Goal: Task Accomplishment & Management: Complete application form

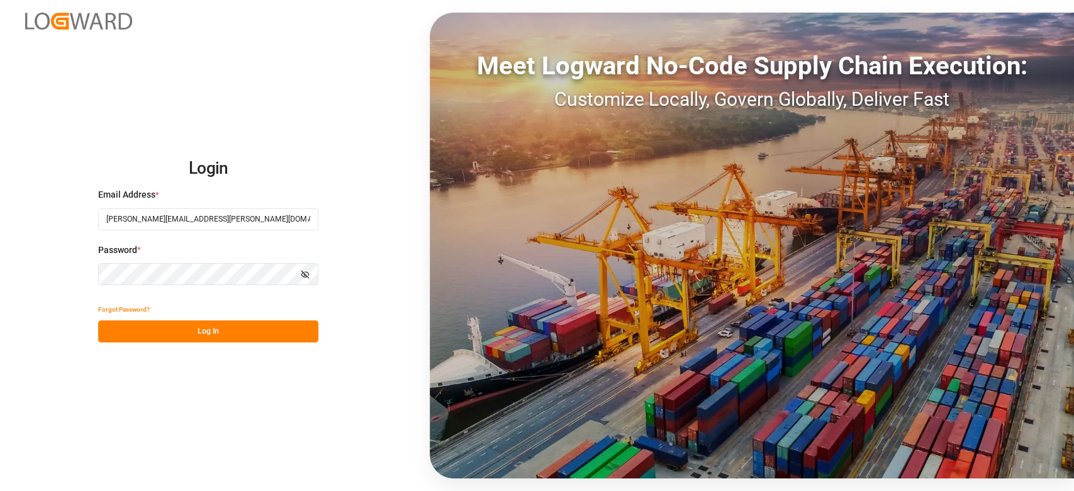
click at [250, 331] on button "Log In" at bounding box center [208, 331] width 220 height 22
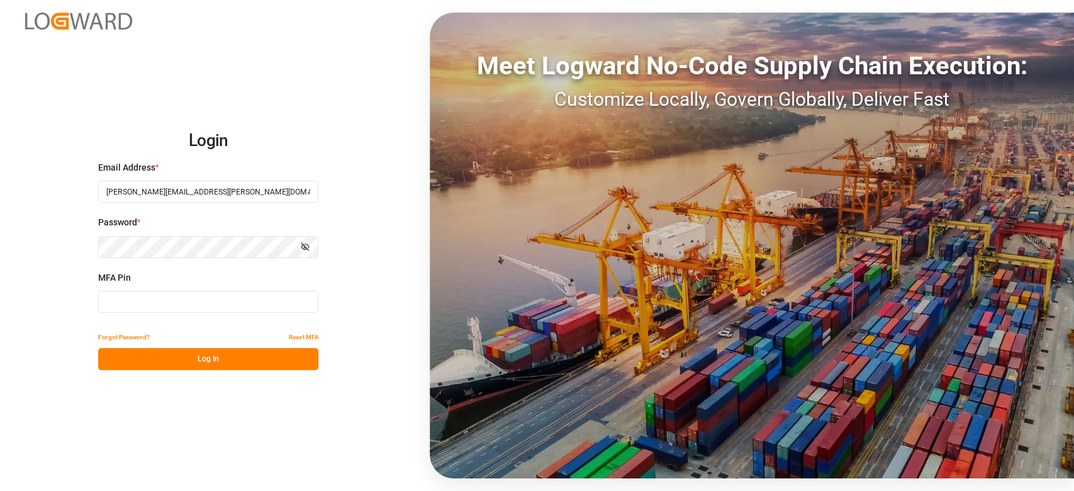
click at [273, 305] on input at bounding box center [208, 302] width 220 height 22
type input "487188"
click at [221, 362] on button "Log In" at bounding box center [208, 359] width 220 height 22
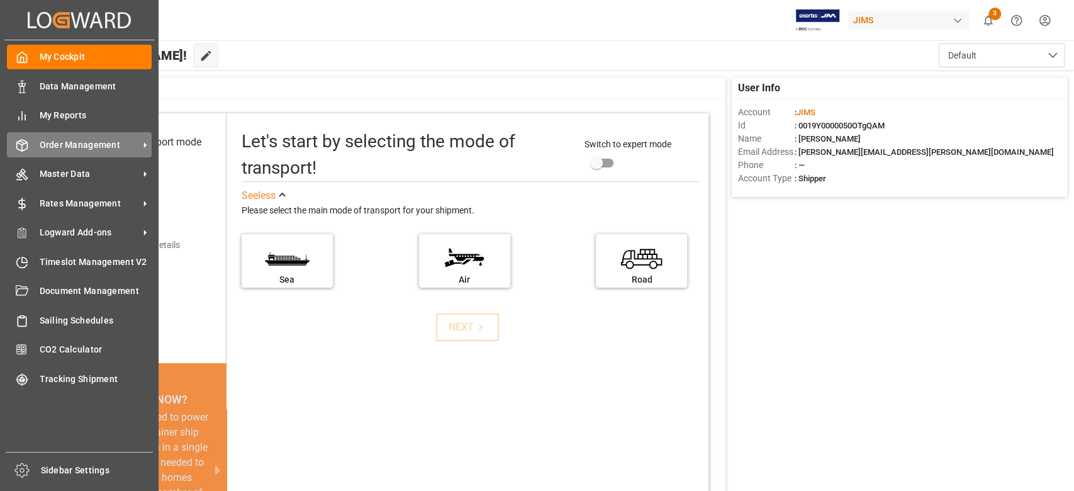
click at [115, 143] on span "Order Management" at bounding box center [89, 144] width 99 height 13
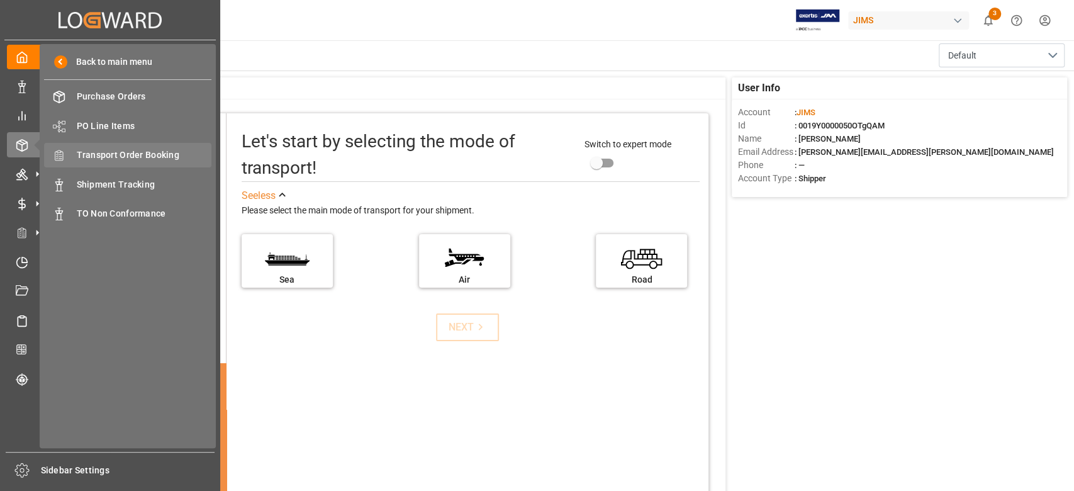
click at [161, 152] on span "Transport Order Booking" at bounding box center [144, 155] width 135 height 13
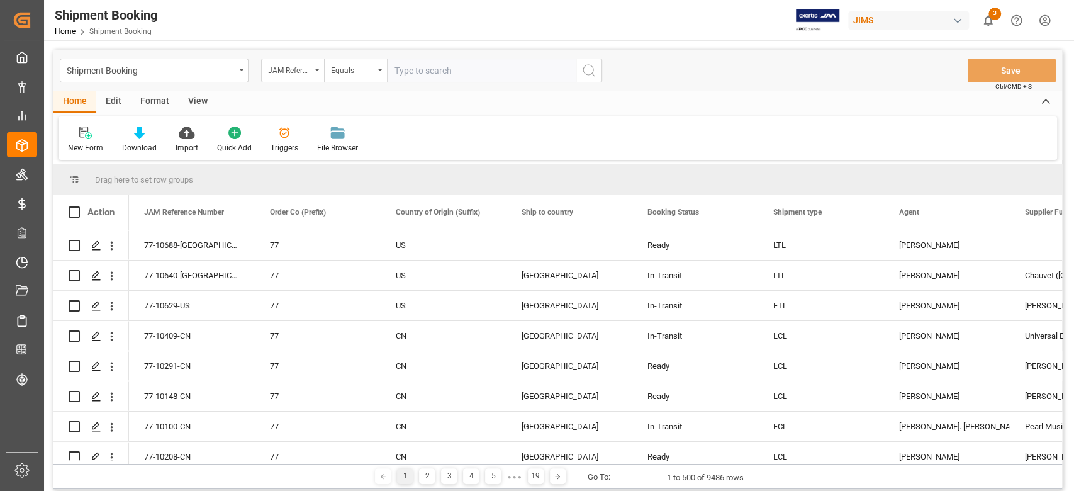
click at [456, 69] on input "text" at bounding box center [481, 71] width 189 height 24
paste input "77-7739-CN"
type input "77-7739-CN"
click at [591, 77] on icon "search button" at bounding box center [588, 70] width 15 height 15
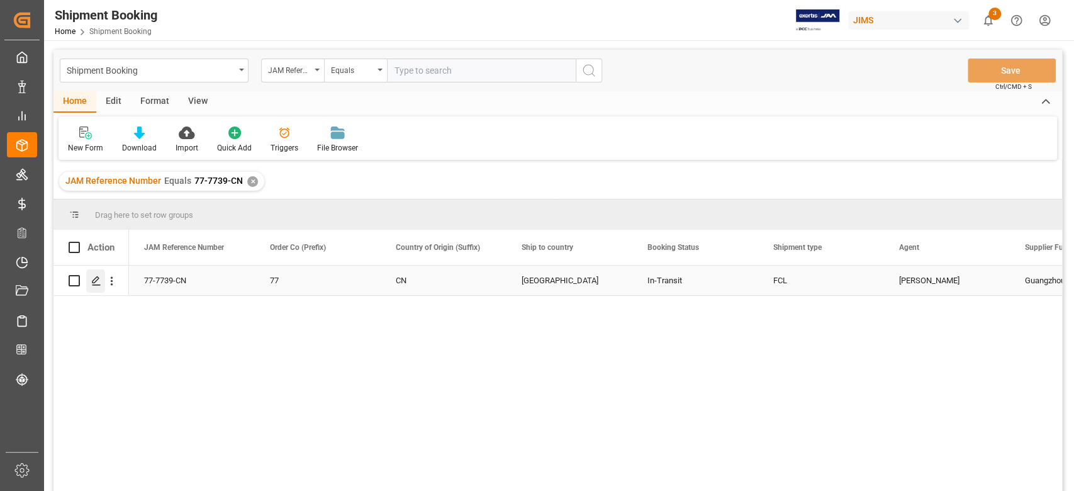
click at [93, 276] on icon "Press SPACE to select this row." at bounding box center [96, 281] width 10 height 10
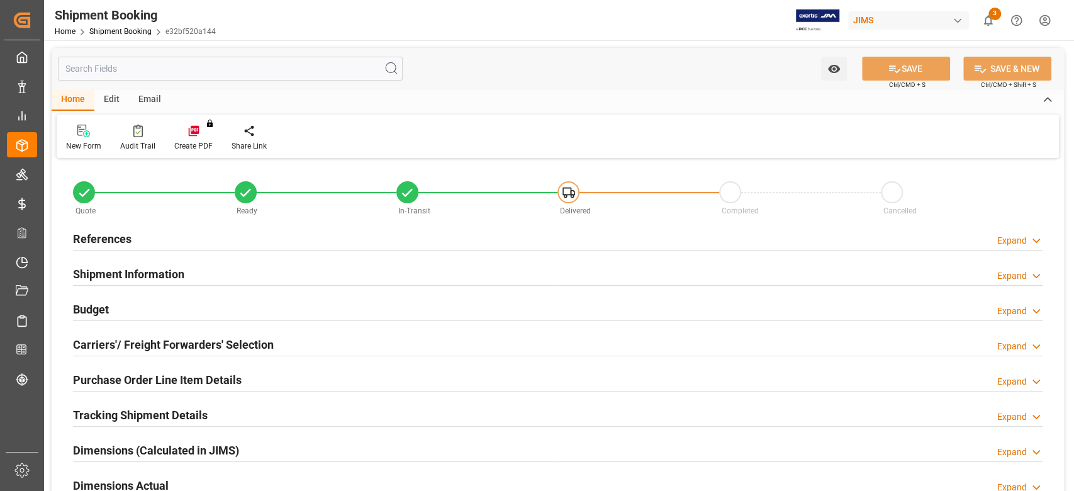
type input "61"
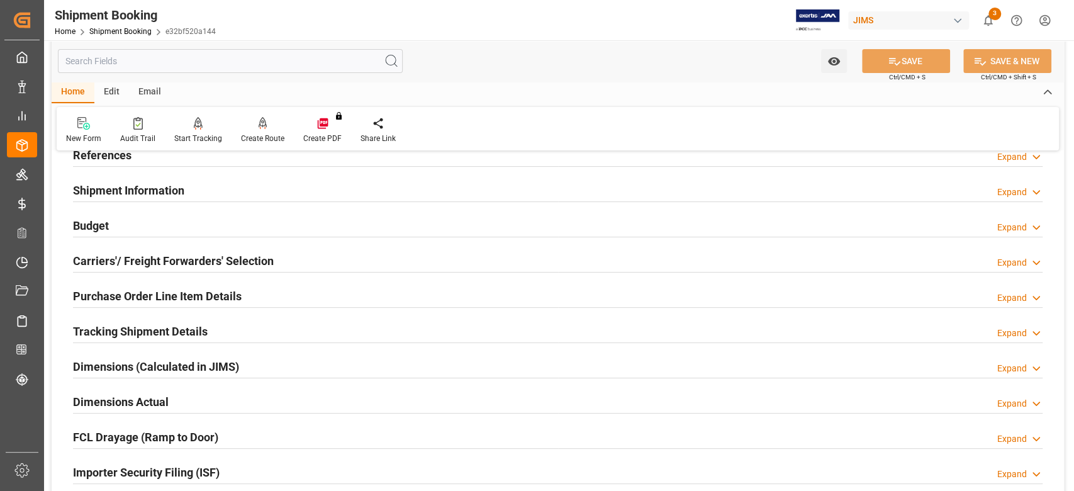
click at [181, 334] on h2 "Tracking Shipment Details" at bounding box center [140, 331] width 135 height 17
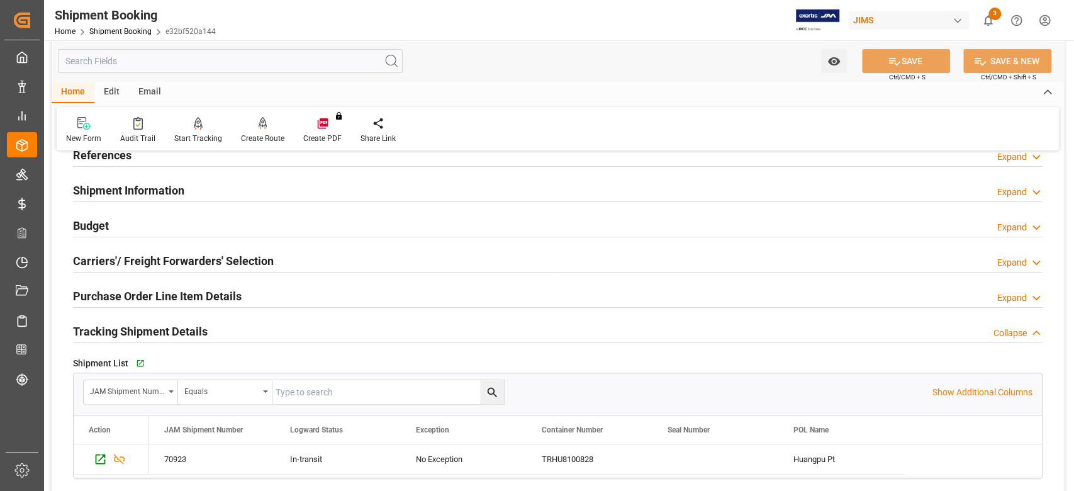
click at [167, 300] on h2 "Purchase Order Line Item Details" at bounding box center [157, 296] width 169 height 17
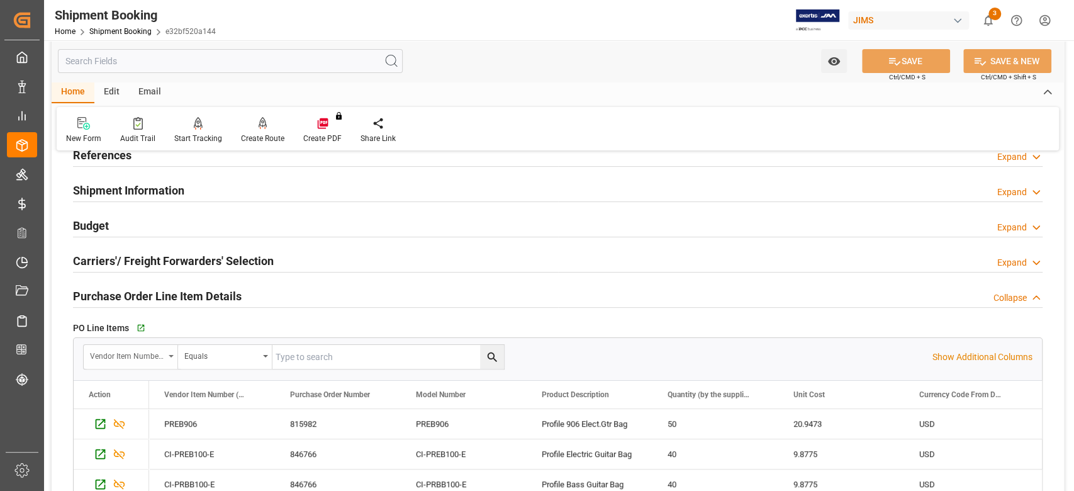
click at [170, 359] on div "Vendor Item Number (By The Supplier)" at bounding box center [131, 357] width 94 height 24
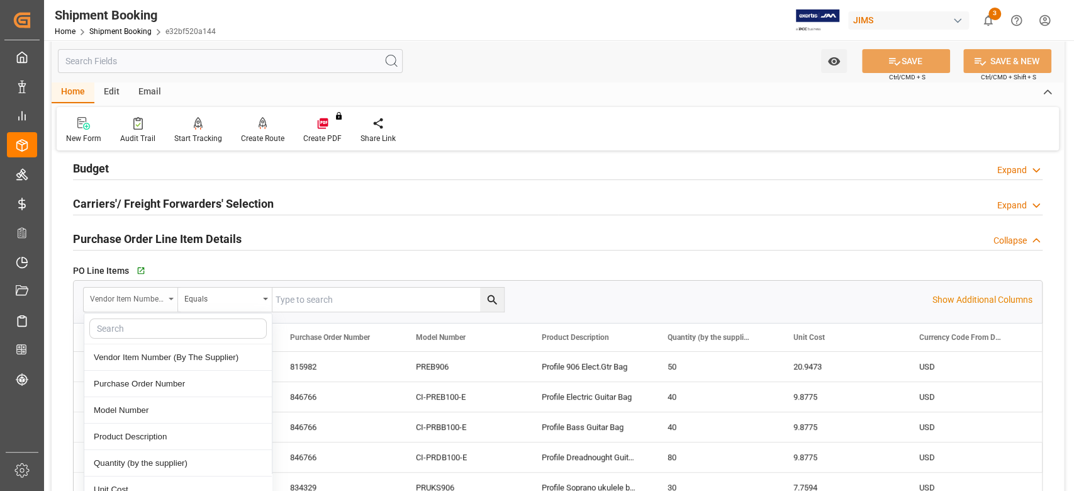
scroll to position [167, 0]
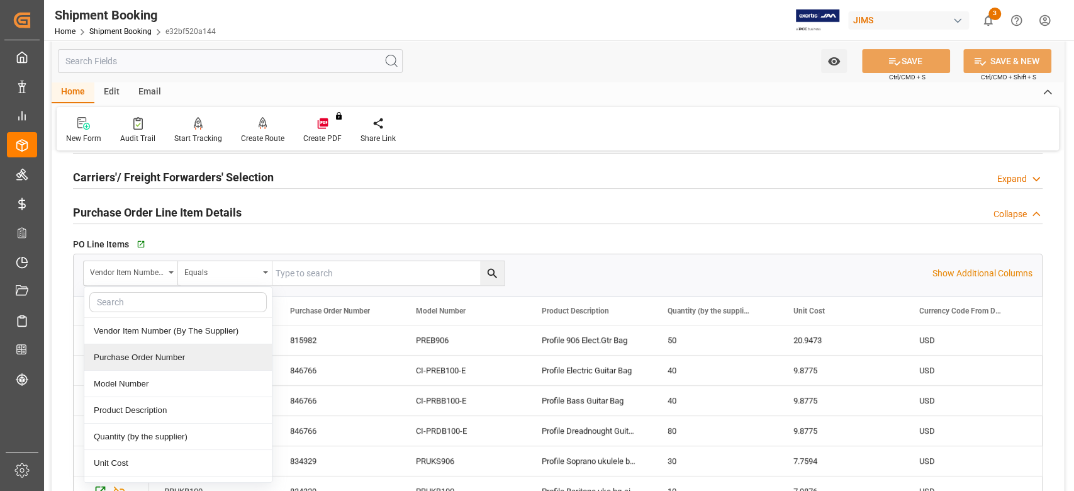
click at [169, 355] on div "Purchase Order Number" at bounding box center [178, 357] width 188 height 26
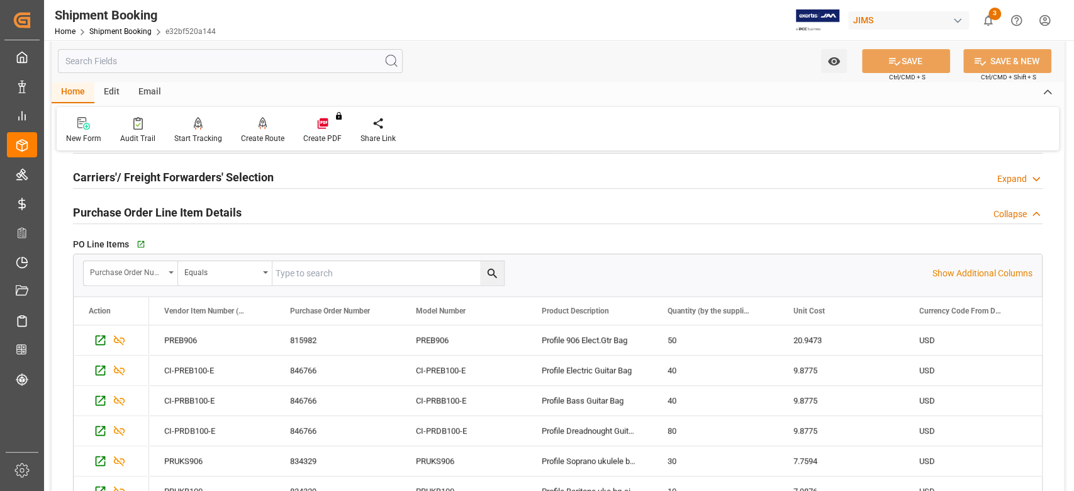
click at [171, 272] on icon "open menu" at bounding box center [171, 272] width 5 height 3
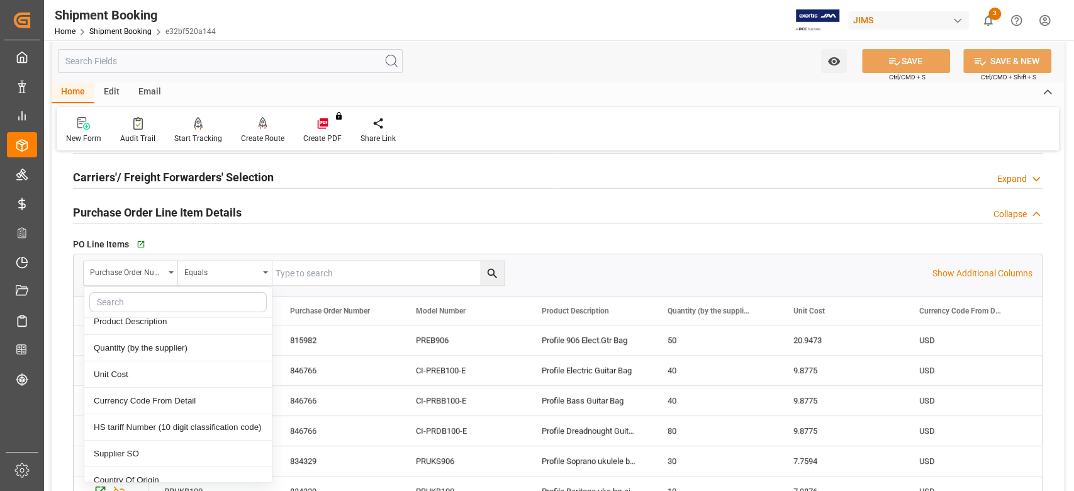
scroll to position [0, 0]
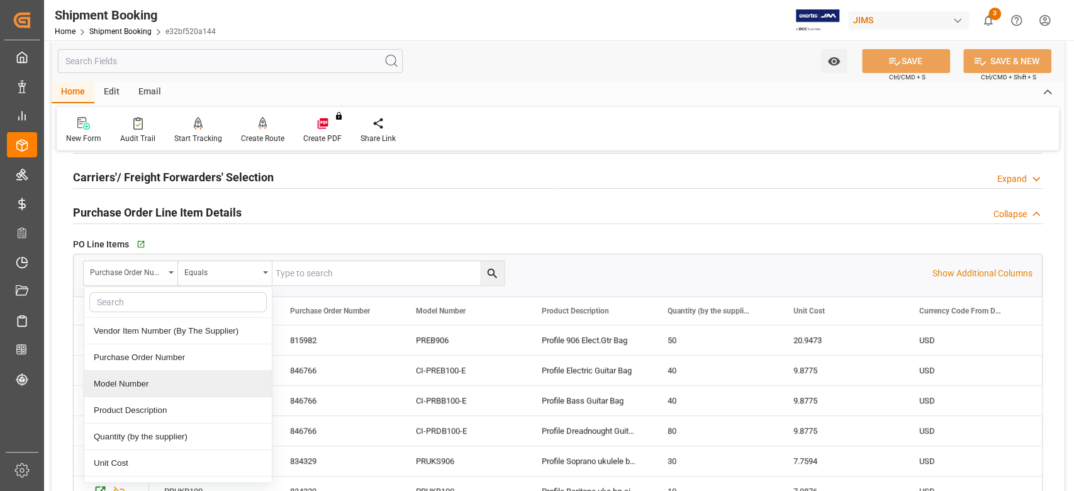
click at [147, 383] on div "Model Number" at bounding box center [178, 384] width 188 height 26
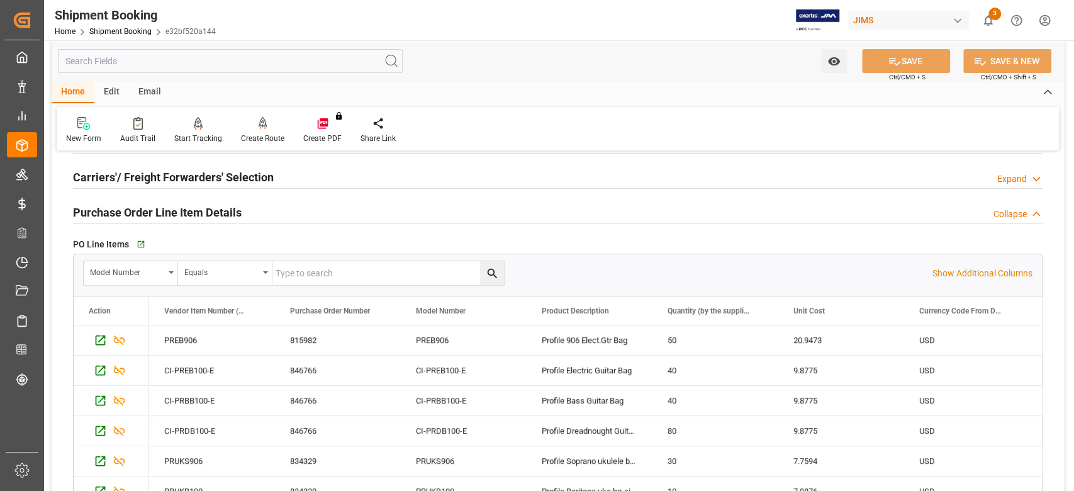
click at [0, 0] on input "text" at bounding box center [0, 0] width 0 height 0
paste input "PRCB906"
type input "PRCB906"
click at [495, 275] on icon "search button" at bounding box center [491, 273] width 9 height 9
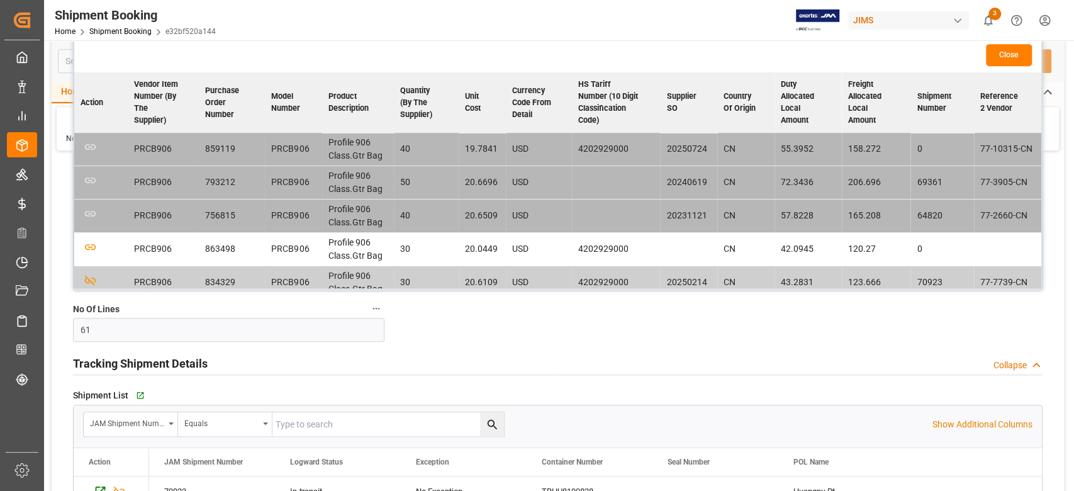
scroll to position [84, 0]
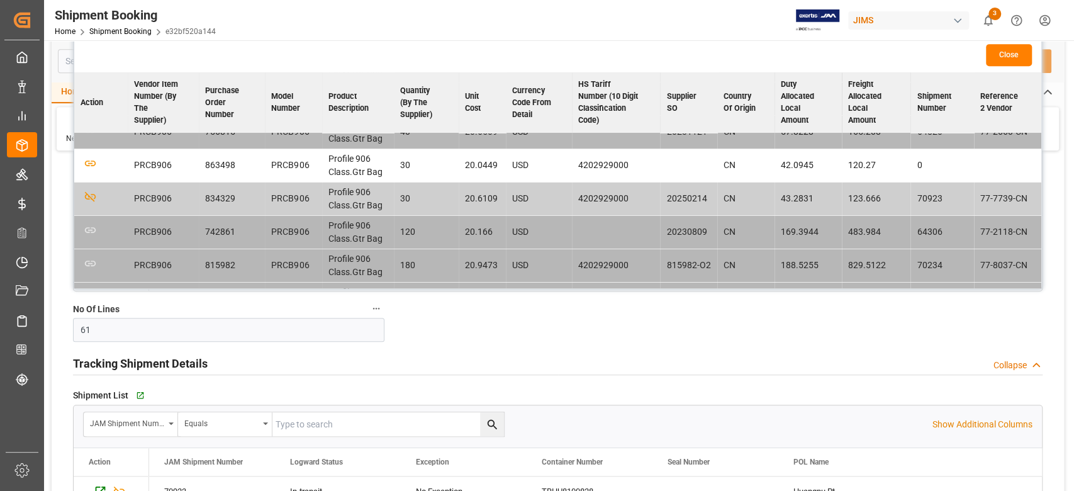
click at [760, 199] on td "CN" at bounding box center [745, 198] width 57 height 33
click at [1002, 200] on td "77-7739-CN" at bounding box center [1007, 198] width 67 height 33
click at [999, 199] on td "77-7739-CN" at bounding box center [1007, 198] width 67 height 33
click at [989, 197] on td "77-7739-CN" at bounding box center [1007, 198] width 67 height 33
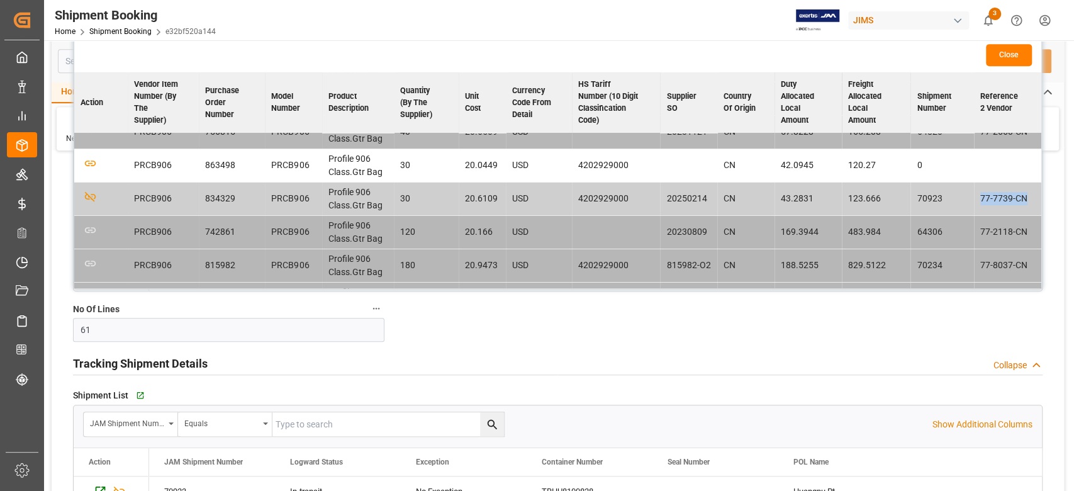
drag, startPoint x: 979, startPoint y: 195, endPoint x: 1037, endPoint y: 189, distance: 58.9
click at [1037, 189] on td "77-7739-CN" at bounding box center [1007, 198] width 67 height 33
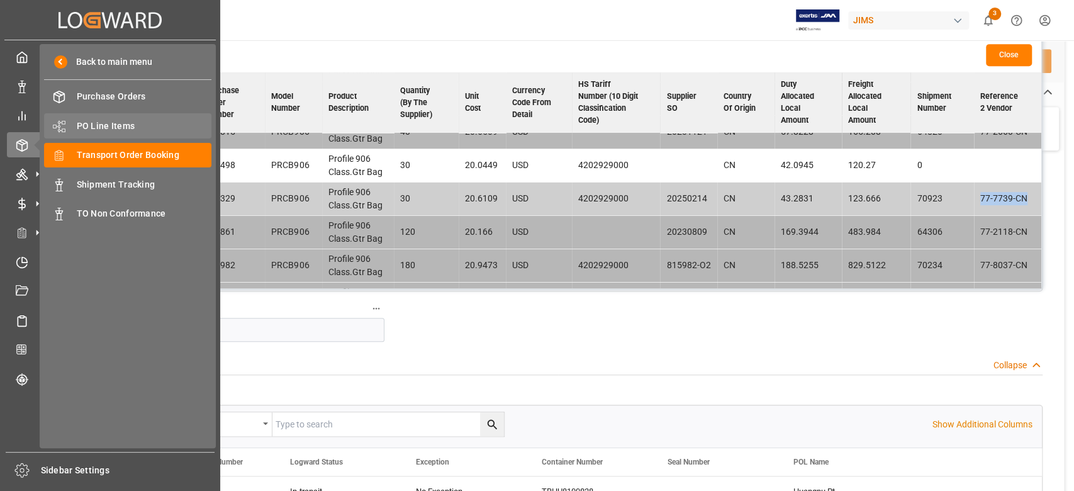
click at [116, 122] on span "PO Line Items" at bounding box center [144, 126] width 135 height 13
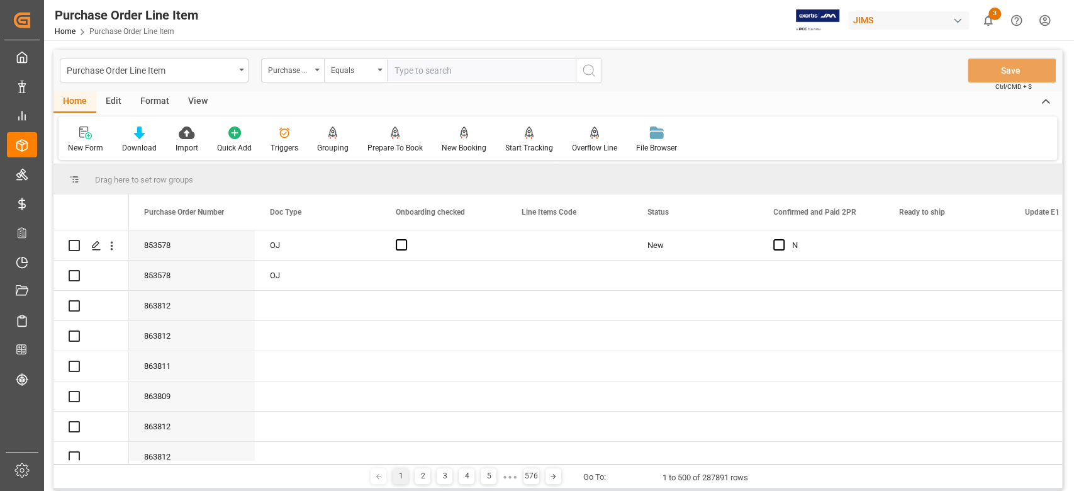
click at [422, 74] on input "text" at bounding box center [481, 71] width 189 height 24
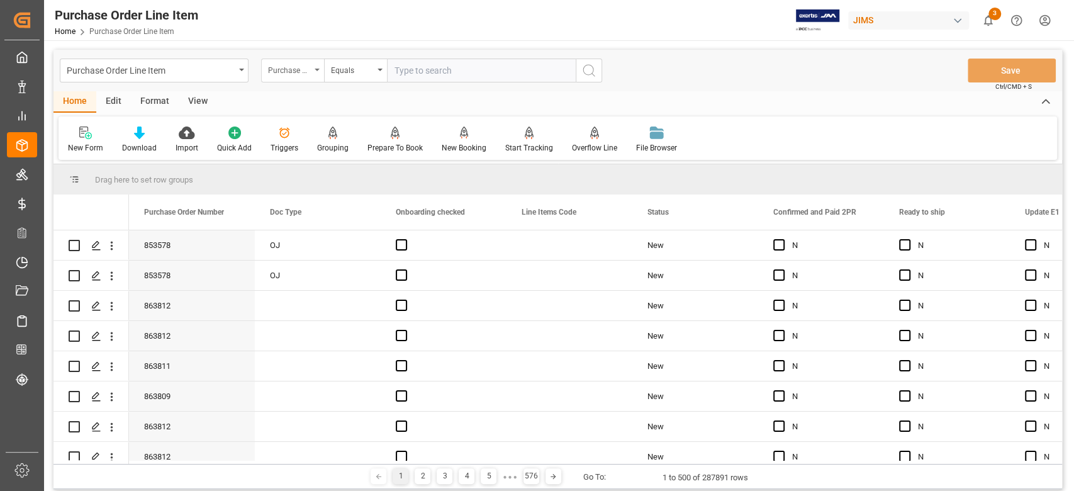
click at [323, 70] on div "Purchase Order Number Equals" at bounding box center [431, 71] width 341 height 24
click at [317, 73] on div "Purchase Order Number" at bounding box center [292, 71] width 63 height 24
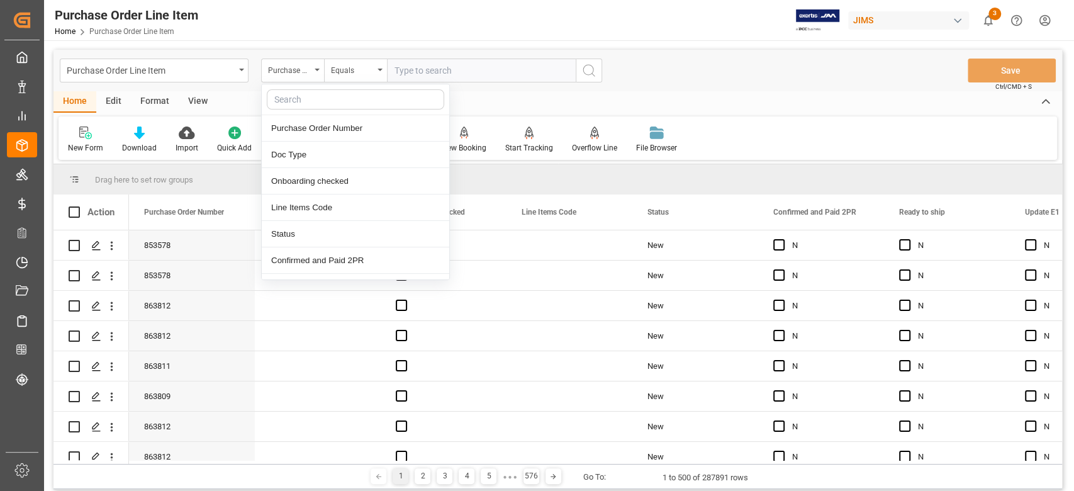
click at [310, 98] on input "text" at bounding box center [355, 99] width 177 height 20
type input "ship"
click at [337, 179] on div "Shipment Number" at bounding box center [356, 181] width 188 height 26
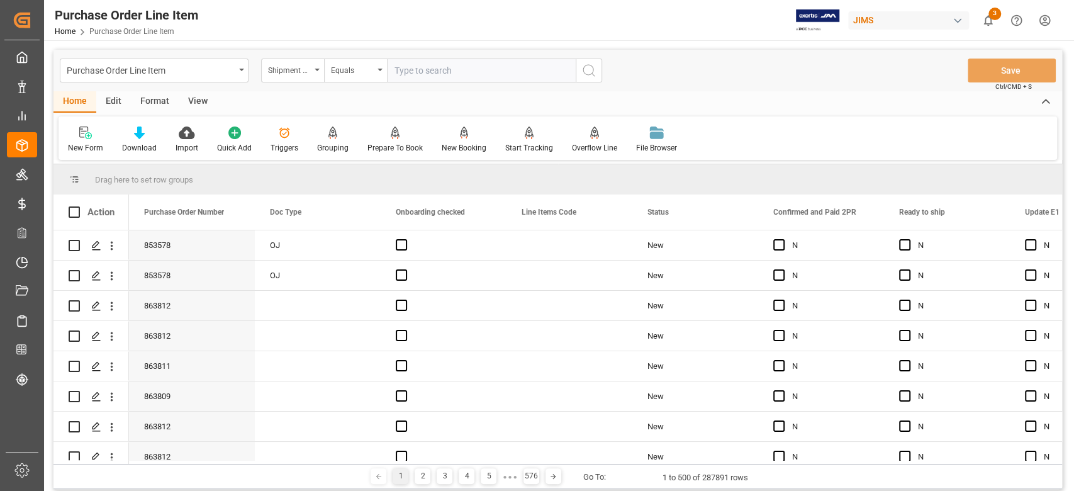
click at [468, 72] on input "text" at bounding box center [481, 71] width 189 height 24
paste input "70923"
type input "70923"
click at [595, 74] on icon "search button" at bounding box center [588, 70] width 15 height 15
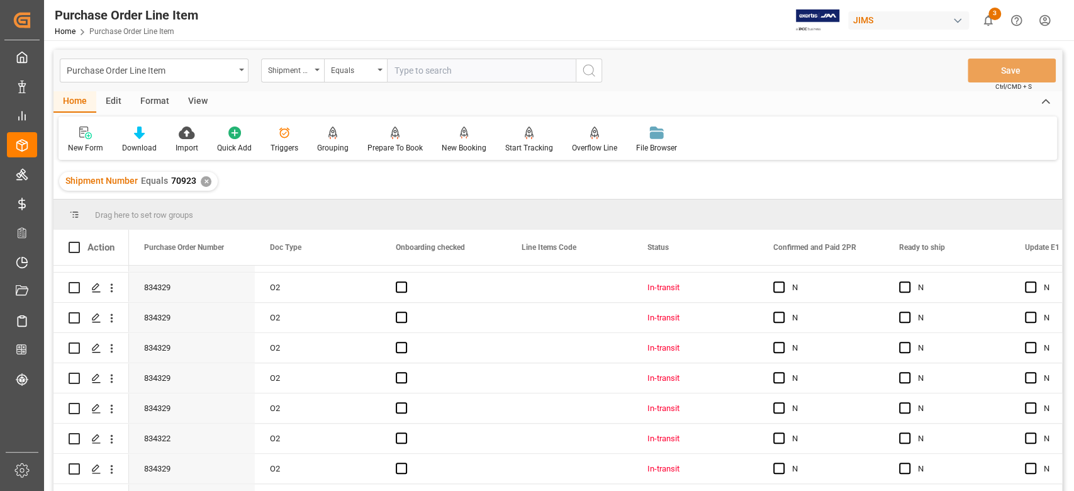
scroll to position [1174, 0]
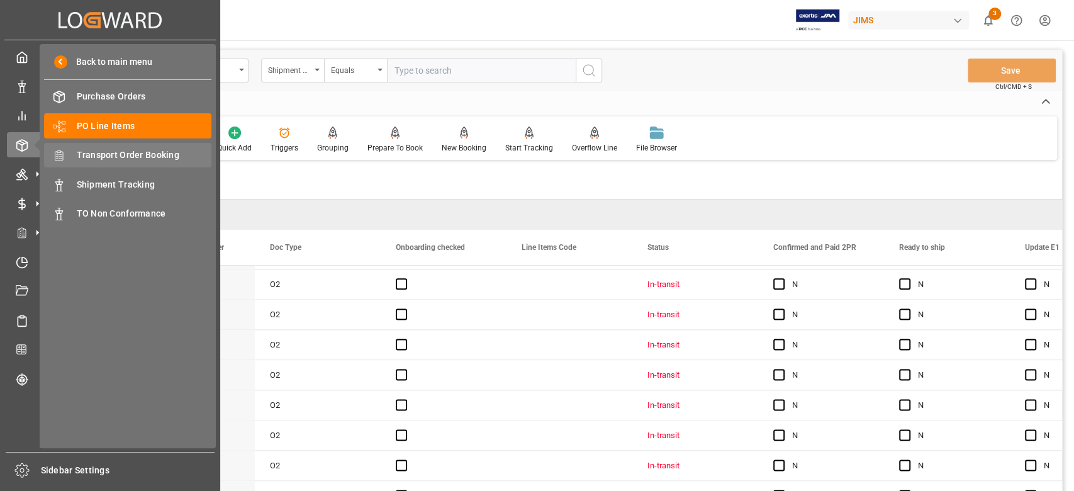
click at [155, 155] on span "Transport Order Booking" at bounding box center [144, 155] width 135 height 13
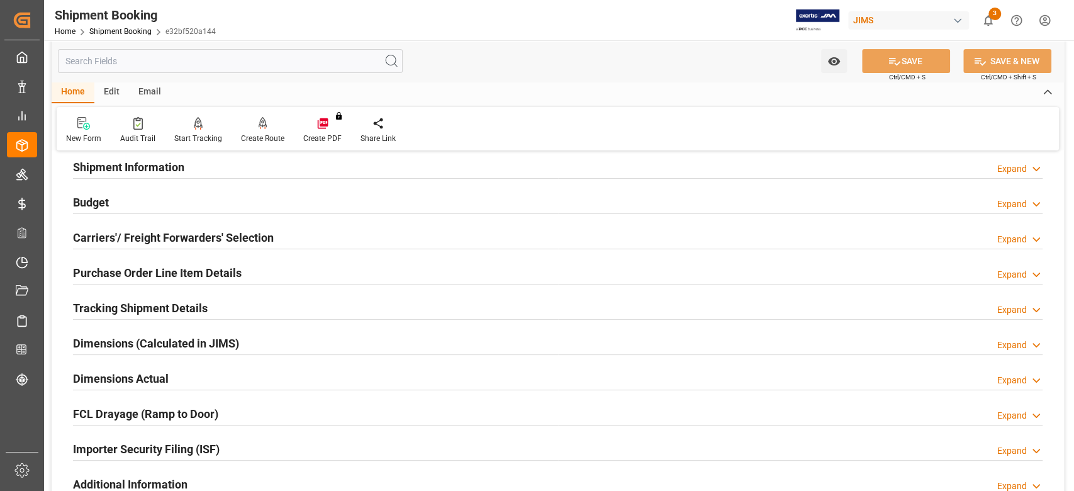
scroll to position [167, 0]
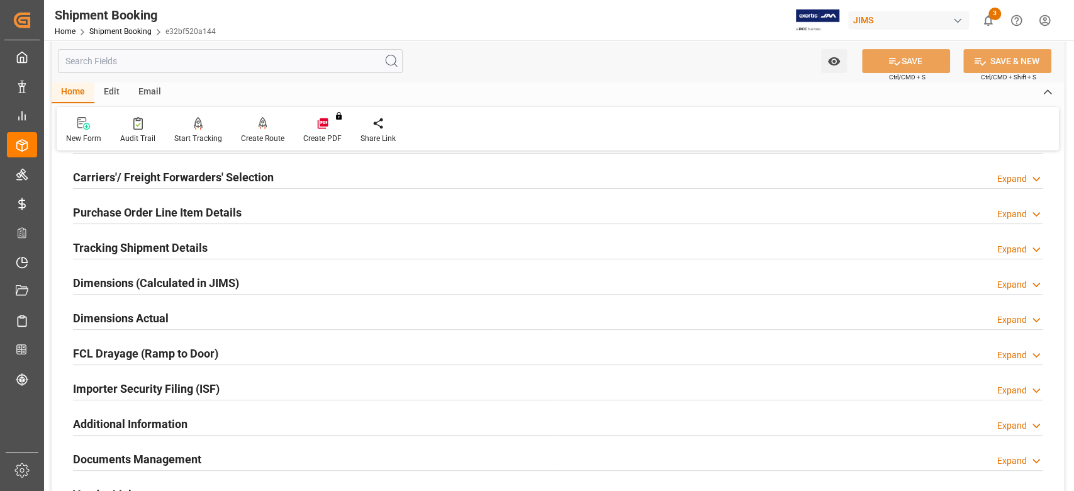
click at [152, 242] on h2 "Tracking Shipment Details" at bounding box center [140, 247] width 135 height 17
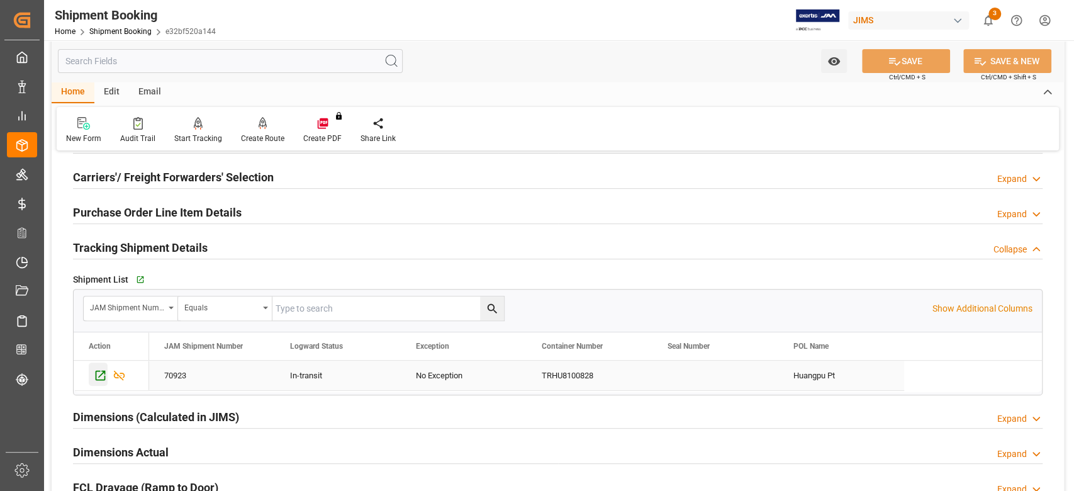
click at [101, 376] on icon "Press SPACE to select this row." at bounding box center [100, 375] width 13 height 13
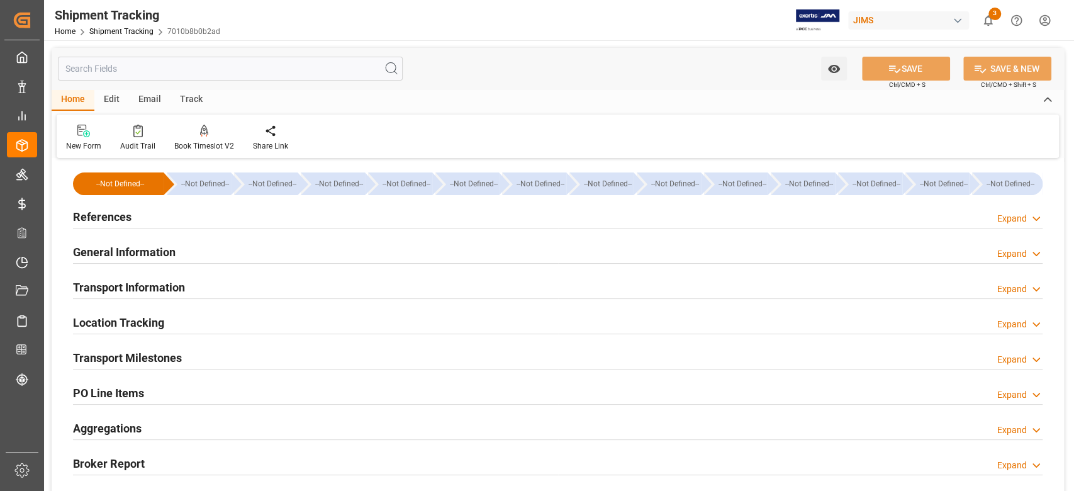
drag, startPoint x: 116, startPoint y: 219, endPoint x: 111, endPoint y: 235, distance: 16.7
click at [116, 219] on h2 "References" at bounding box center [102, 216] width 59 height 17
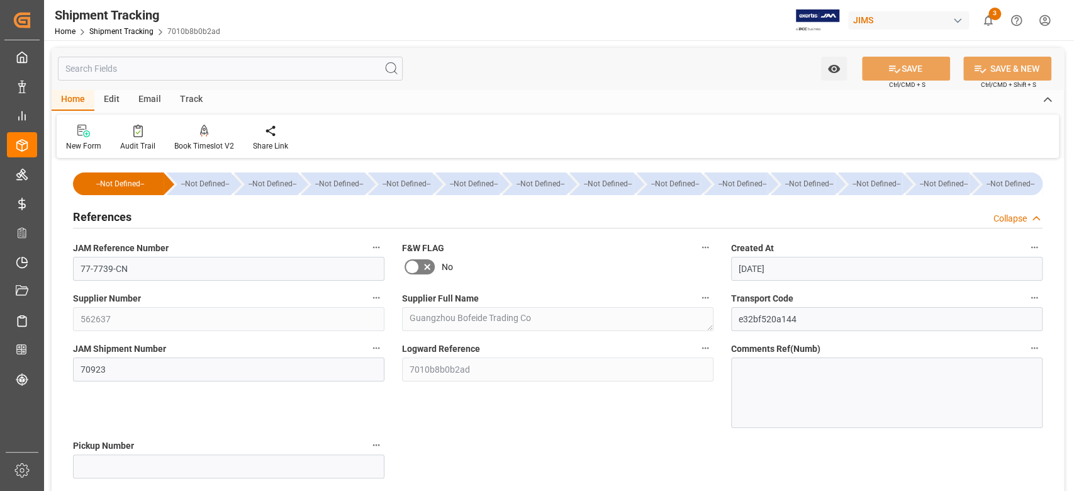
scroll to position [84, 0]
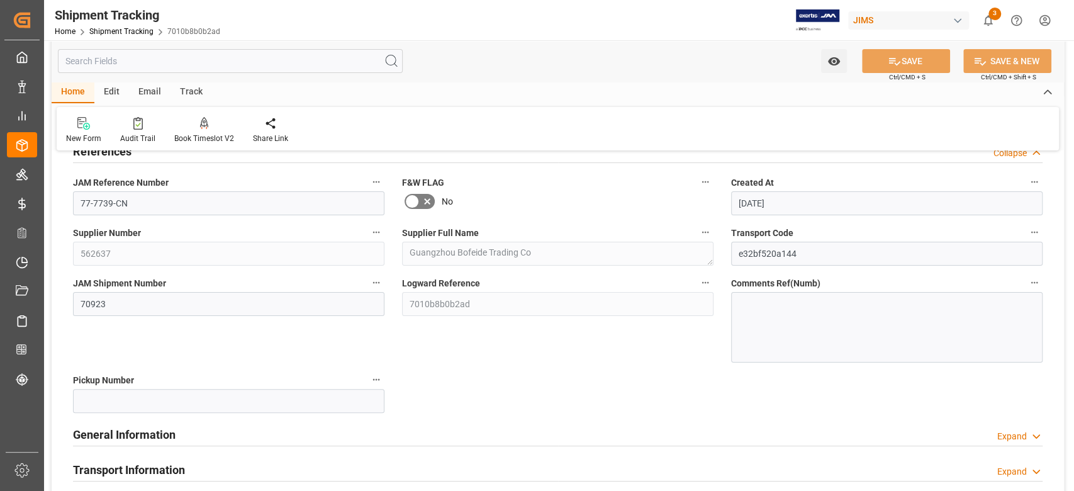
click at [130, 366] on div "--Not Defined-- --Not Defined-- --Not Defined-- --Not Defined-- --Not Defined--…" at bounding box center [558, 439] width 1012 height 686
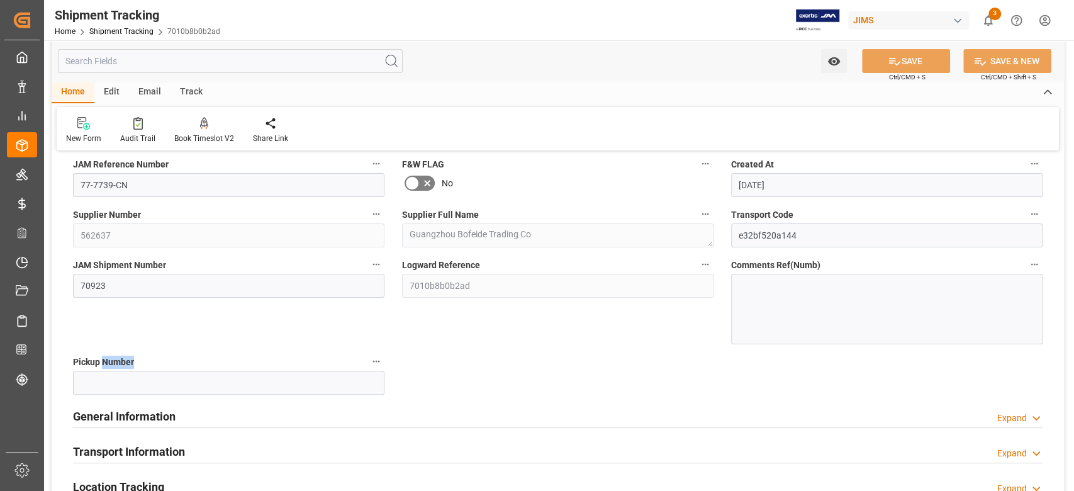
click at [130, 366] on span "Pickup Number" at bounding box center [103, 362] width 61 height 13
click at [368, 366] on button "Pickup Number" at bounding box center [376, 361] width 16 height 16
click at [129, 291] on div at bounding box center [537, 245] width 1074 height 491
click at [129, 291] on div "Audits" at bounding box center [537, 245] width 1074 height 491
click at [121, 283] on input "70923" at bounding box center [228, 286] width 311 height 24
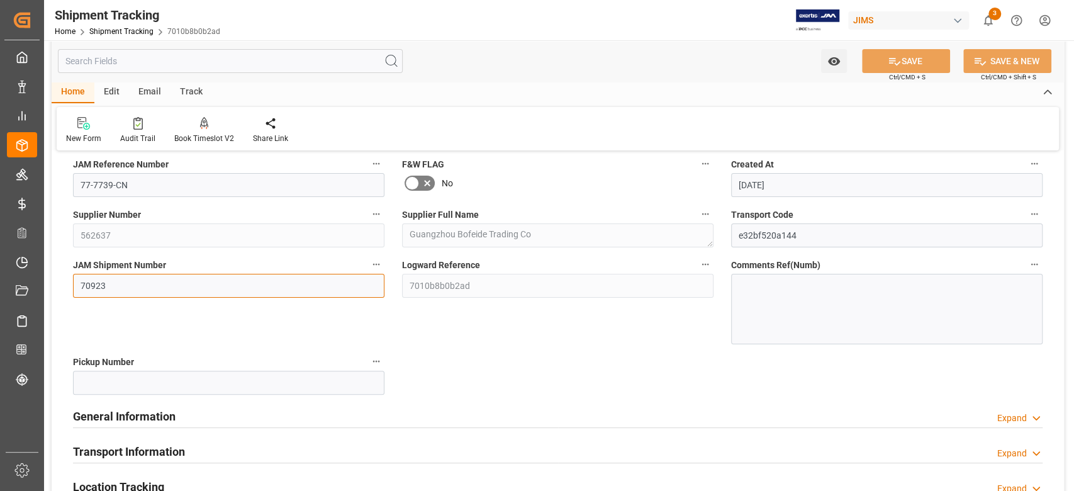
click at [121, 283] on input "70923" at bounding box center [228, 286] width 311 height 24
paste input "268"
type input "72683"
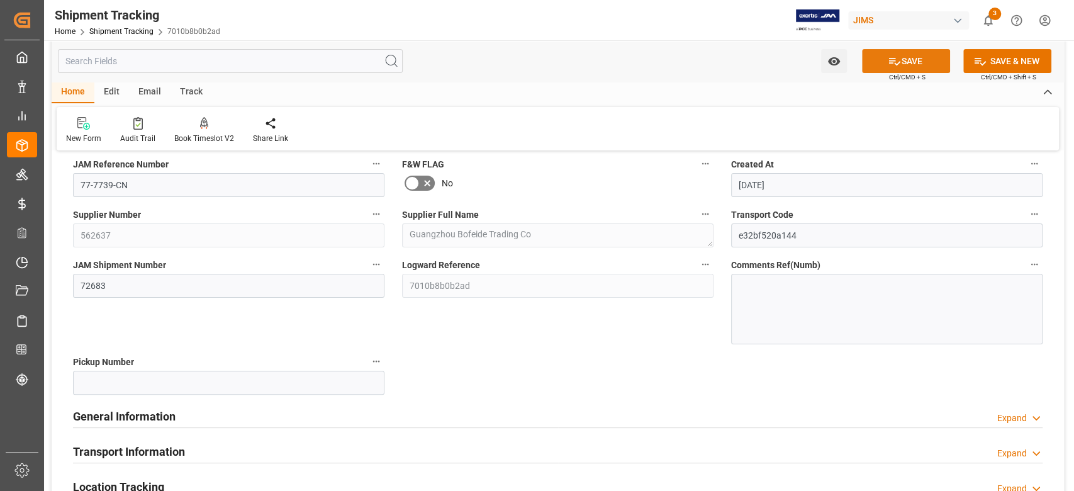
click at [892, 64] on icon at bounding box center [894, 61] width 13 height 13
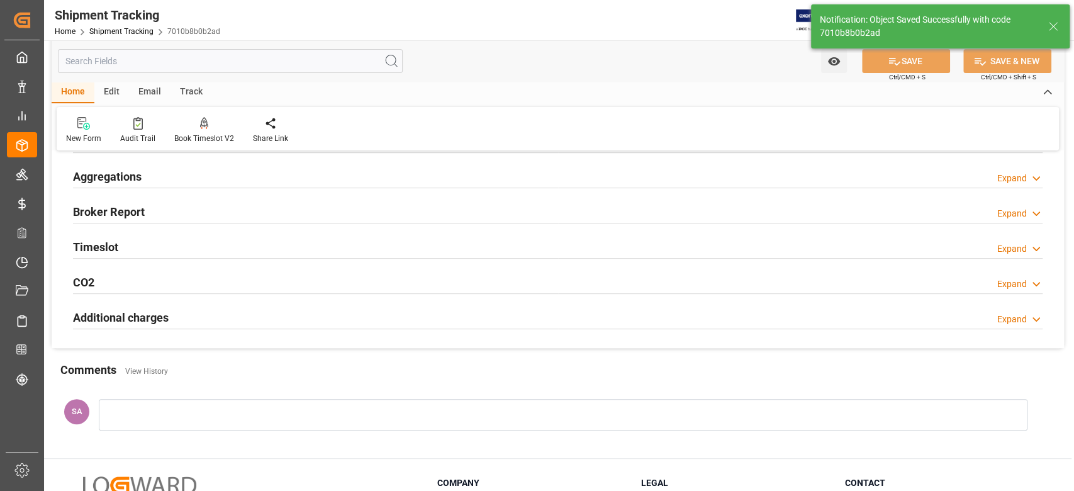
scroll to position [4, 0]
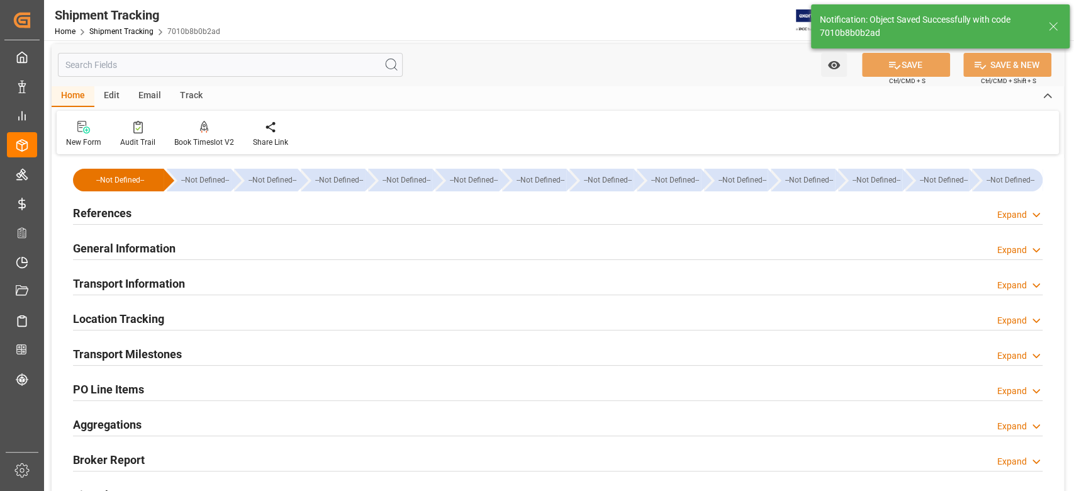
click at [129, 390] on h2 "PO Line Items" at bounding box center [108, 389] width 71 height 17
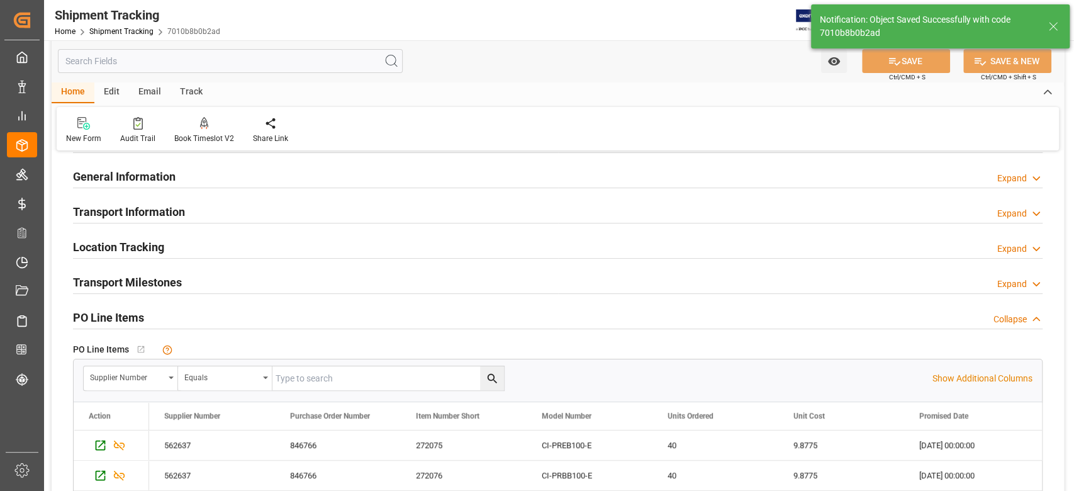
scroll to position [255, 0]
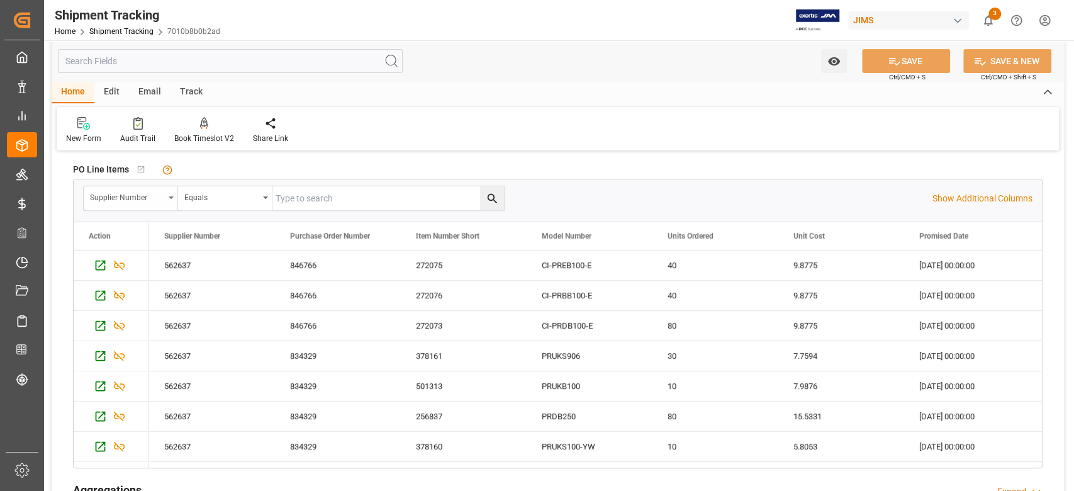
click at [169, 198] on icon "open menu" at bounding box center [171, 197] width 5 height 3
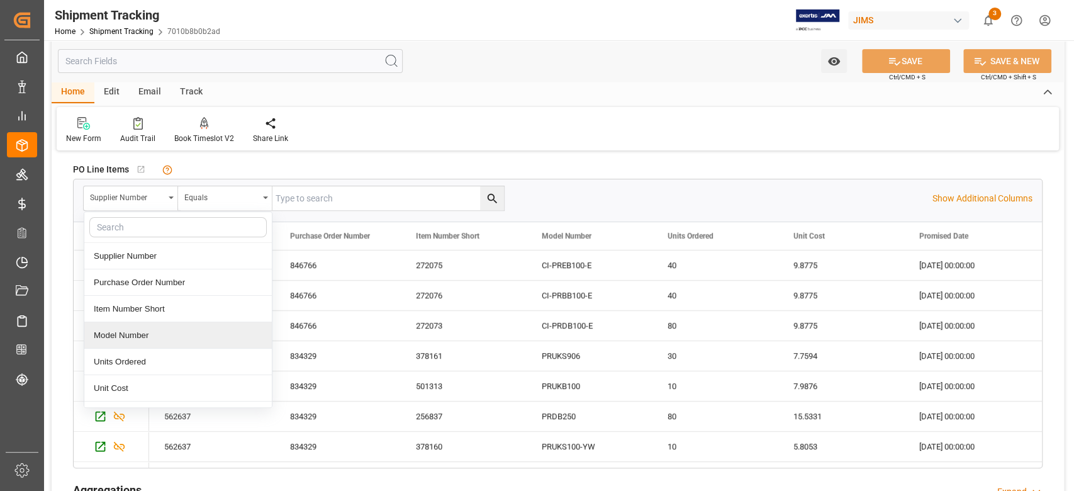
click at [150, 334] on div "Model Number" at bounding box center [178, 335] width 188 height 26
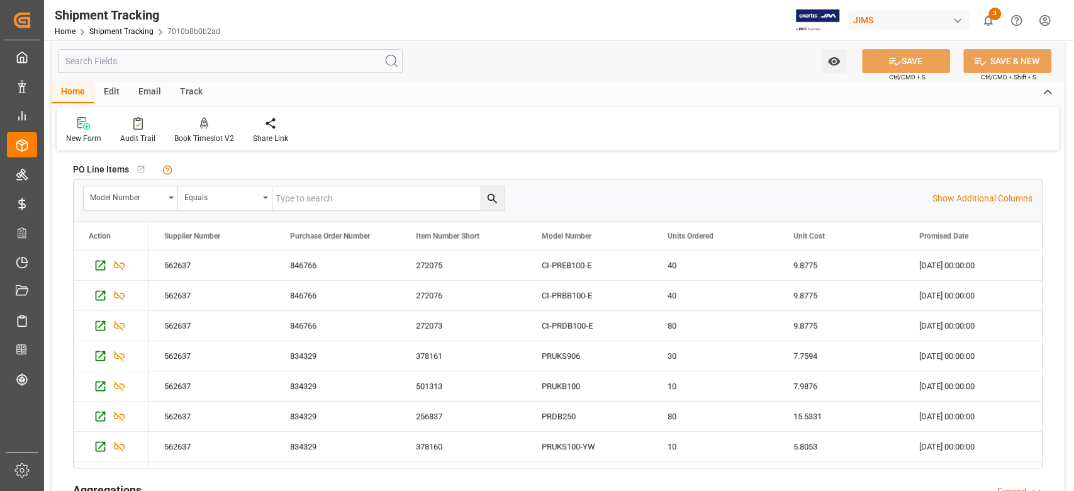
click at [301, 190] on input "text" at bounding box center [388, 198] width 232 height 24
paste input "PRCB906"
click at [486, 196] on icon "search button" at bounding box center [492, 198] width 13 height 13
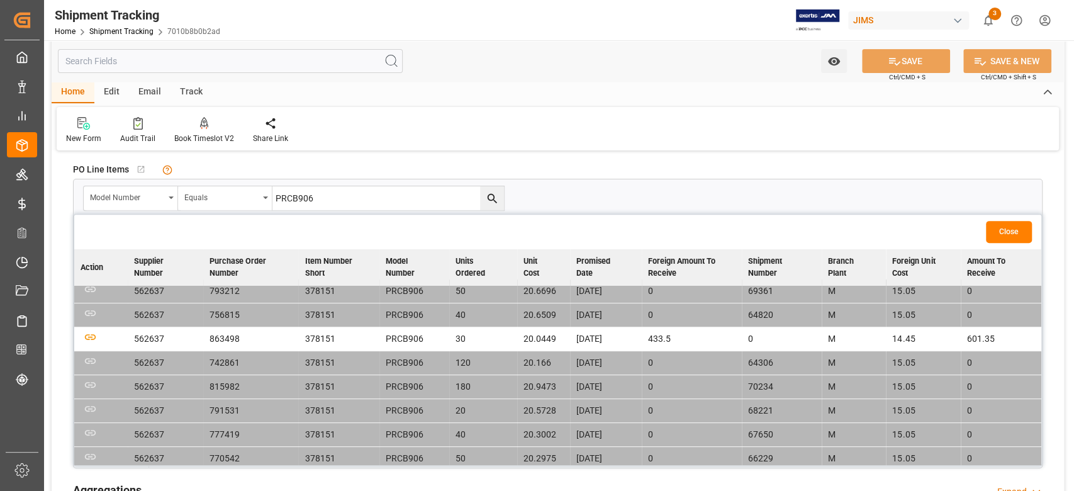
scroll to position [0, 0]
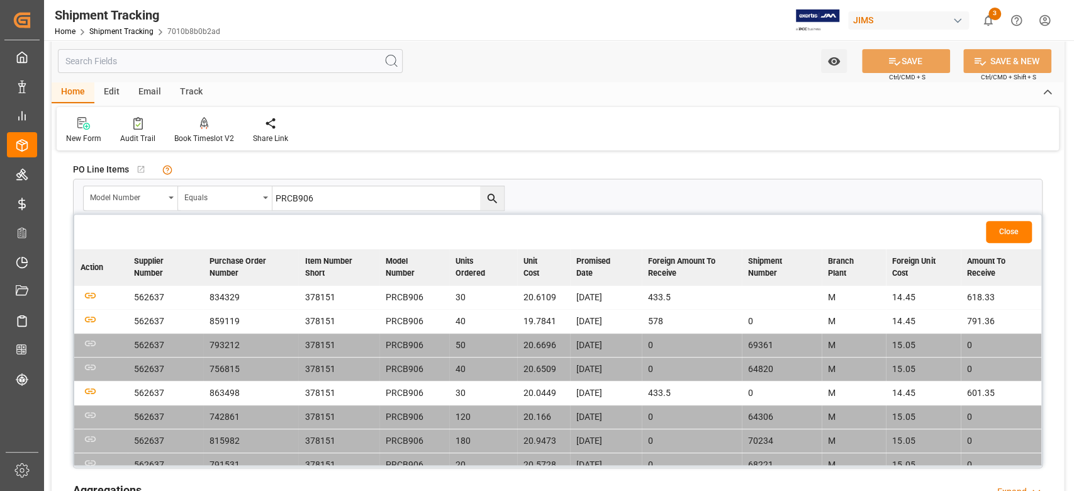
click at [351, 198] on input "PRCB906" at bounding box center [388, 198] width 232 height 24
paste input "AB"
type input "PRABB906"
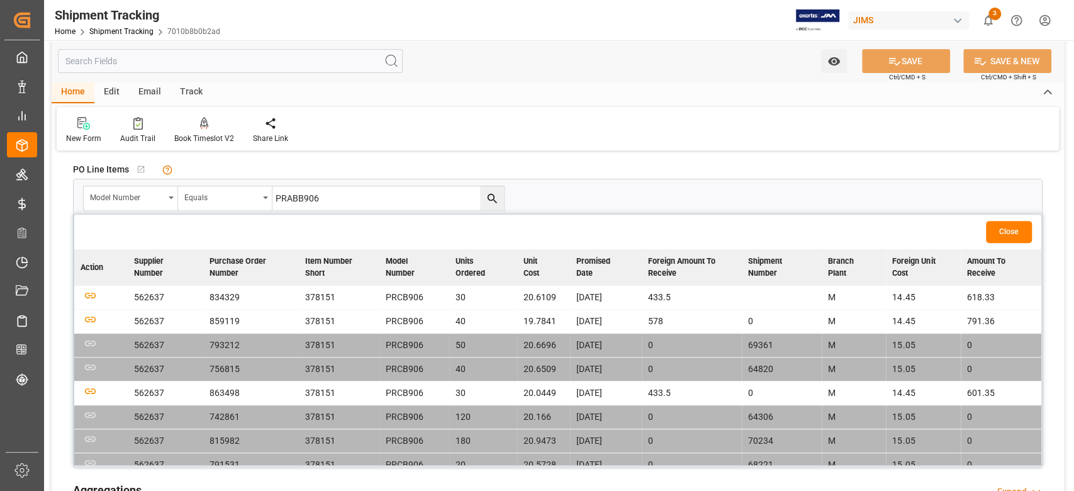
click at [486, 200] on icon "search button" at bounding box center [492, 198] width 13 height 13
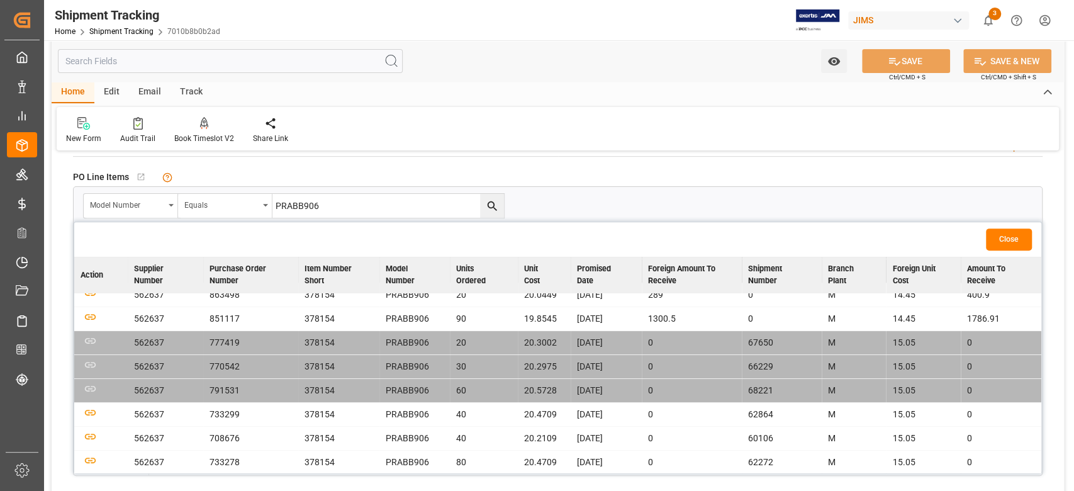
scroll to position [419, 0]
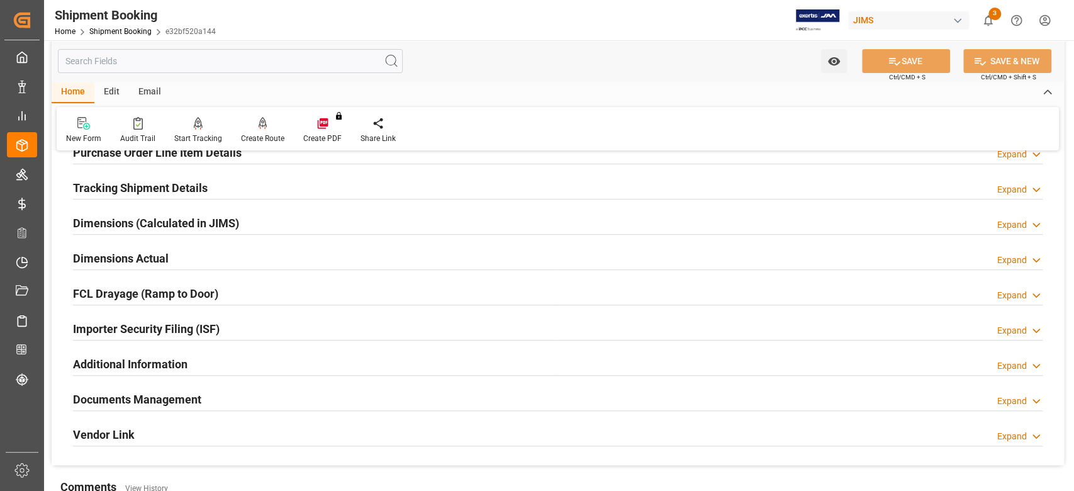
scroll to position [252, 0]
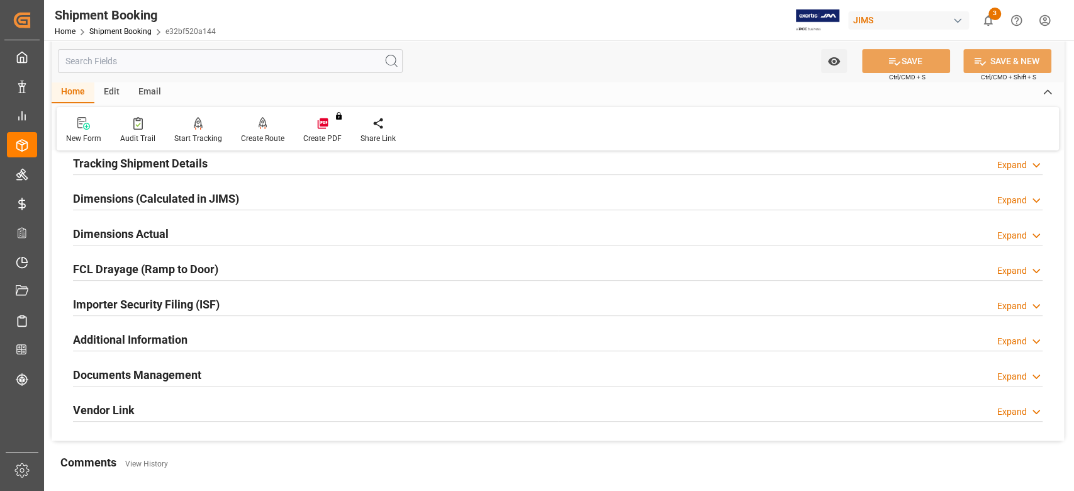
click at [150, 161] on h2 "Tracking Shipment Details" at bounding box center [140, 163] width 135 height 17
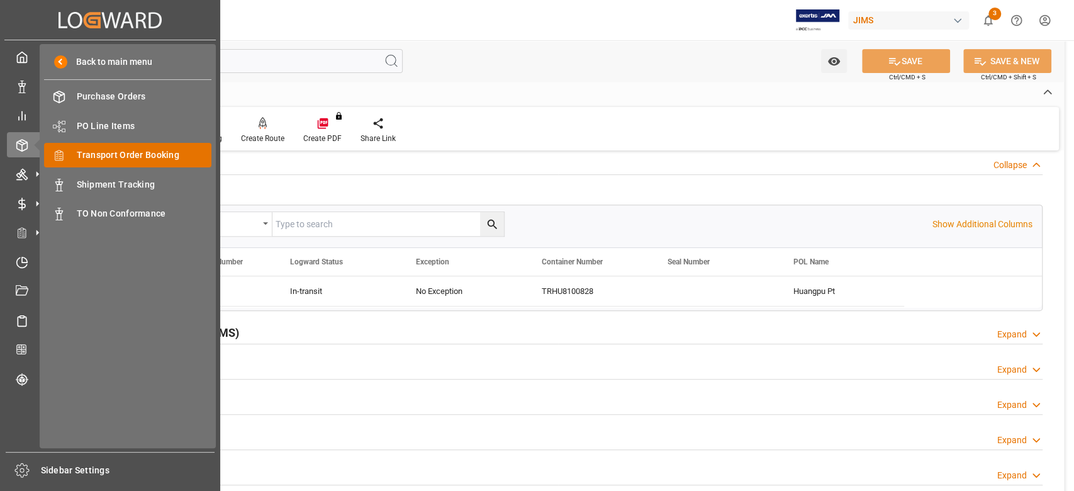
click at [136, 157] on span "Transport Order Booking" at bounding box center [144, 155] width 135 height 13
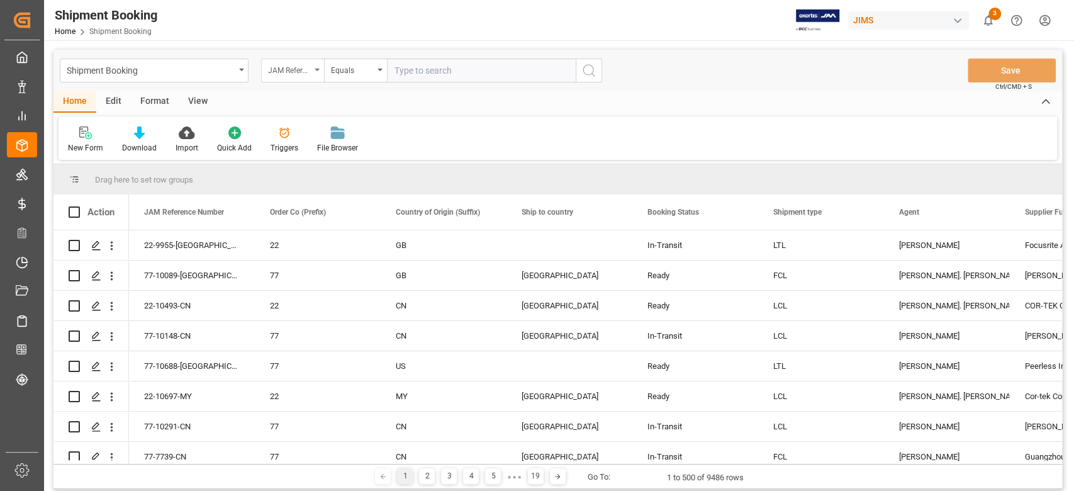
click at [318, 73] on div "JAM Reference Number" at bounding box center [292, 71] width 63 height 24
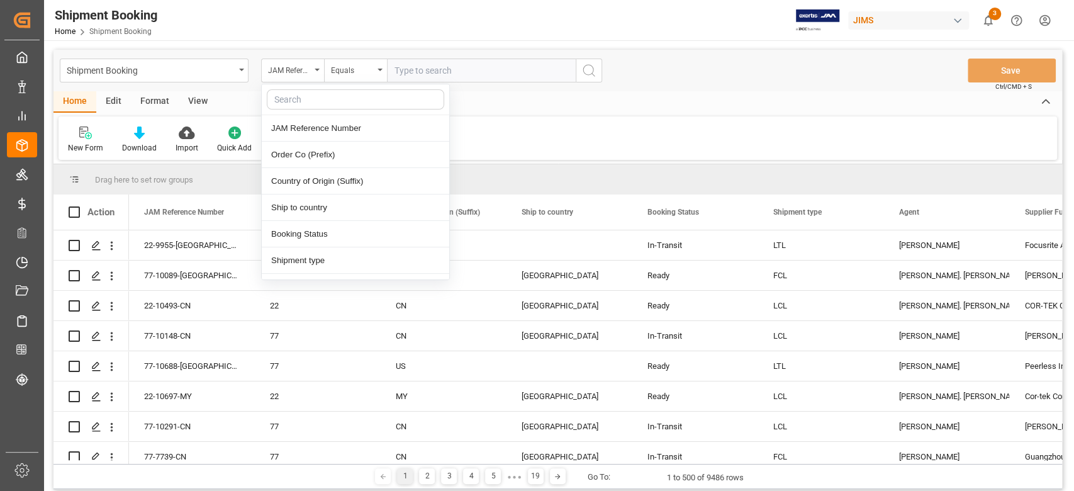
click at [312, 102] on input "text" at bounding box center [355, 99] width 177 height 20
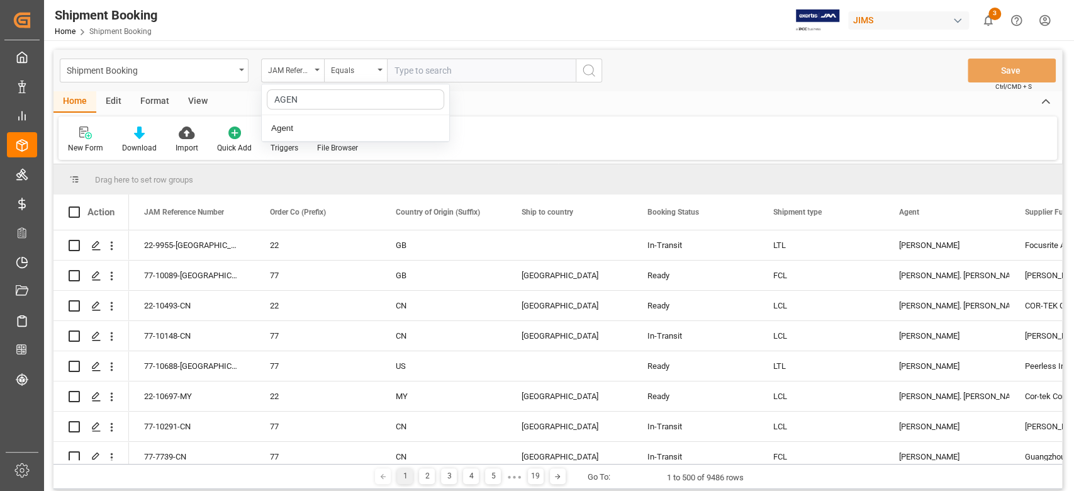
type input "AGENT"
click at [308, 128] on div "Agent" at bounding box center [356, 128] width 188 height 26
click at [450, 75] on div "Select Items" at bounding box center [477, 70] width 164 height 13
type input "SAND"
click at [459, 132] on span "[PERSON_NAME]" at bounding box center [446, 128] width 69 height 10
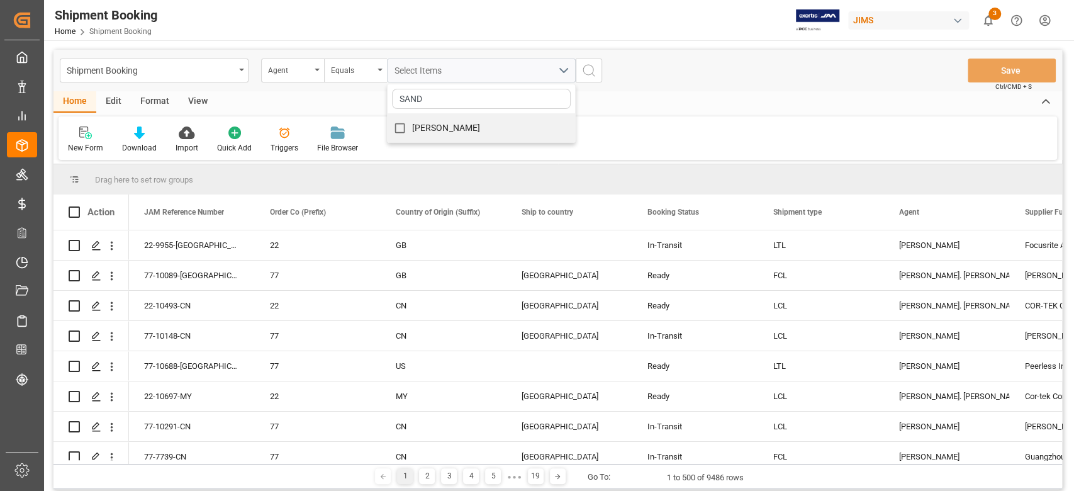
click at [412, 132] on input "[PERSON_NAME]" at bounding box center [400, 128] width 25 height 25
checkbox input "true"
click at [588, 74] on icon "search button" at bounding box center [588, 70] width 15 height 15
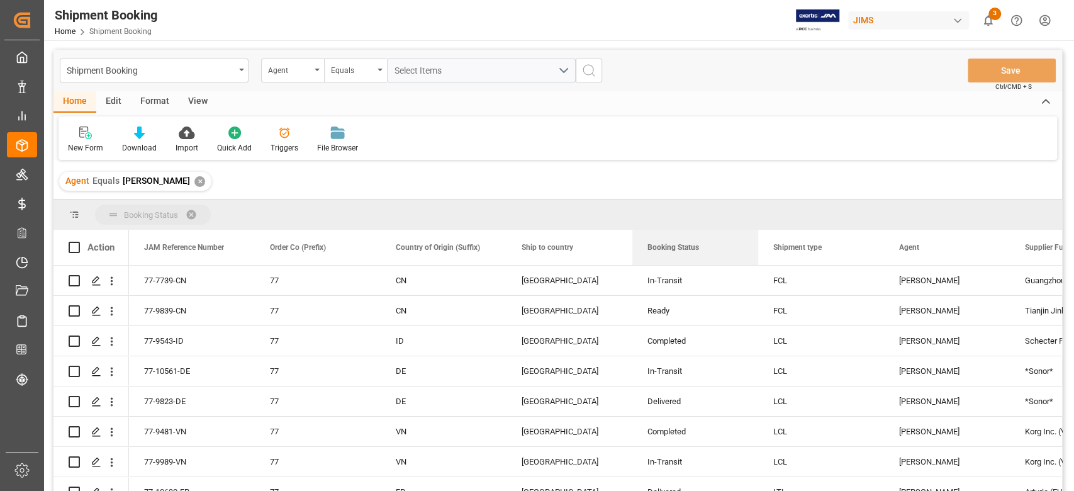
drag, startPoint x: 674, startPoint y: 253, endPoint x: 561, endPoint y: 211, distance: 120.9
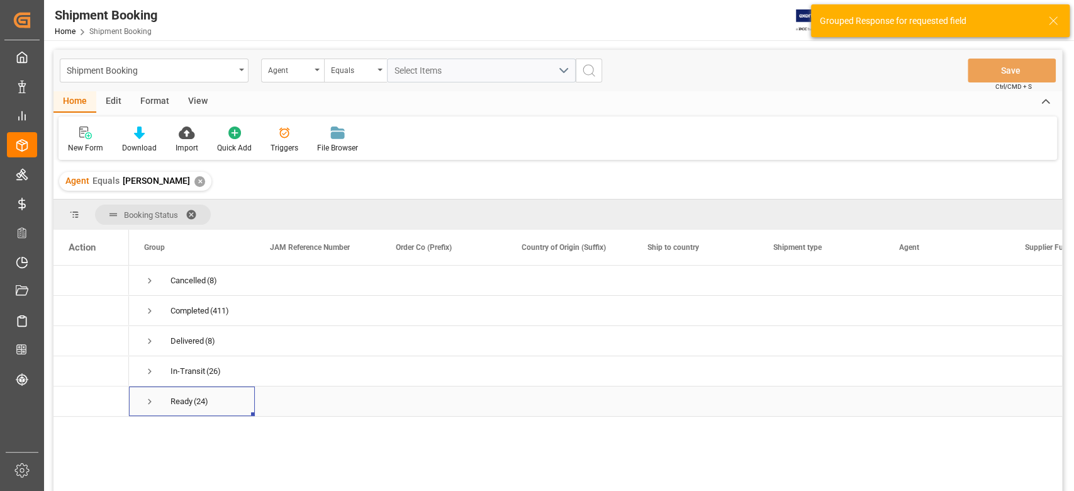
click at [150, 396] on span "Press SPACE to select this row." at bounding box center [149, 401] width 11 height 11
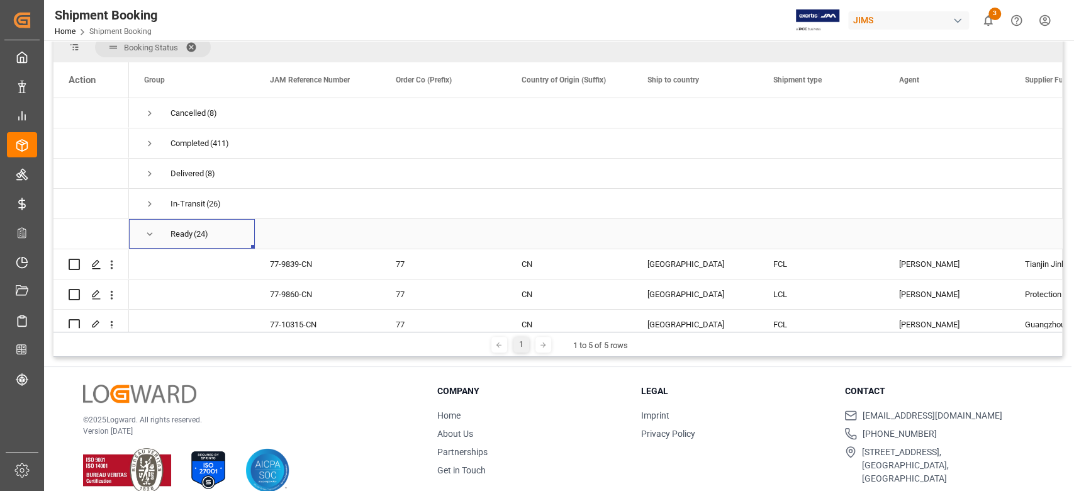
click at [149, 234] on span "Press SPACE to select this row." at bounding box center [149, 233] width 11 height 11
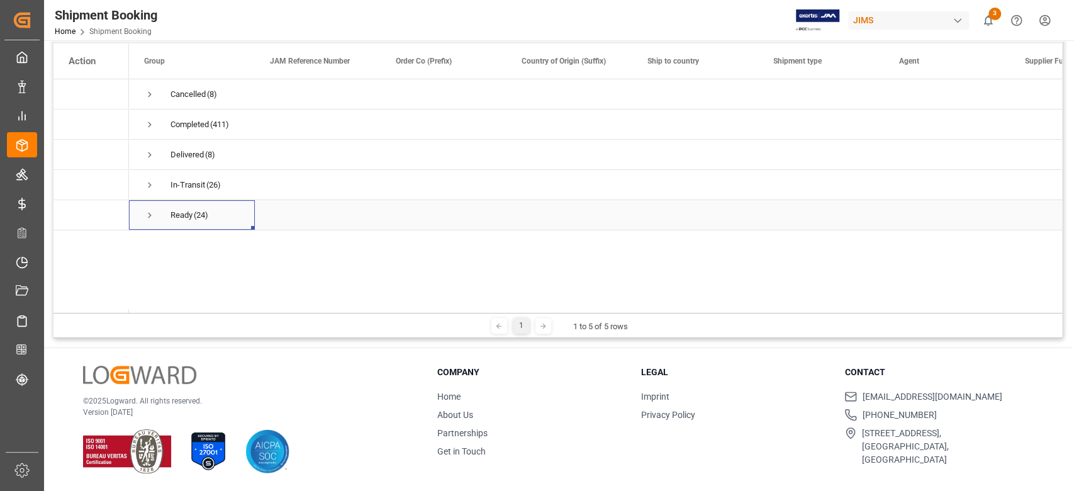
scroll to position [102, 0]
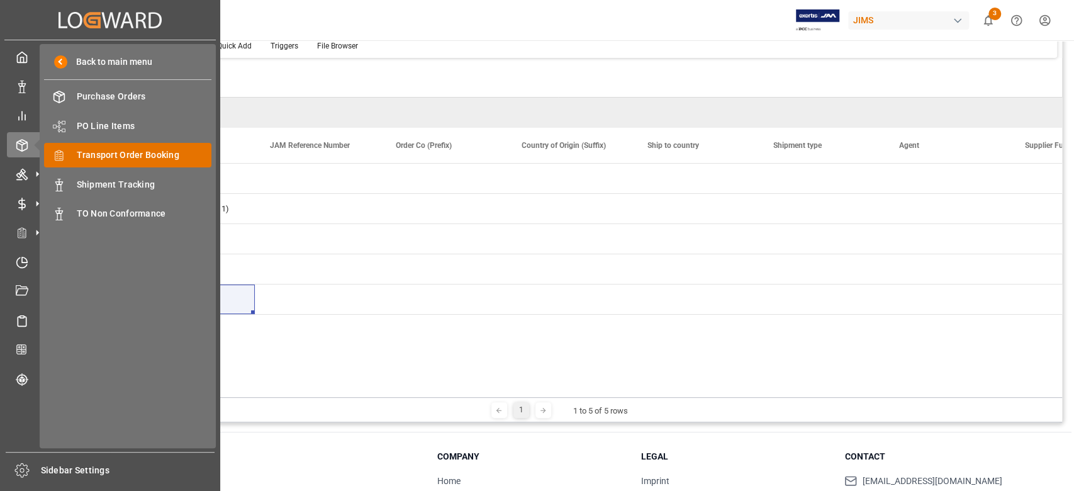
click at [176, 160] on span "Transport Order Booking" at bounding box center [144, 155] width 135 height 13
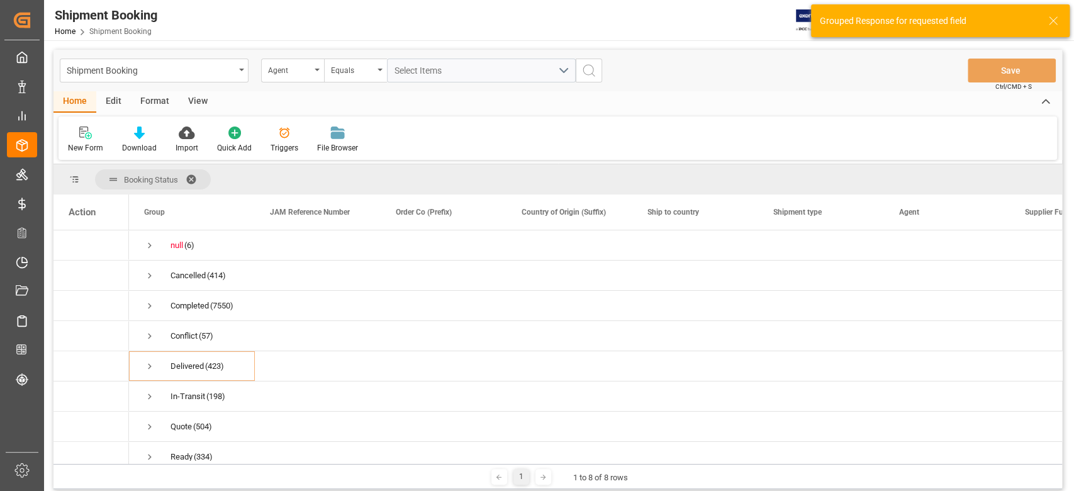
click at [191, 177] on span at bounding box center [196, 179] width 20 height 11
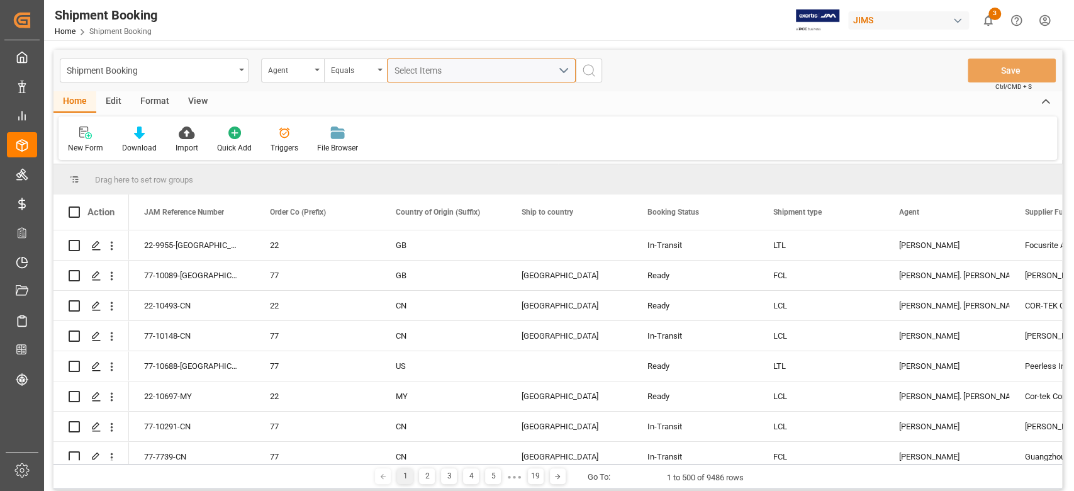
click at [502, 71] on div "Select Items" at bounding box center [477, 70] width 164 height 13
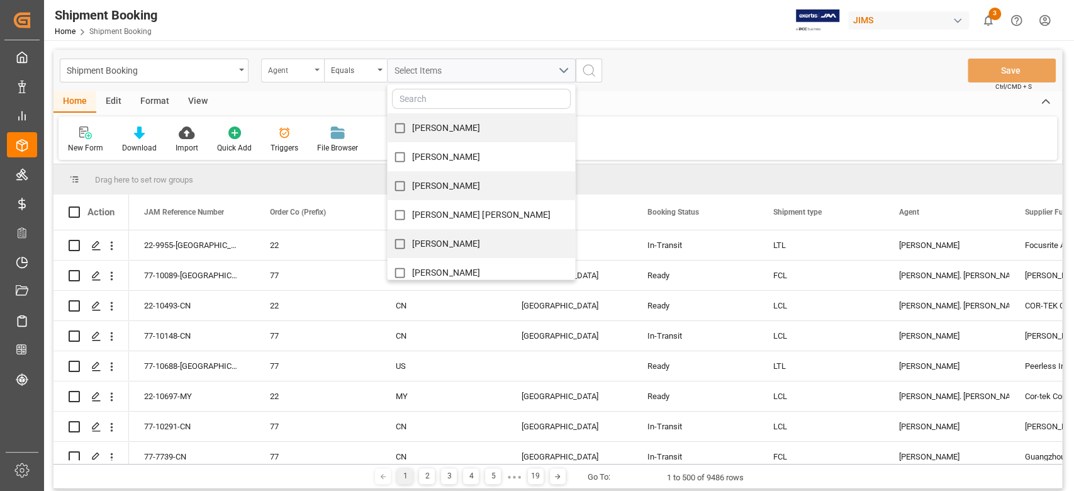
click at [322, 64] on div "Agent" at bounding box center [292, 71] width 63 height 24
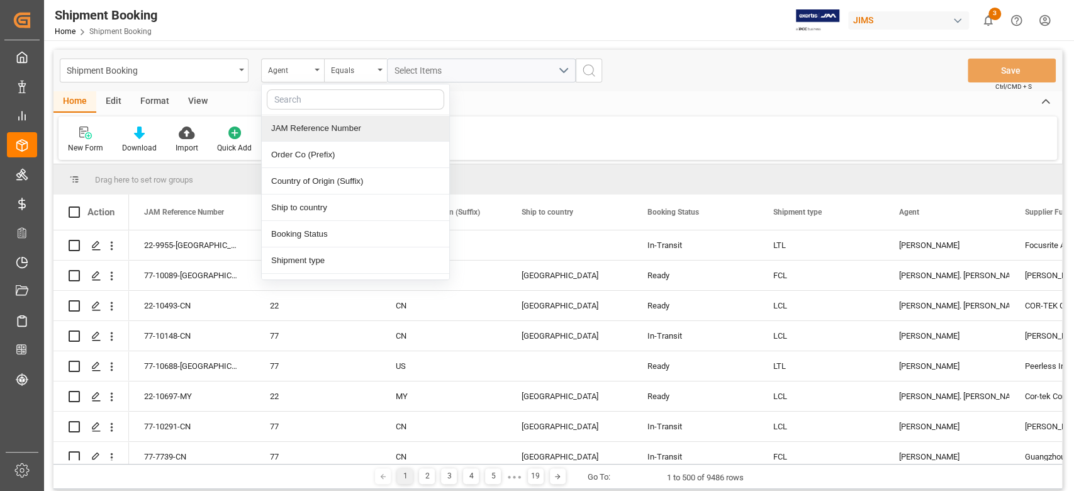
click at [307, 125] on div "JAM Reference Number" at bounding box center [356, 128] width 188 height 26
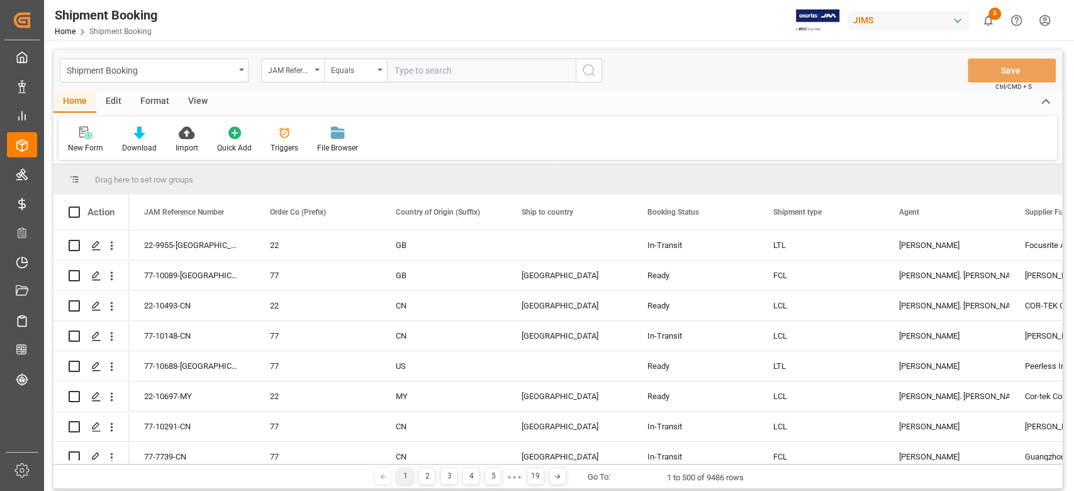
click at [463, 73] on input "text" at bounding box center [481, 71] width 189 height 24
type input "77-10649-JP"
click at [591, 70] on icon "search button" at bounding box center [588, 70] width 15 height 15
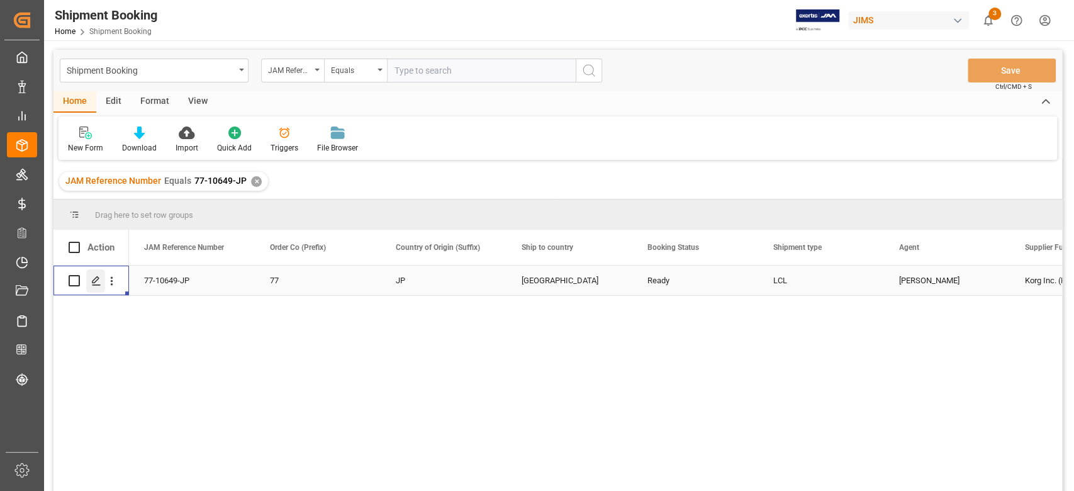
click at [98, 281] on icon "Press SPACE to select this row." at bounding box center [96, 281] width 10 height 10
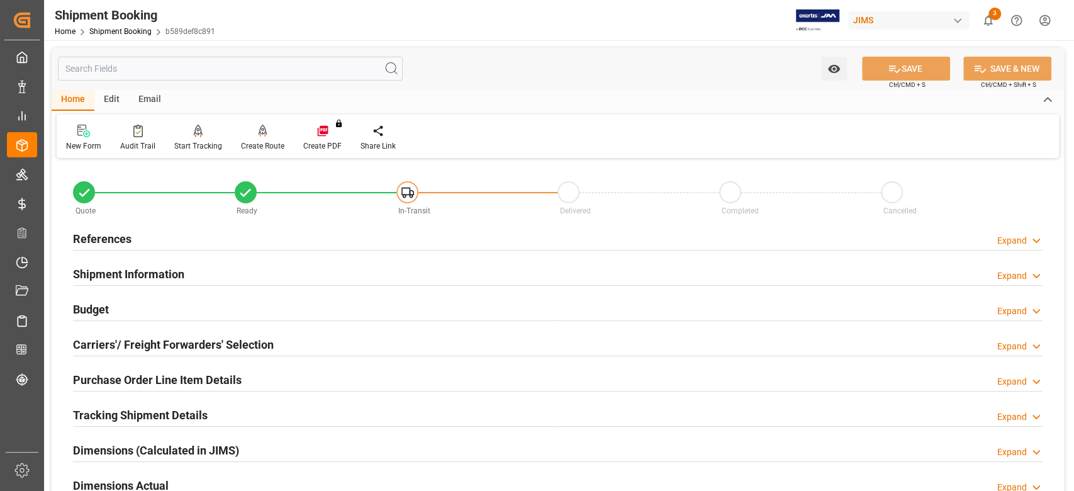
click at [141, 276] on h2 "Shipment Information" at bounding box center [128, 274] width 111 height 17
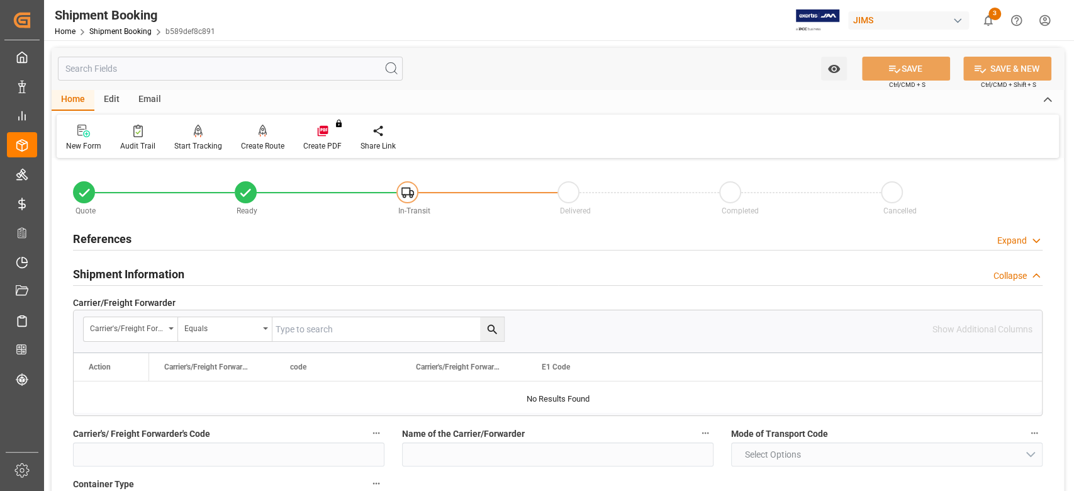
click at [141, 276] on h2 "Shipment Information" at bounding box center [128, 274] width 111 height 17
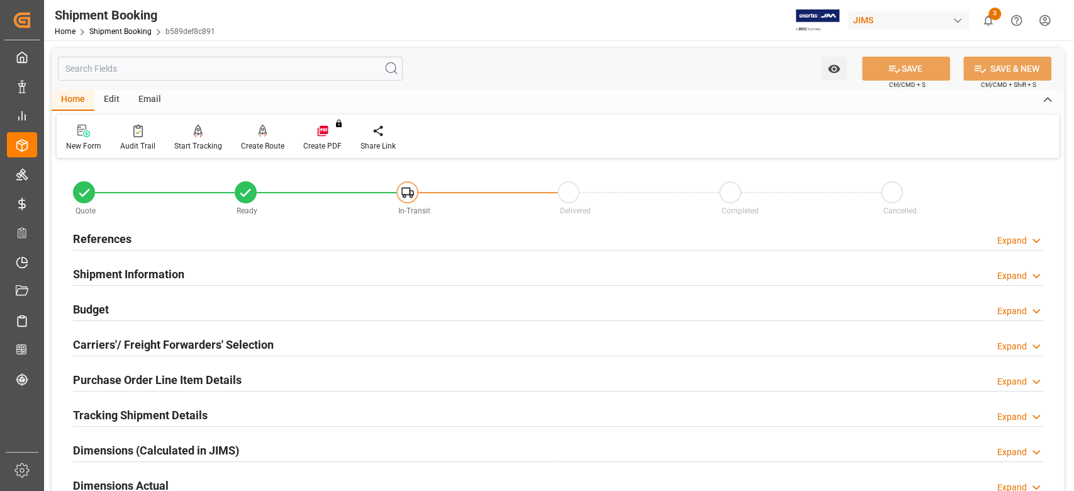
click at [123, 242] on h2 "References" at bounding box center [102, 238] width 59 height 17
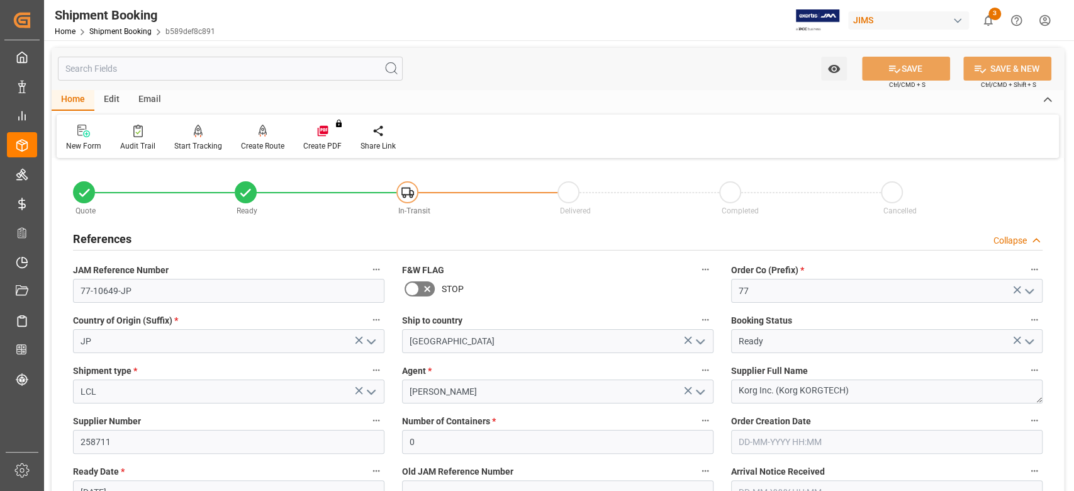
click at [104, 239] on h2 "References" at bounding box center [102, 238] width 59 height 17
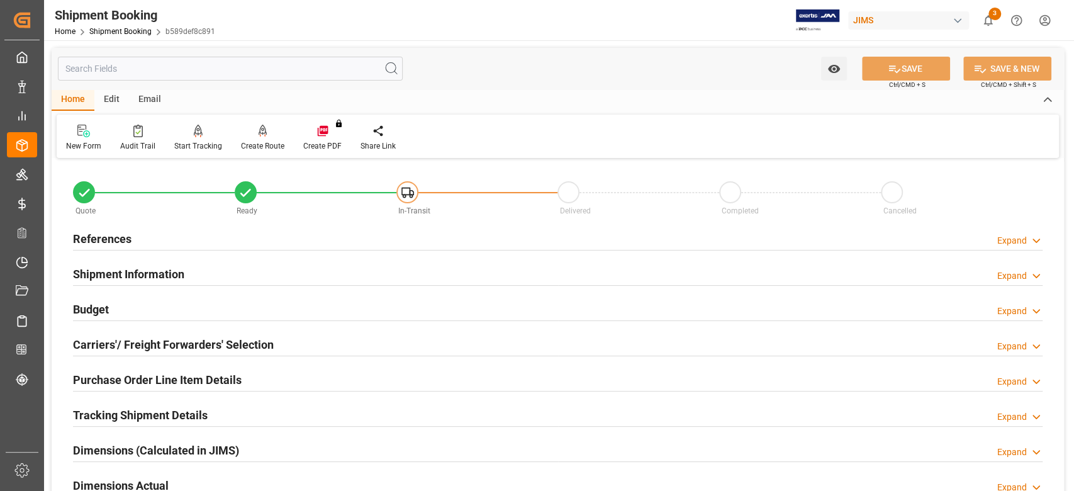
click at [116, 239] on h2 "References" at bounding box center [102, 238] width 59 height 17
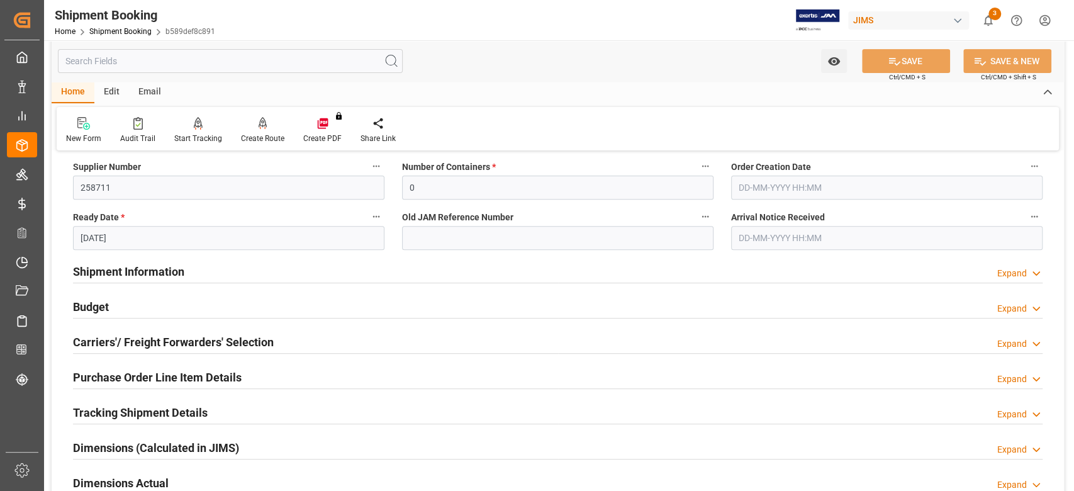
scroll to position [335, 0]
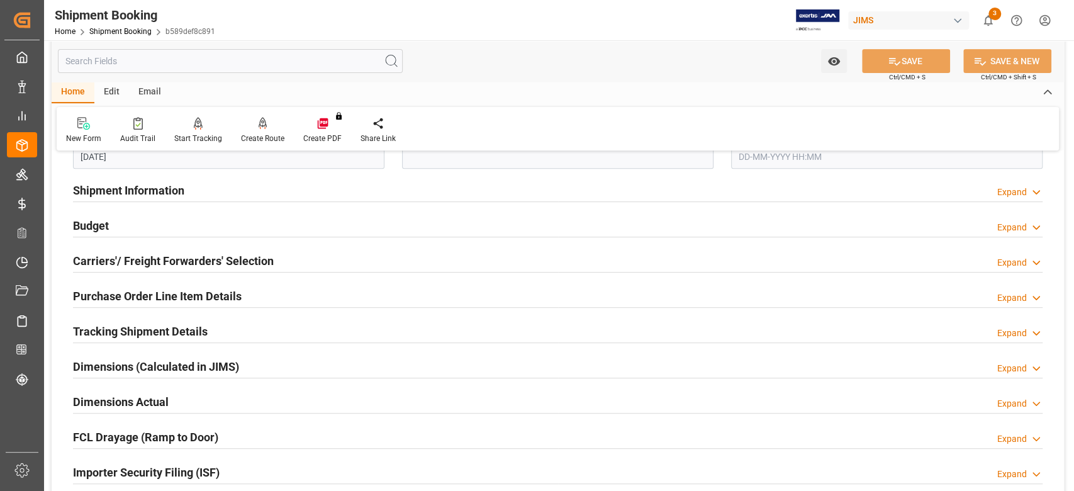
click at [147, 295] on h2 "Purchase Order Line Item Details" at bounding box center [157, 296] width 169 height 17
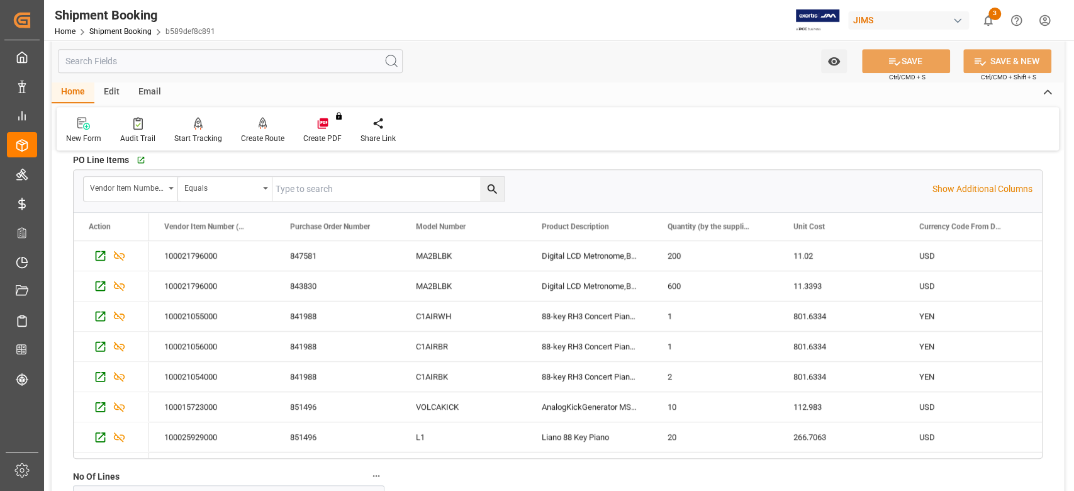
scroll to position [419, 0]
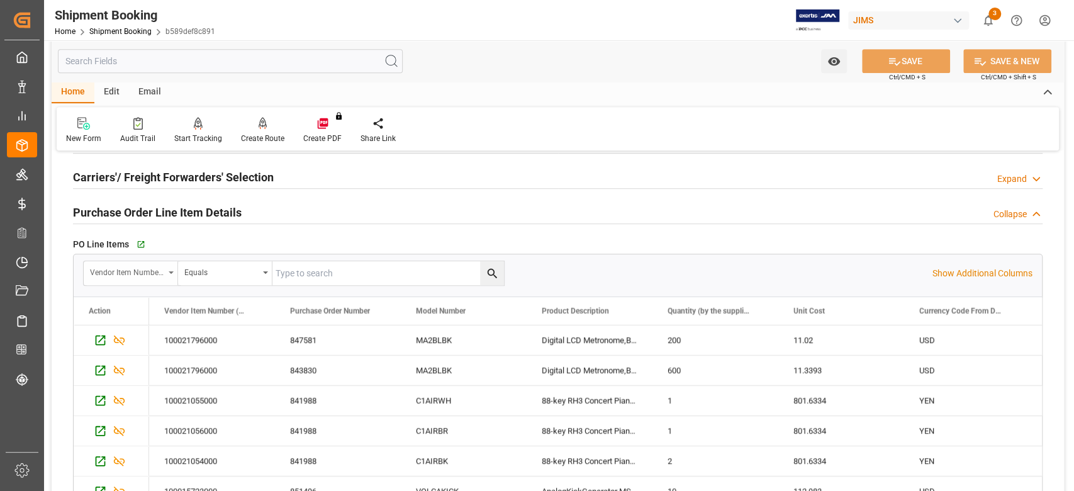
click at [147, 269] on div "Vendor Item Number (By The Supplier)" at bounding box center [127, 271] width 74 height 14
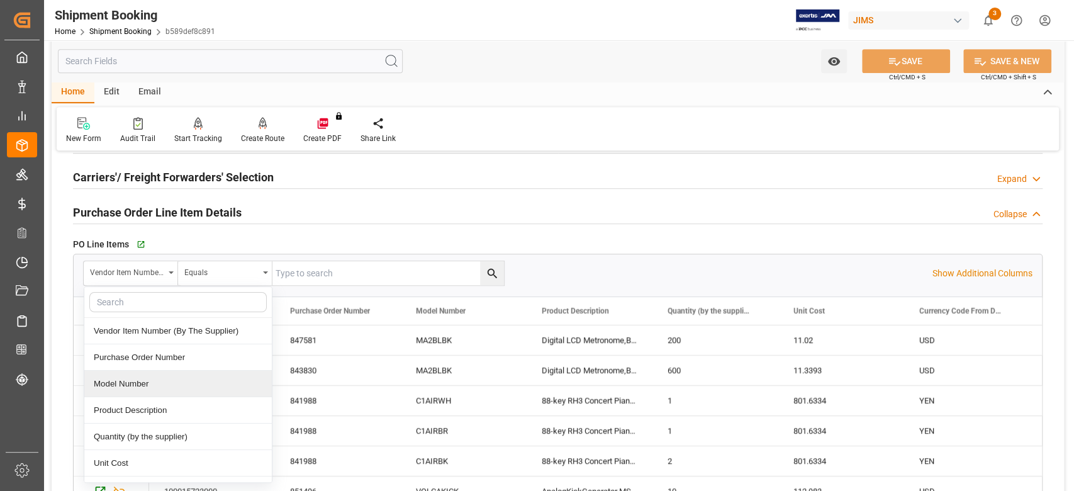
click at [149, 381] on div "Model Number" at bounding box center [178, 384] width 188 height 26
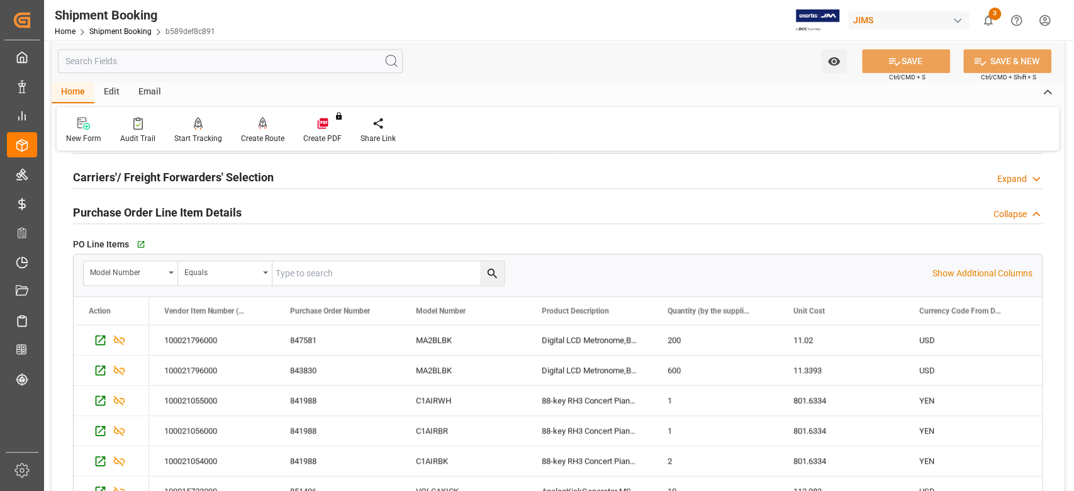
click at [0, 0] on input "text" at bounding box center [0, 0] width 0 height 0
paste input "VOLCAFM2"
click at [491, 271] on icon "search button" at bounding box center [492, 273] width 13 height 13
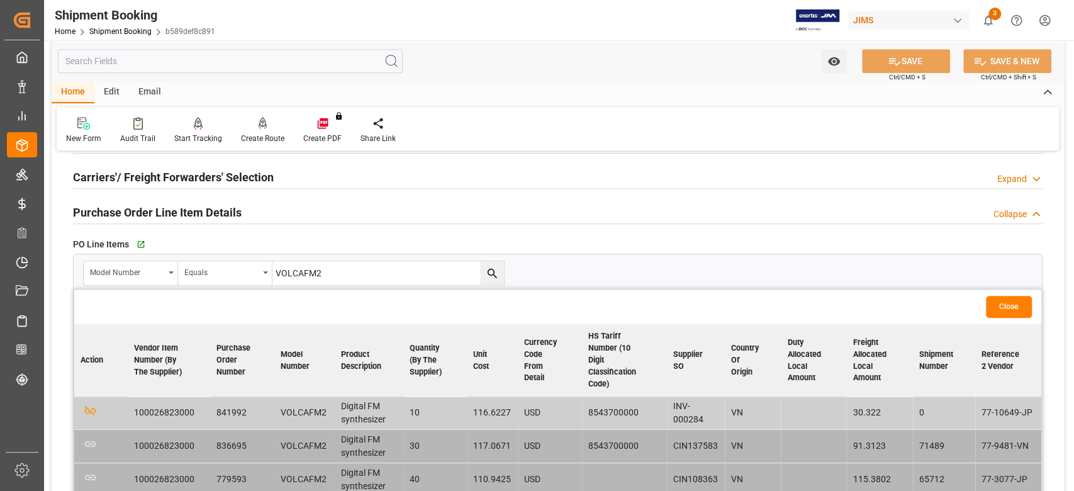
scroll to position [503, 0]
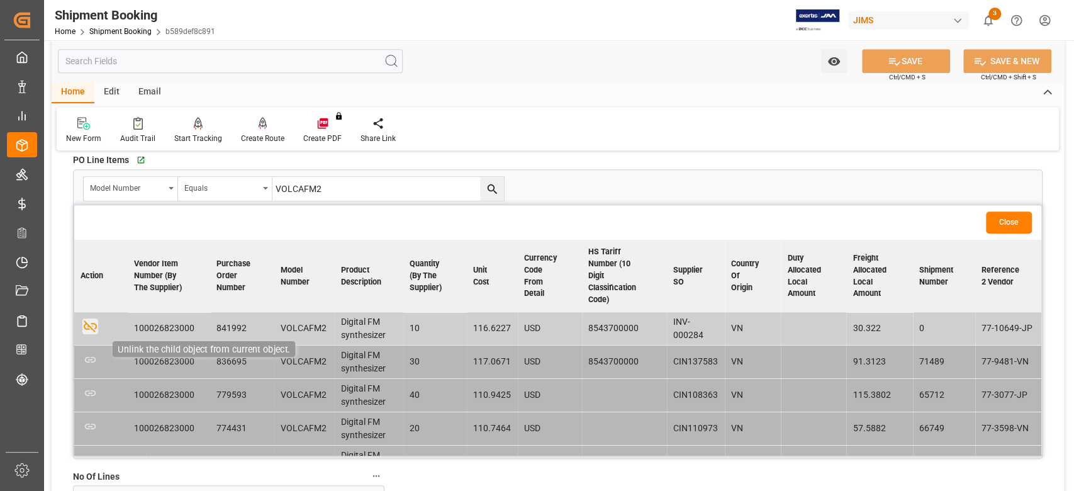
click at [87, 328] on icon "button" at bounding box center [90, 326] width 13 height 12
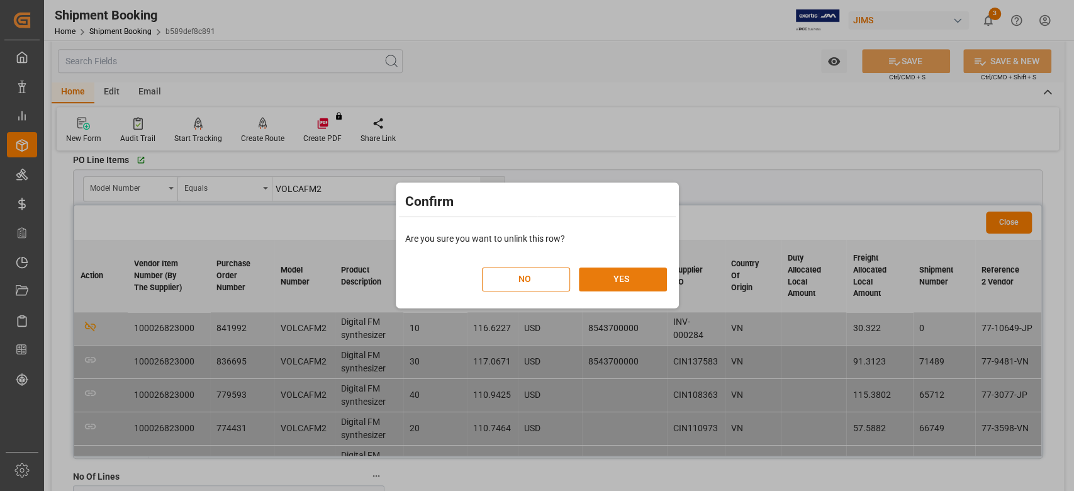
click at [614, 271] on button "YES" at bounding box center [623, 279] width 88 height 24
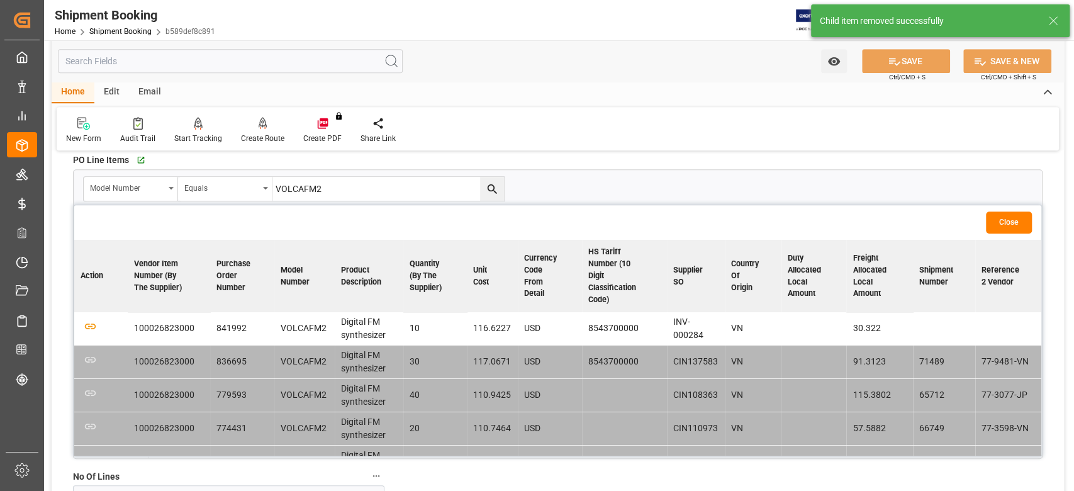
click at [0, 0] on input "VOLCAFM2" at bounding box center [0, 0] width 0 height 0
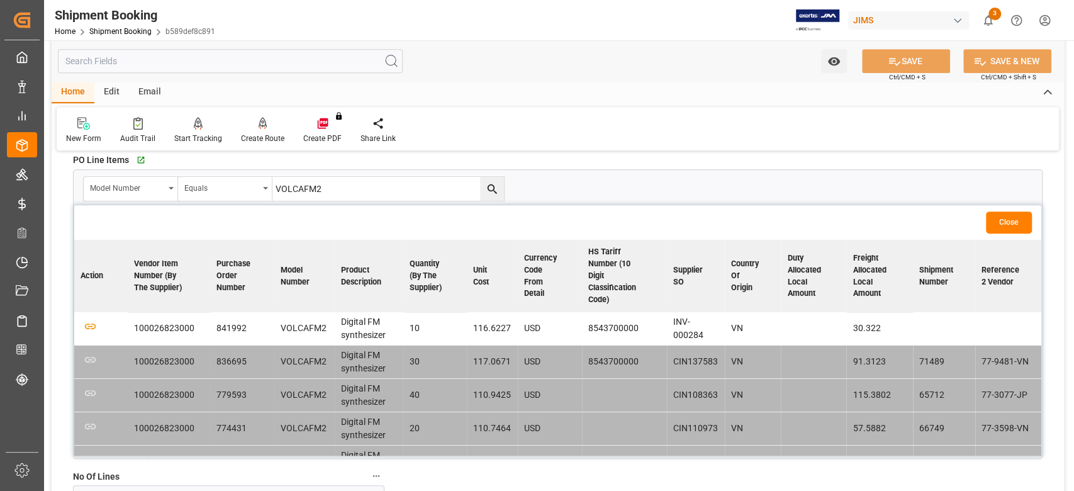
paste input "MA2BLBK"
click at [495, 186] on icon "search button" at bounding box center [492, 188] width 13 height 13
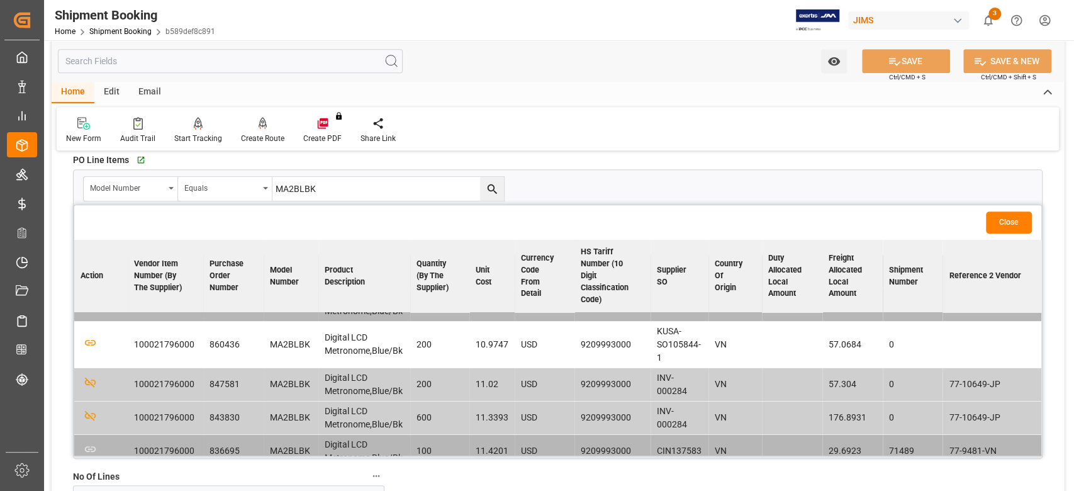
scroll to position [84, 0]
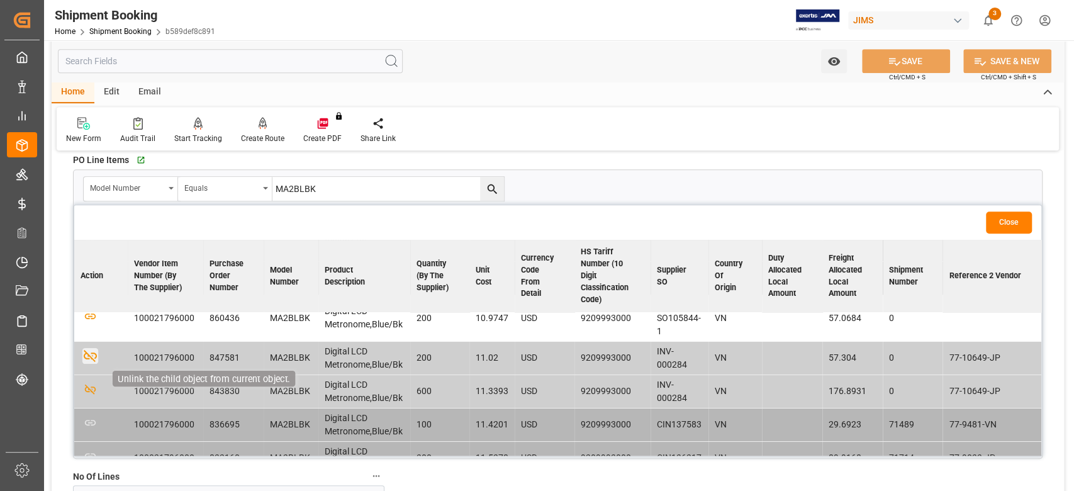
click at [86, 359] on icon "button" at bounding box center [90, 356] width 16 height 16
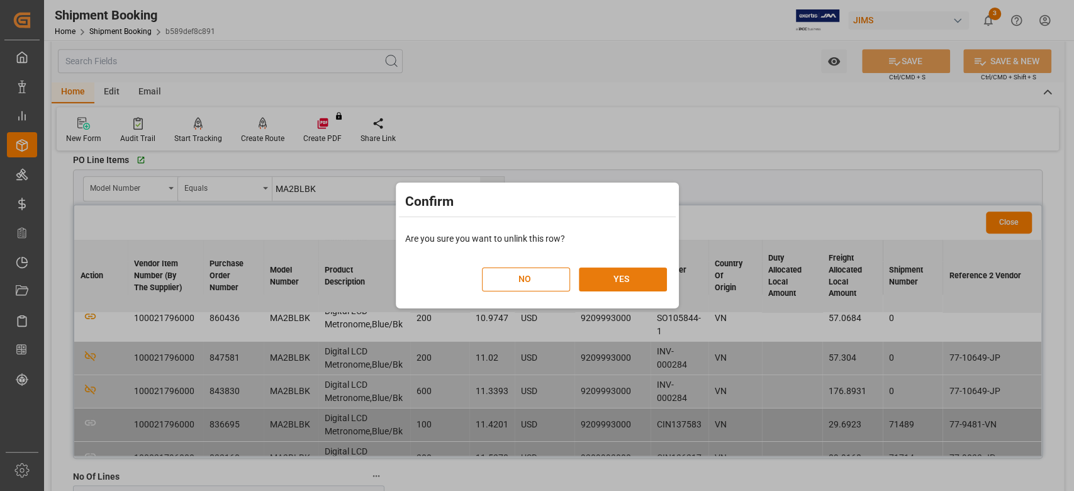
click at [599, 279] on button "YES" at bounding box center [623, 279] width 88 height 24
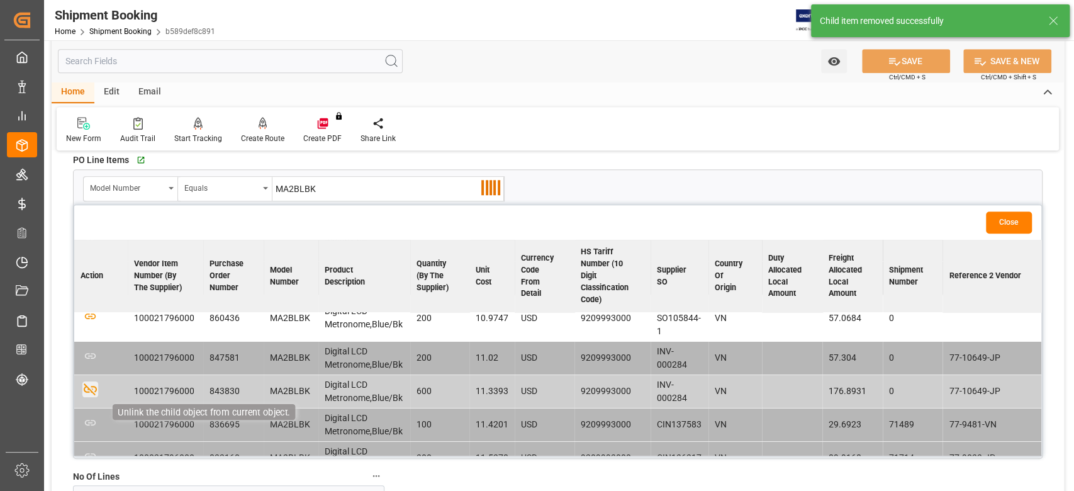
click at [90, 390] on icon "button" at bounding box center [90, 389] width 13 height 12
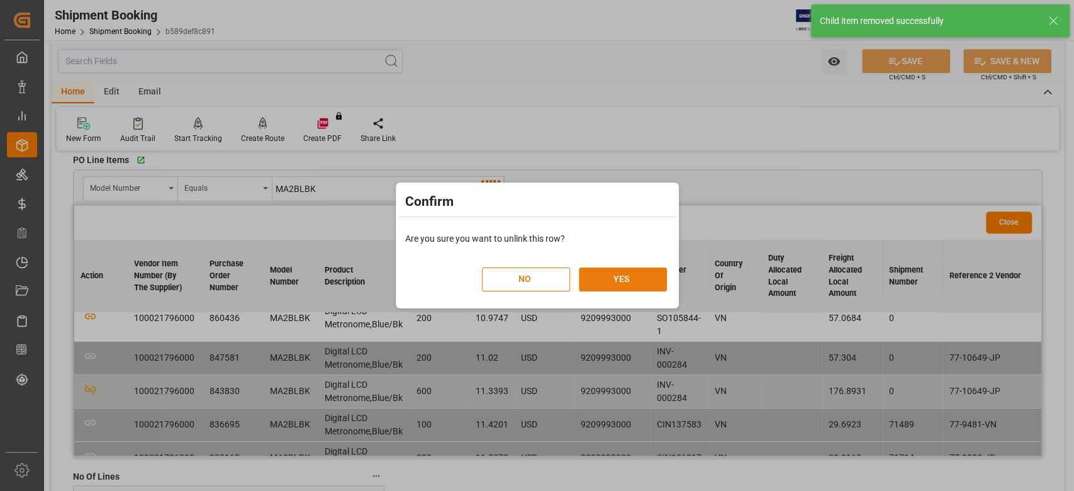
click at [637, 279] on button "YES" at bounding box center [623, 279] width 88 height 24
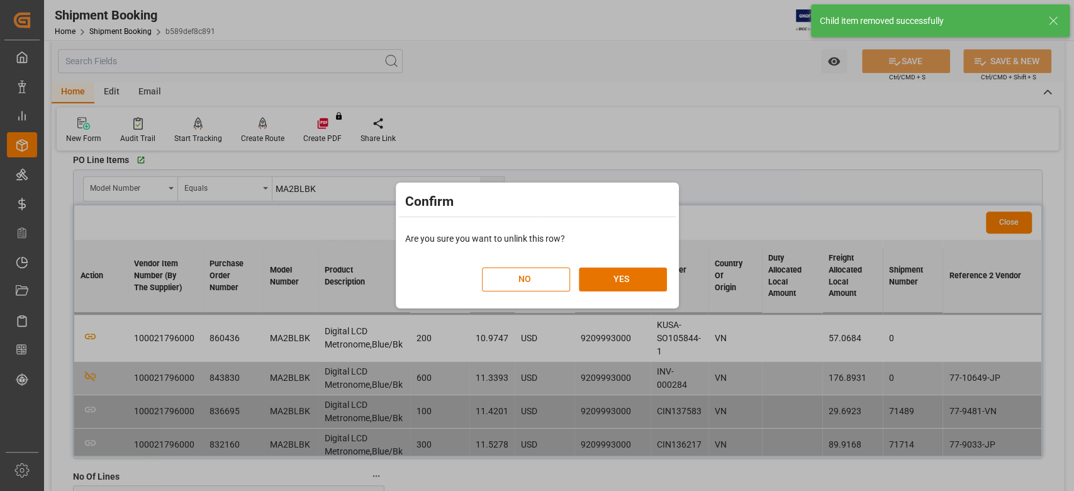
scroll to position [0, 0]
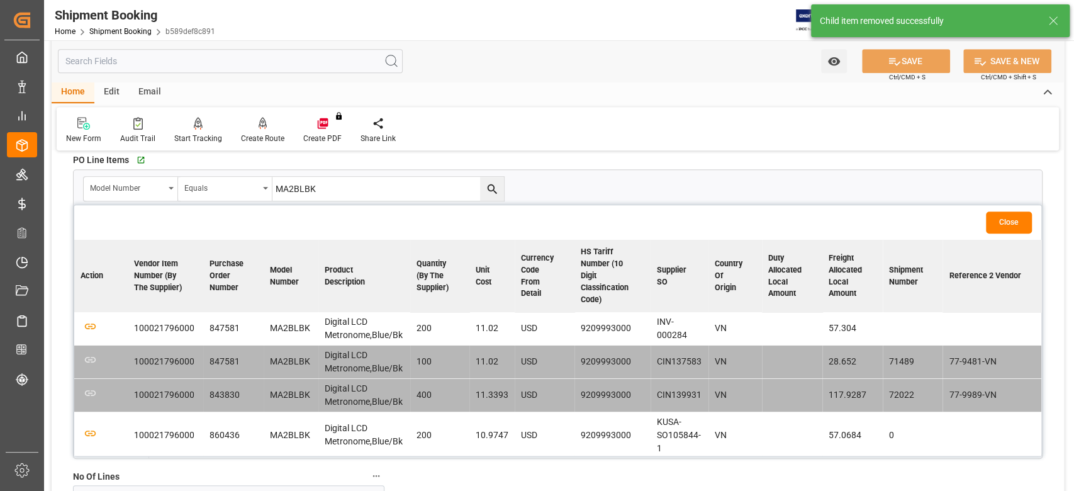
click at [0, 0] on input "MA2BLBK" at bounding box center [0, 0] width 0 height 0
paste input "CA2"
click at [486, 189] on icon "search button" at bounding box center [492, 188] width 13 height 13
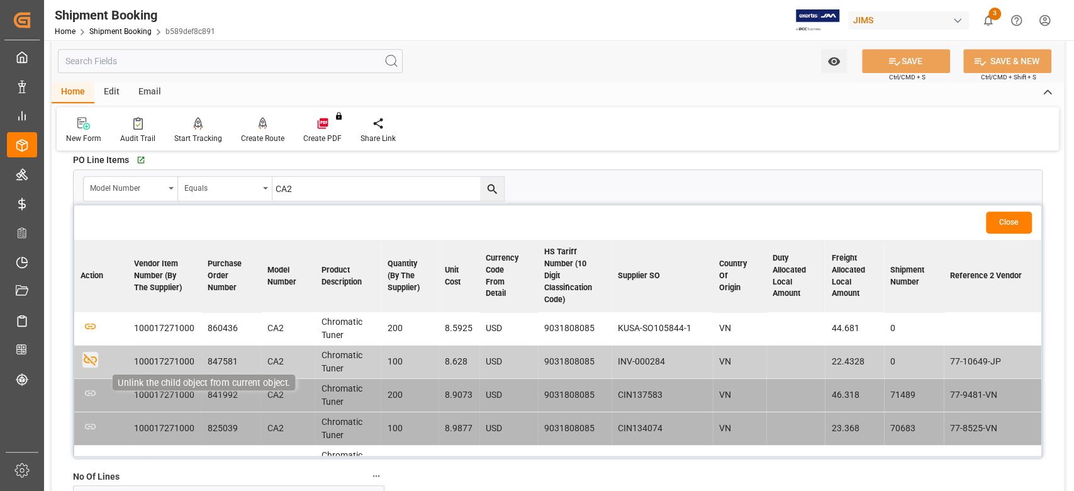
click at [85, 352] on icon "button" at bounding box center [90, 360] width 16 height 16
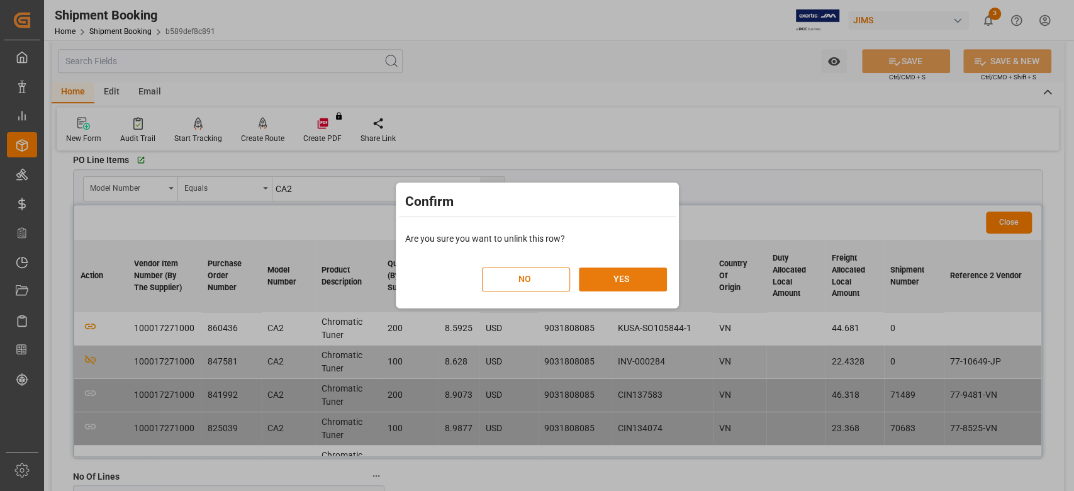
click at [638, 282] on button "YES" at bounding box center [623, 279] width 88 height 24
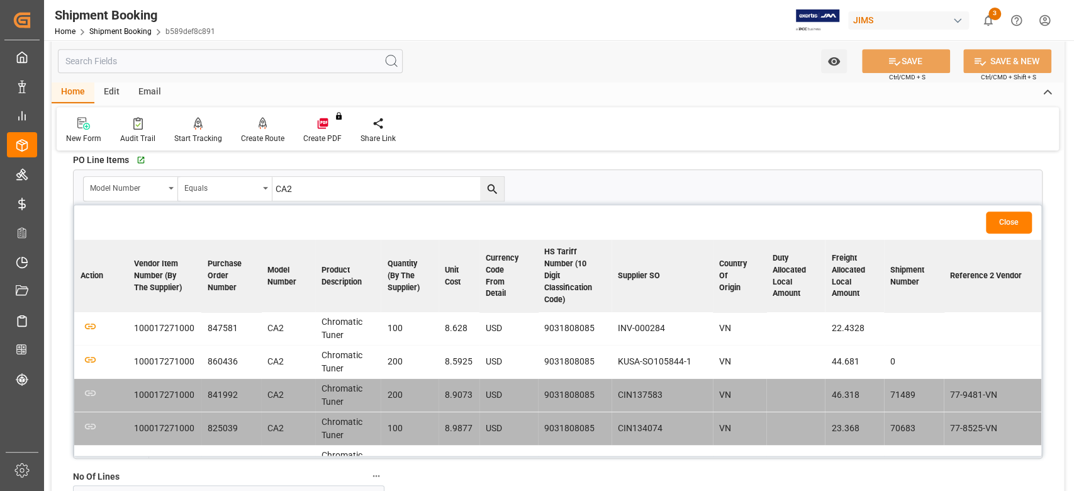
click at [0, 0] on input "CA2" at bounding box center [0, 0] width 0 height 0
paste input "50"
click at [492, 191] on icon "search button" at bounding box center [492, 188] width 13 height 13
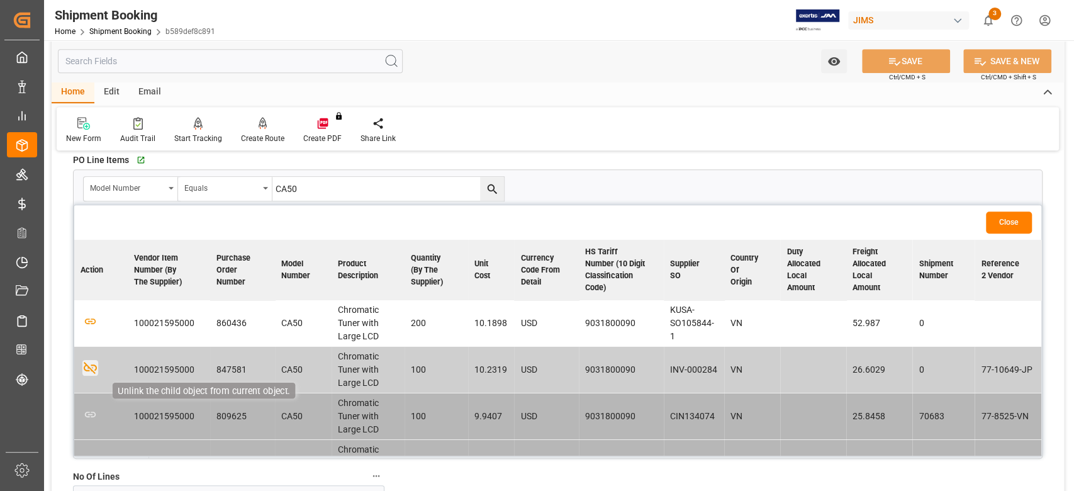
click at [91, 376] on icon "button" at bounding box center [90, 368] width 16 height 16
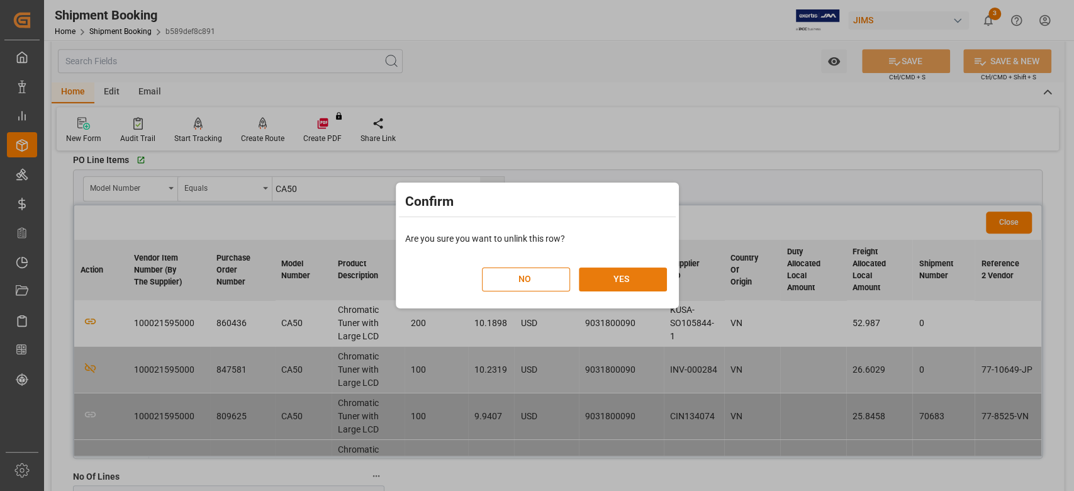
click at [629, 278] on button "YES" at bounding box center [623, 279] width 88 height 24
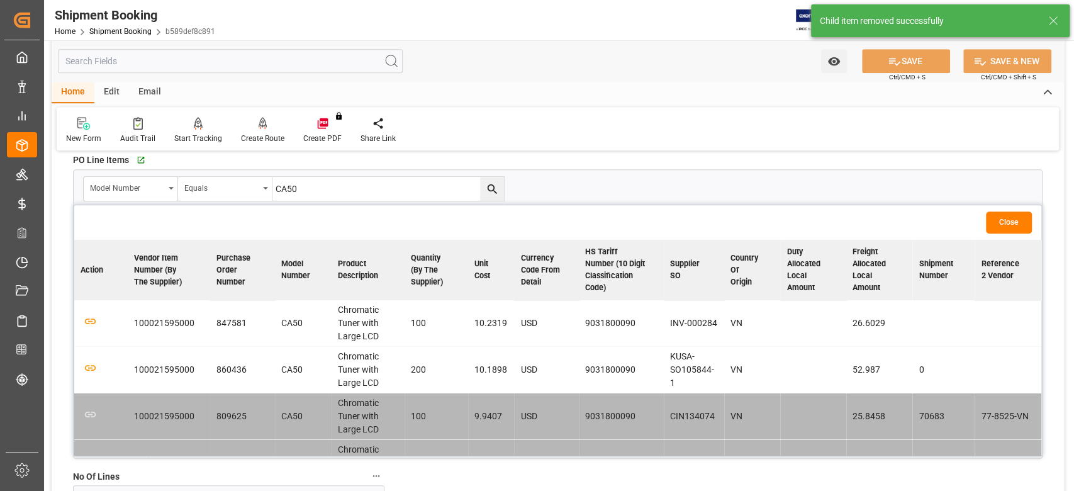
click at [0, 0] on input "CA50" at bounding box center [0, 0] width 0 height 0
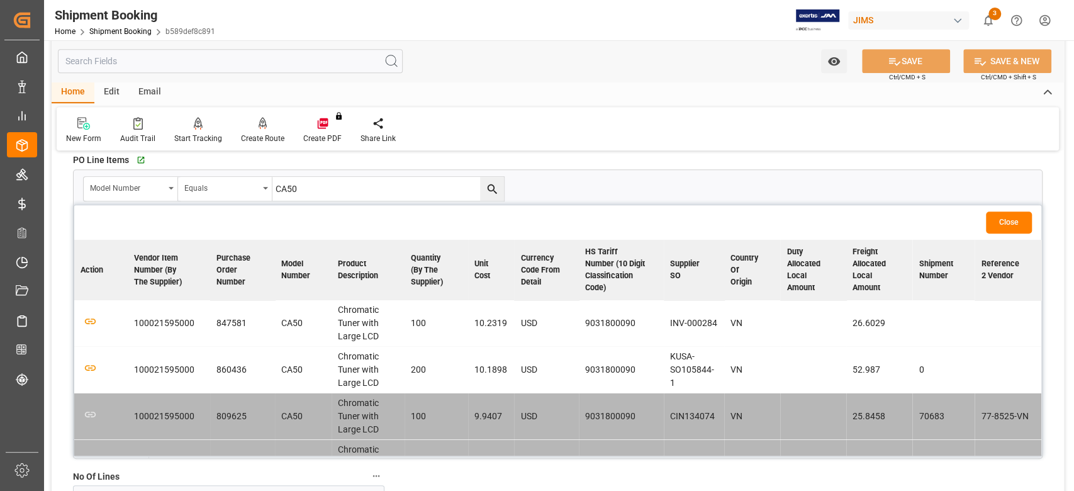
click at [0, 0] on input "CA50" at bounding box center [0, 0] width 0 height 0
paste input "KR11"
click at [493, 191] on icon "search button" at bounding box center [492, 188] width 13 height 13
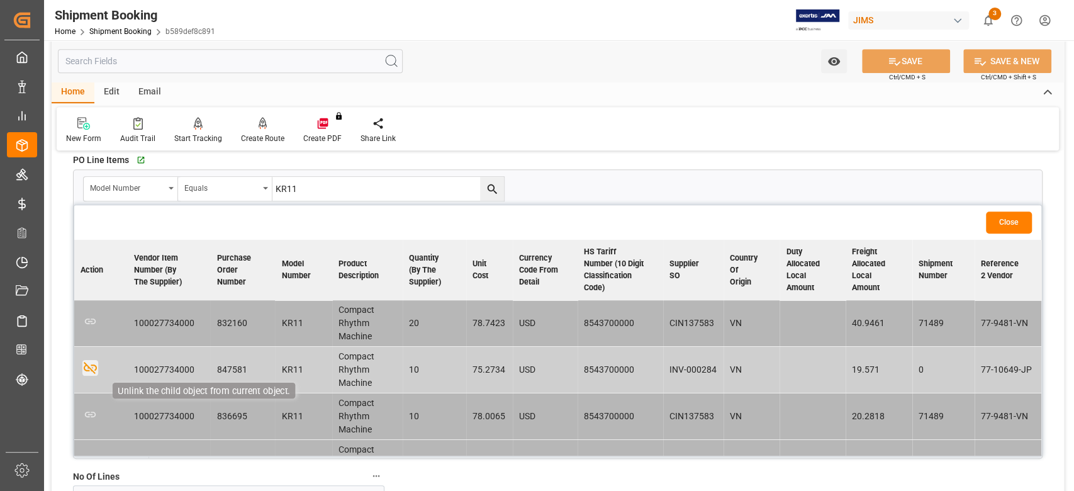
click at [85, 369] on icon "button" at bounding box center [90, 368] width 13 height 12
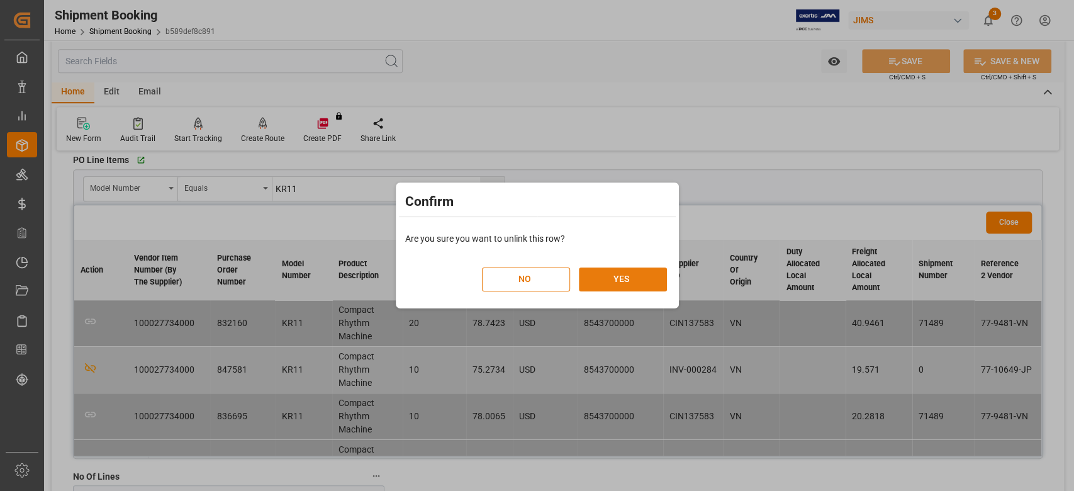
click at [611, 283] on button "YES" at bounding box center [623, 279] width 88 height 24
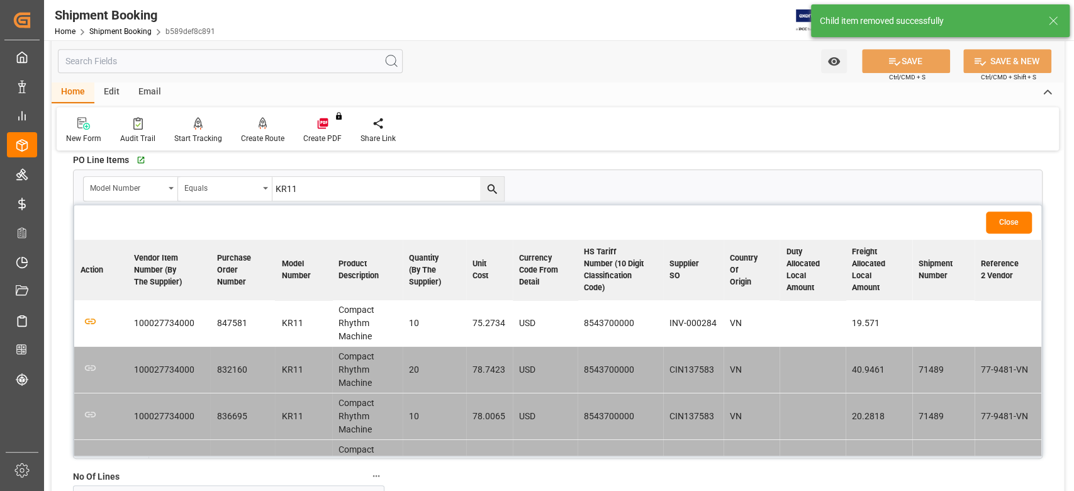
click at [0, 0] on input "KR11" at bounding box center [0, 0] width 0 height 0
paste input "L"
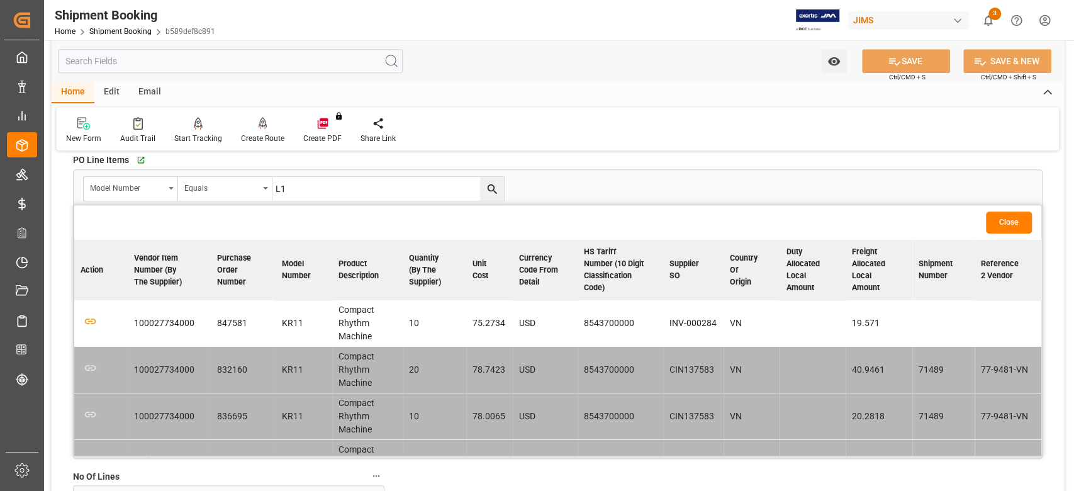
click at [491, 188] on icon "search button" at bounding box center [492, 188] width 13 height 13
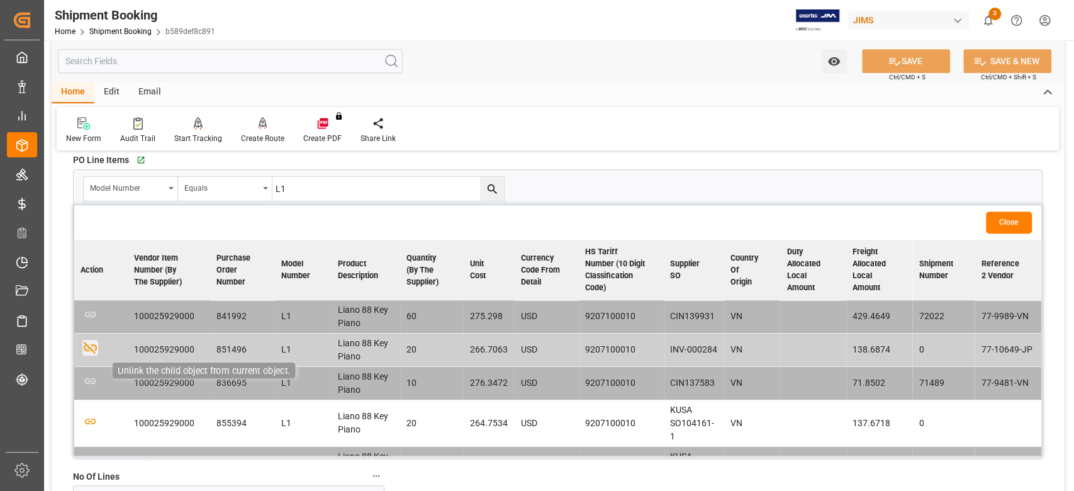
click at [84, 356] on icon "button" at bounding box center [90, 348] width 16 height 16
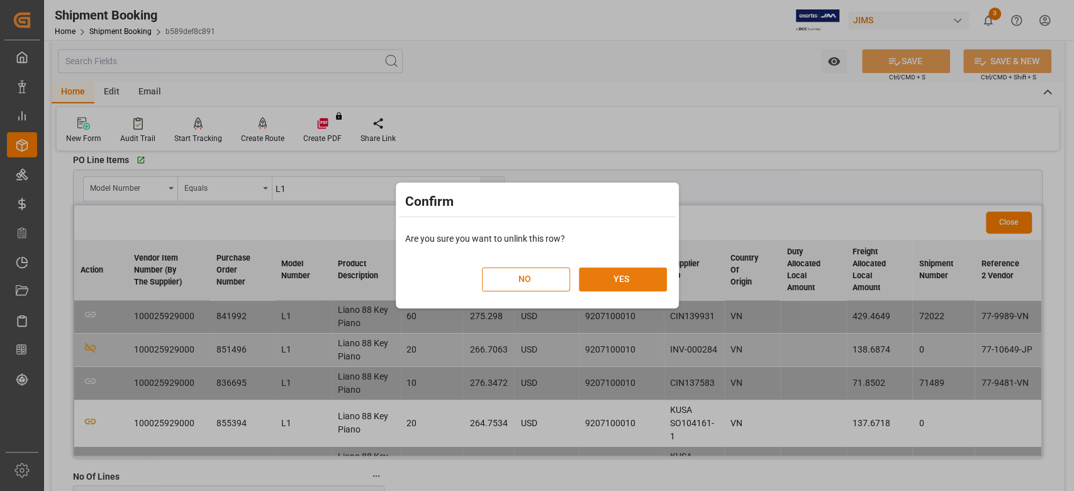
click at [600, 276] on button "YES" at bounding box center [623, 279] width 88 height 24
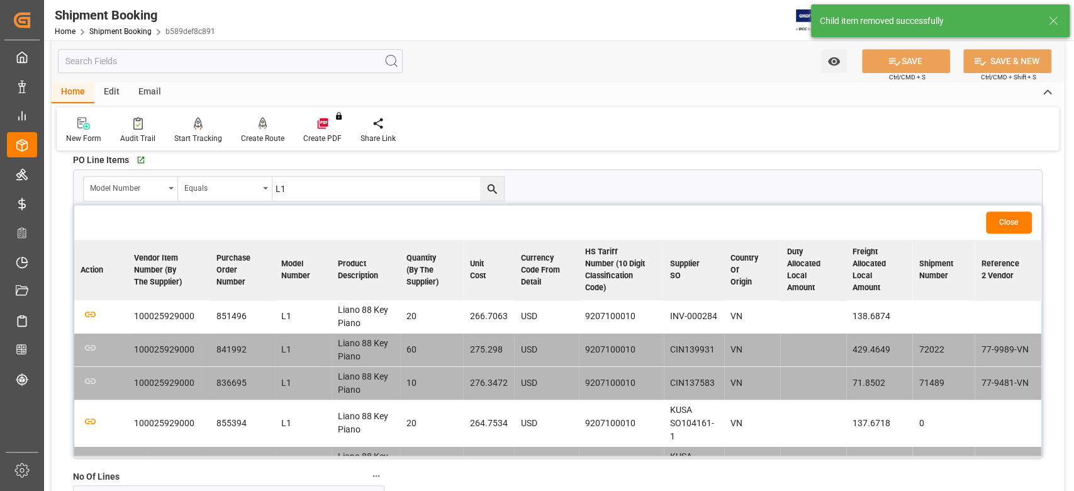
click at [0, 0] on input "L1" at bounding box center [0, 0] width 0 height 0
paste input "MINILOGUEXD"
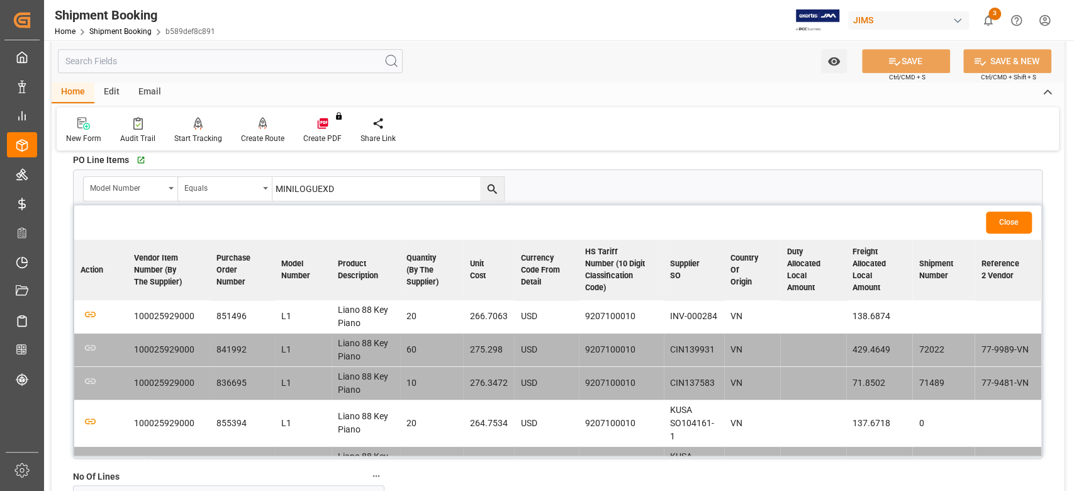
click at [493, 189] on icon "search button" at bounding box center [491, 188] width 9 height 9
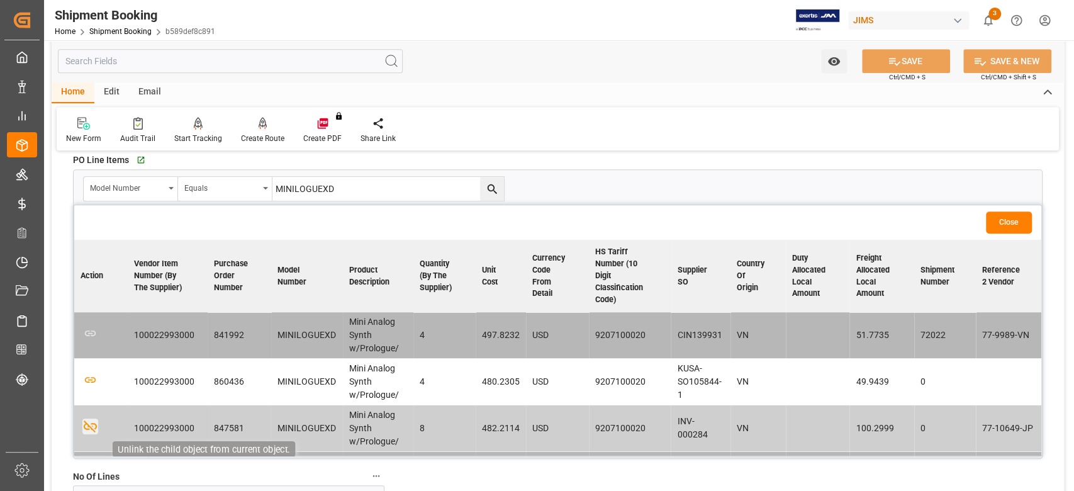
click at [84, 423] on icon "button" at bounding box center [90, 426] width 16 height 16
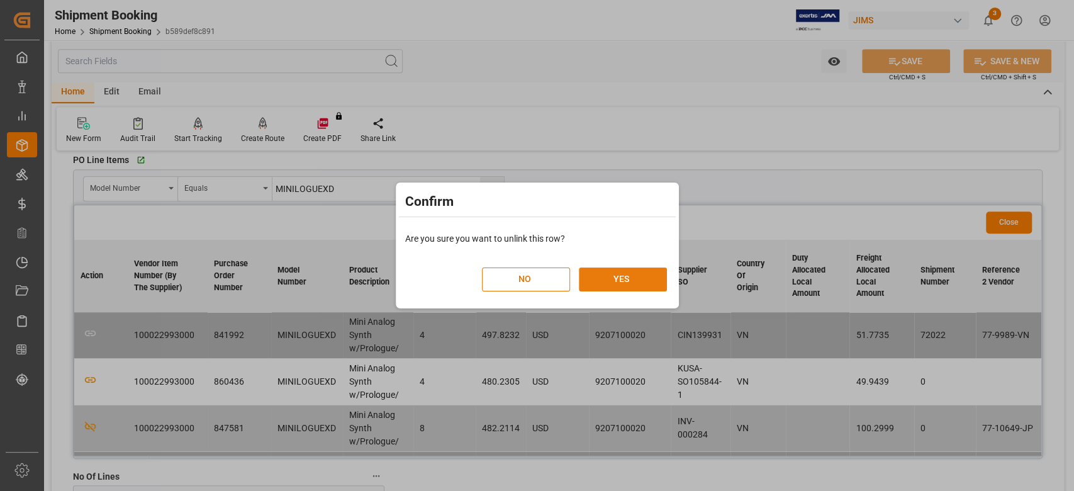
click at [644, 278] on button "YES" at bounding box center [623, 279] width 88 height 24
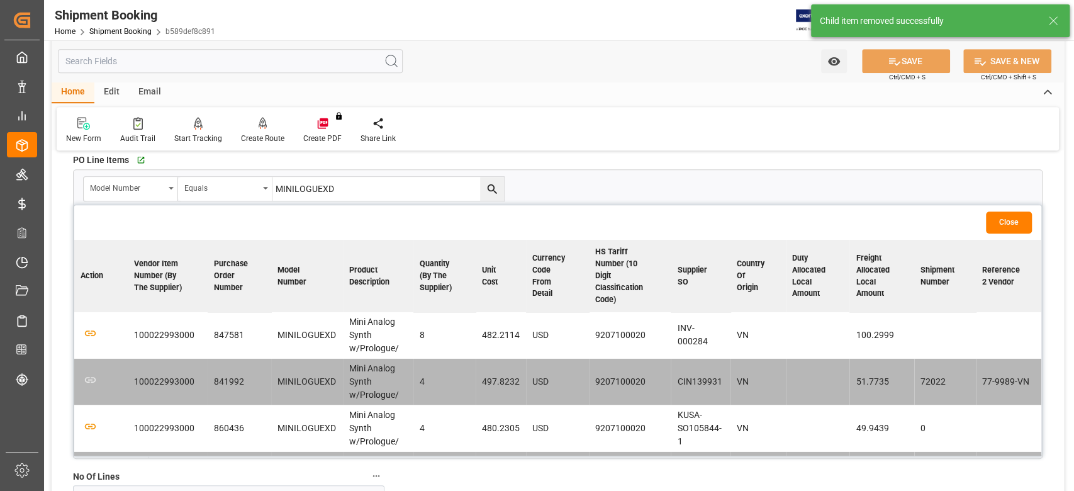
click at [0, 0] on input "MINILOGUEXD" at bounding box center [0, 0] width 0 height 0
paste input "ONOTRON-DELAY"
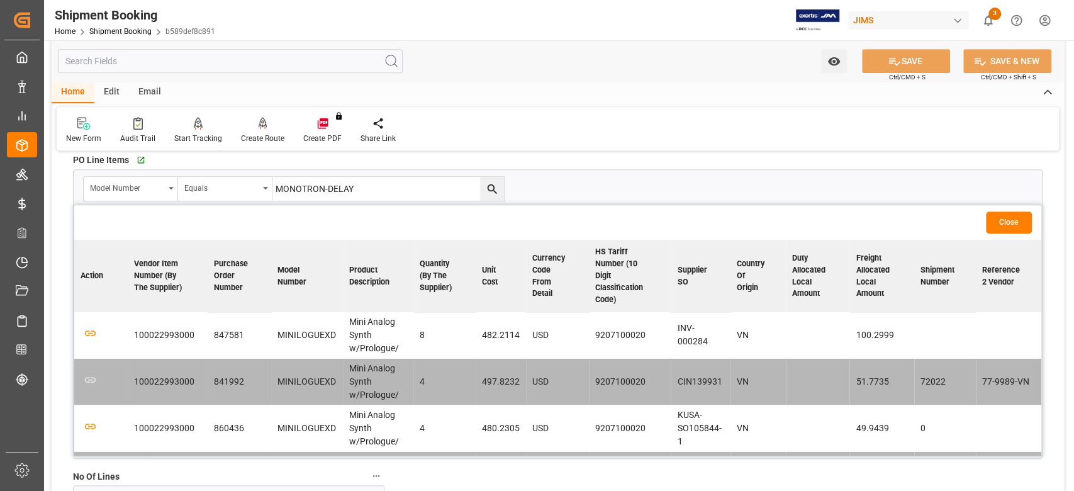
click at [496, 194] on icon "search button" at bounding box center [492, 188] width 13 height 13
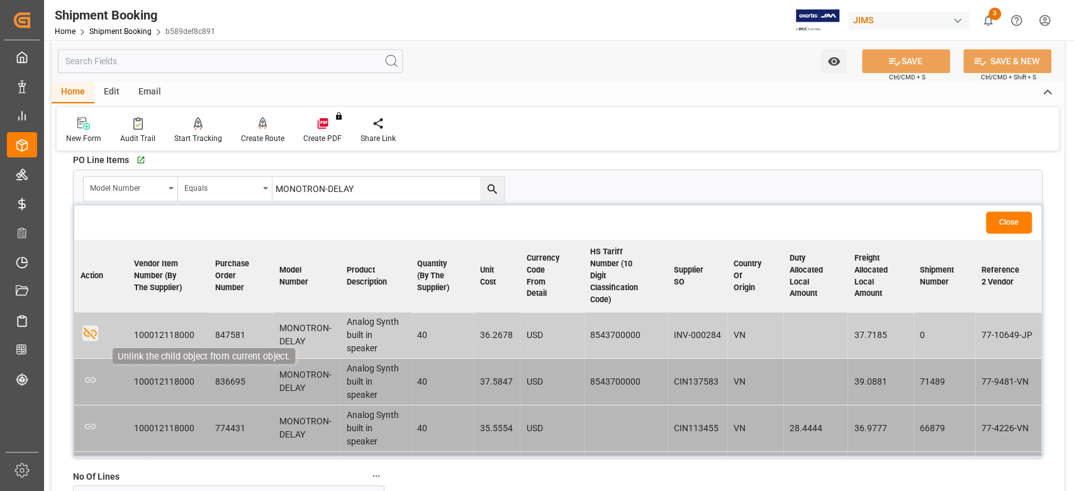
click at [85, 335] on icon "button" at bounding box center [90, 333] width 13 height 12
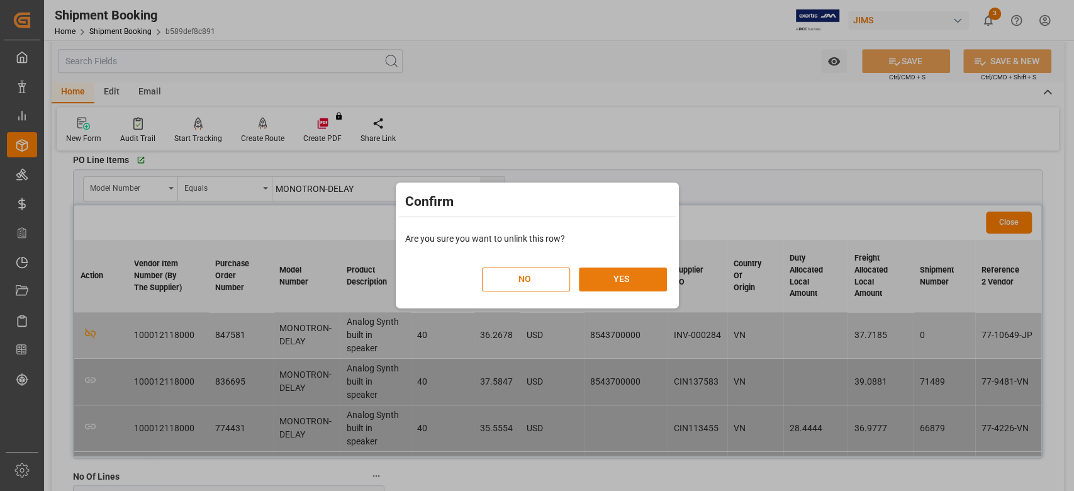
click at [616, 275] on button "YES" at bounding box center [623, 279] width 88 height 24
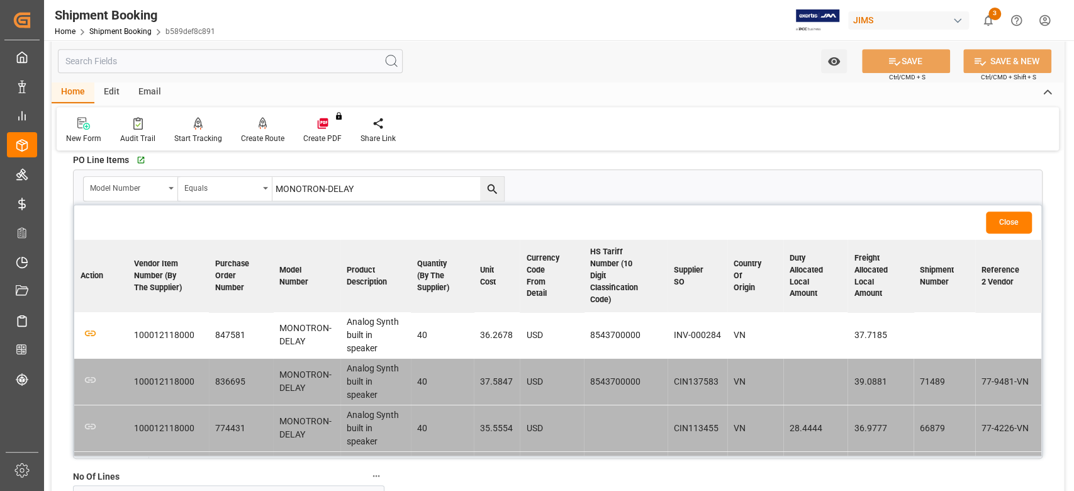
click at [0, 0] on input "MONOTRON-DELAY" at bounding box center [0, 0] width 0 height 0
drag, startPoint x: 361, startPoint y: 190, endPoint x: 211, endPoint y: 184, distance: 149.3
click at [211, 184] on div "Model Number Equals MONOTRON-DELAY" at bounding box center [294, 188] width 422 height 25
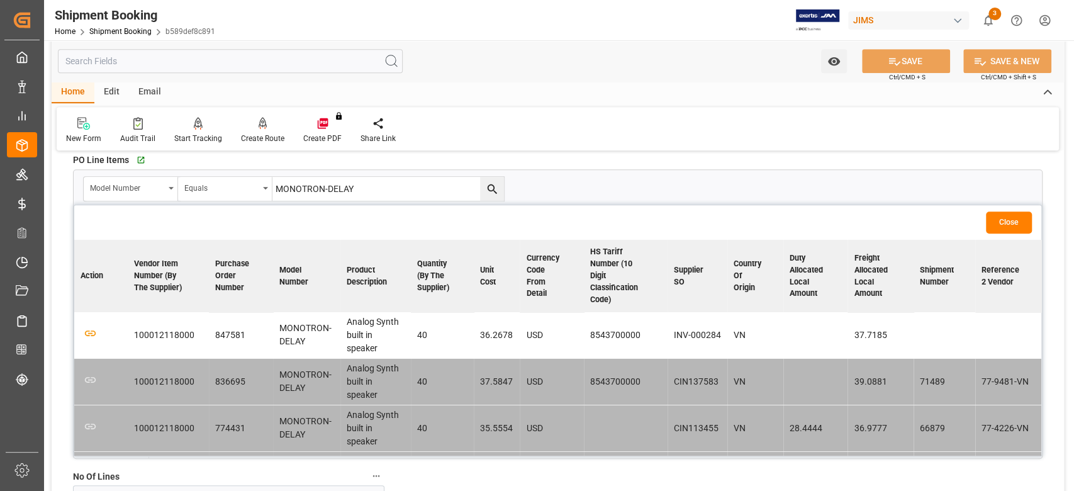
paste input "PATHFINDER10"
click at [496, 189] on icon "search button" at bounding box center [492, 188] width 13 height 13
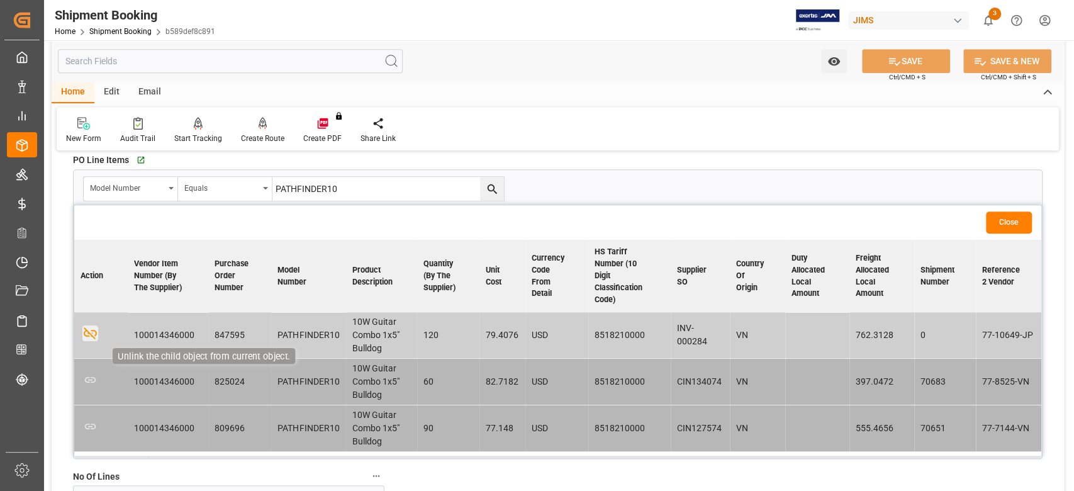
click at [91, 330] on icon "button" at bounding box center [90, 333] width 13 height 12
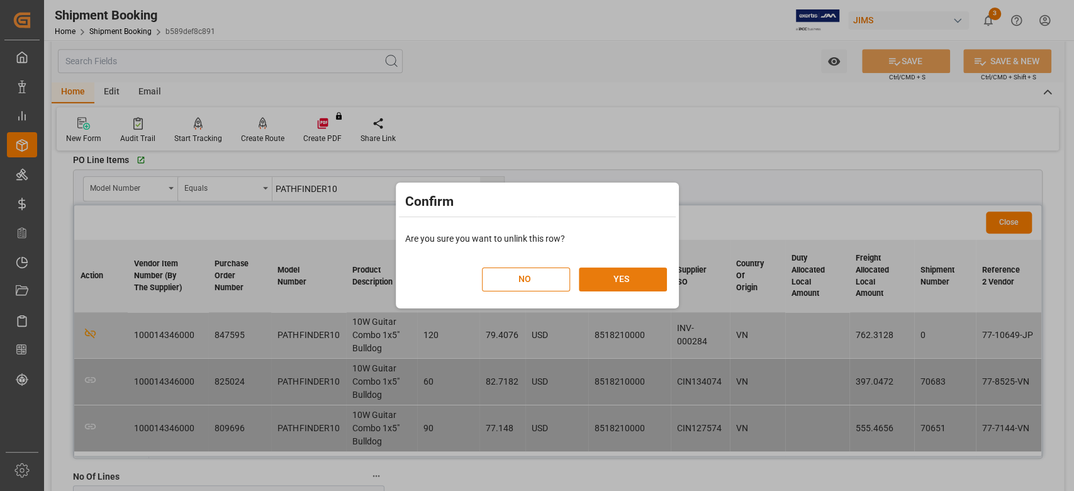
click at [611, 279] on button "YES" at bounding box center [623, 279] width 88 height 24
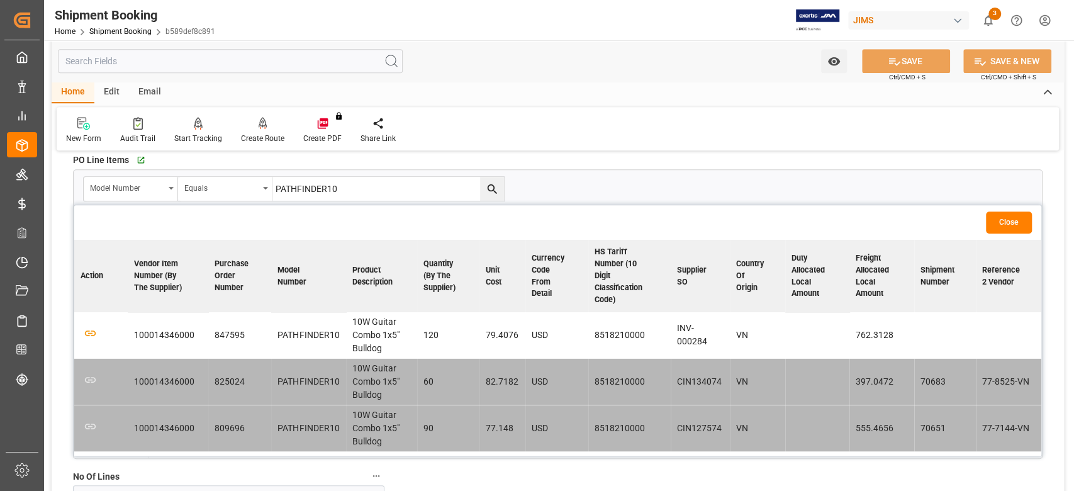
click at [0, 0] on input "PATHFINDER10" at bounding box center [0, 0] width 0 height 0
paste input "VOLCAFM2"
click at [493, 185] on icon "search button" at bounding box center [491, 188] width 9 height 9
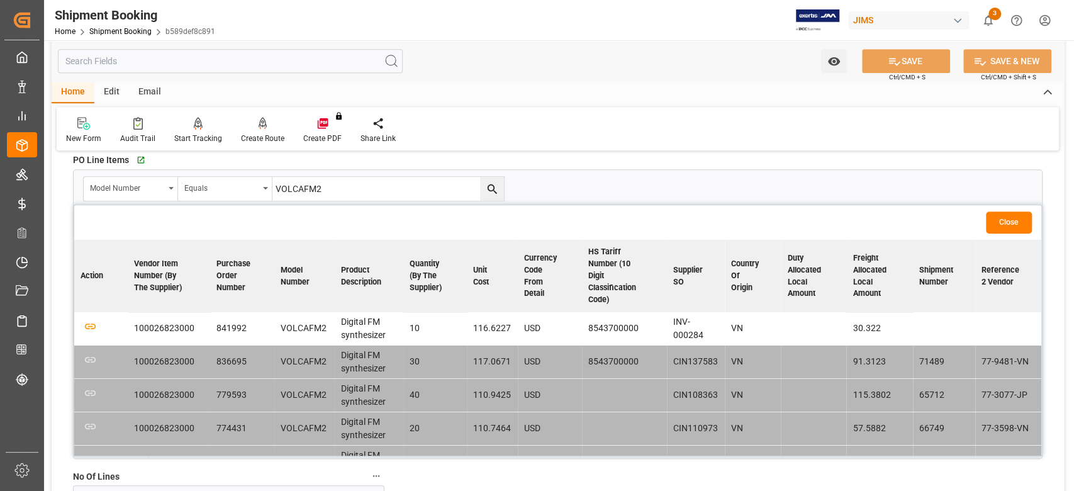
click at [0, 0] on input "VOLCAFM2" at bounding box center [0, 0] width 0 height 0
paste input "KICK"
click at [490, 192] on icon "search button" at bounding box center [492, 188] width 13 height 13
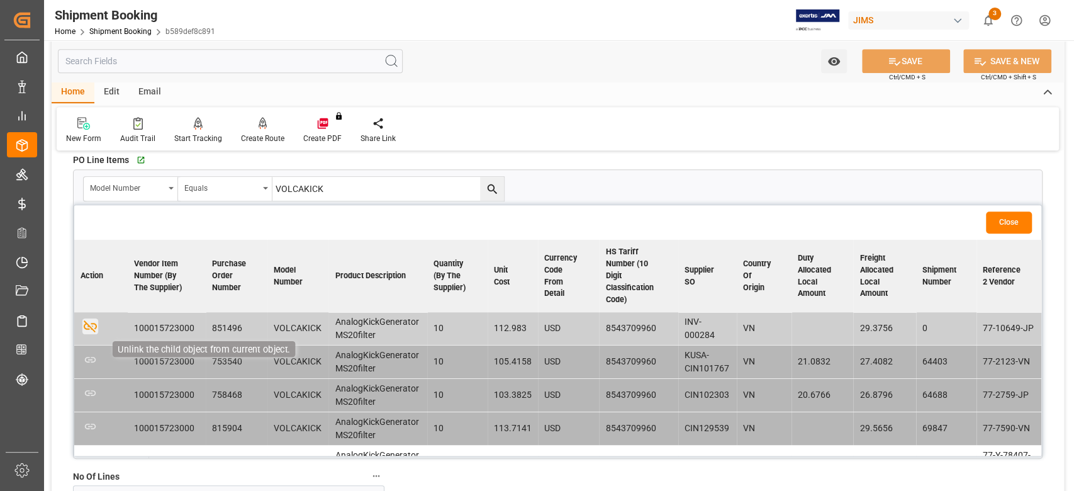
click at [85, 323] on icon "button" at bounding box center [90, 326] width 13 height 12
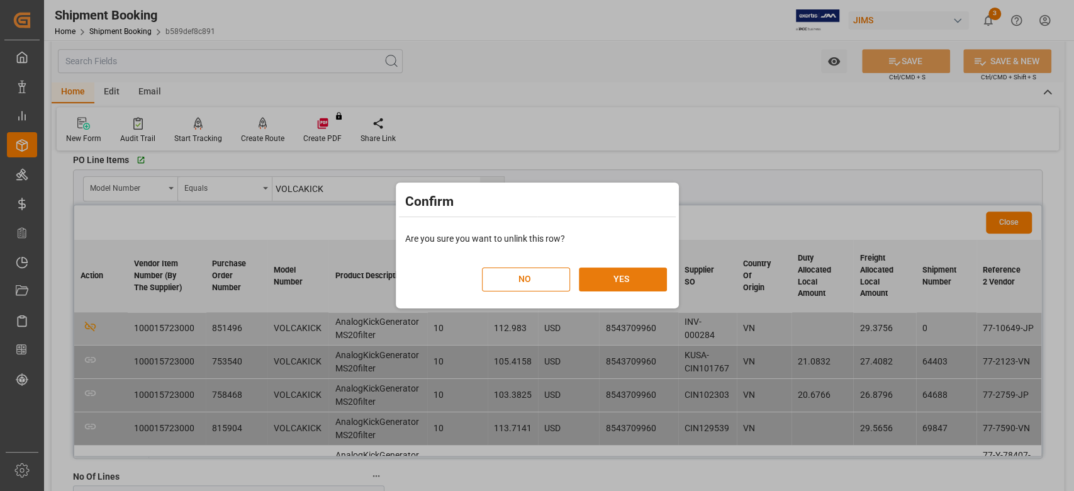
click at [621, 283] on button "YES" at bounding box center [623, 279] width 88 height 24
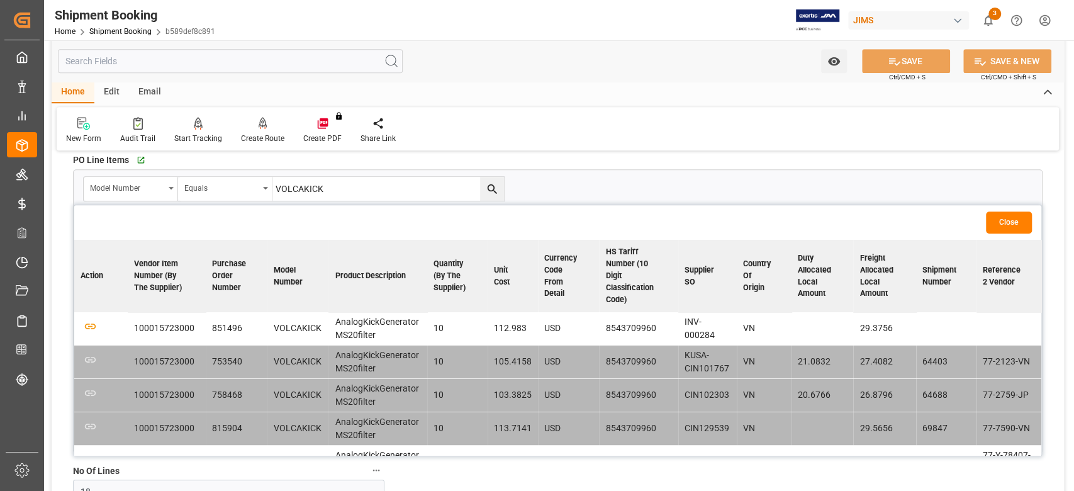
click at [0, 0] on input "VOLCAKICK" at bounding box center [0, 0] width 0 height 0
paste input "T20X"
click at [496, 189] on icon "search button" at bounding box center [492, 188] width 13 height 13
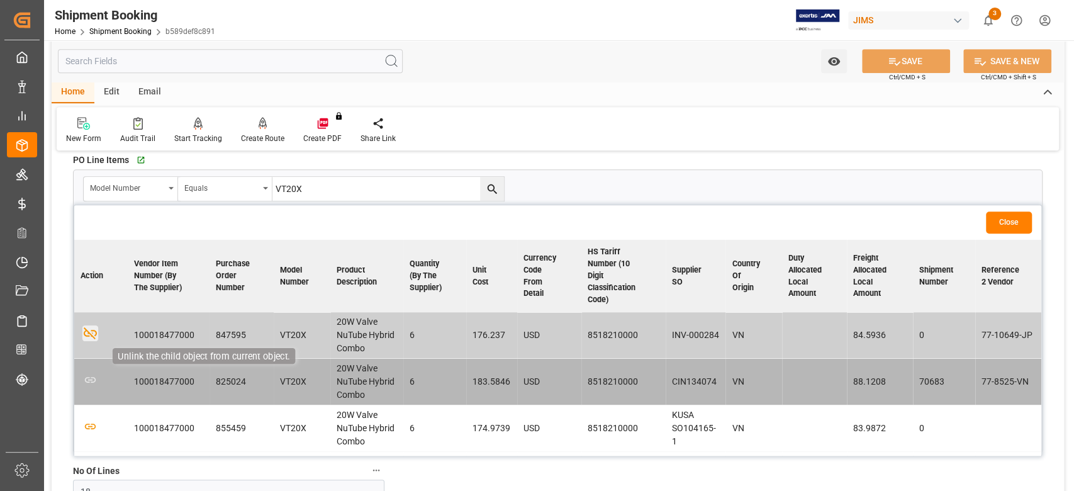
click at [91, 333] on icon "button" at bounding box center [90, 333] width 16 height 16
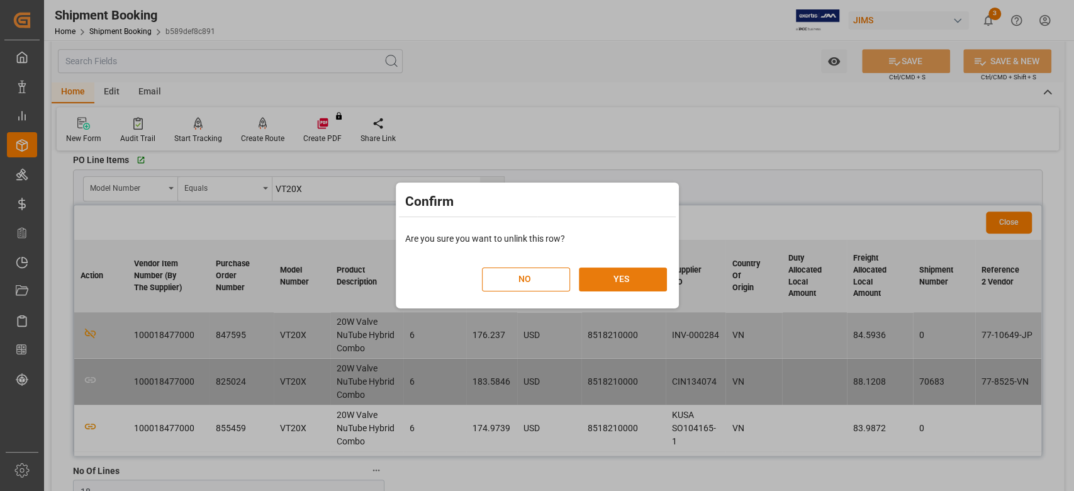
click at [587, 273] on button "YES" at bounding box center [623, 279] width 88 height 24
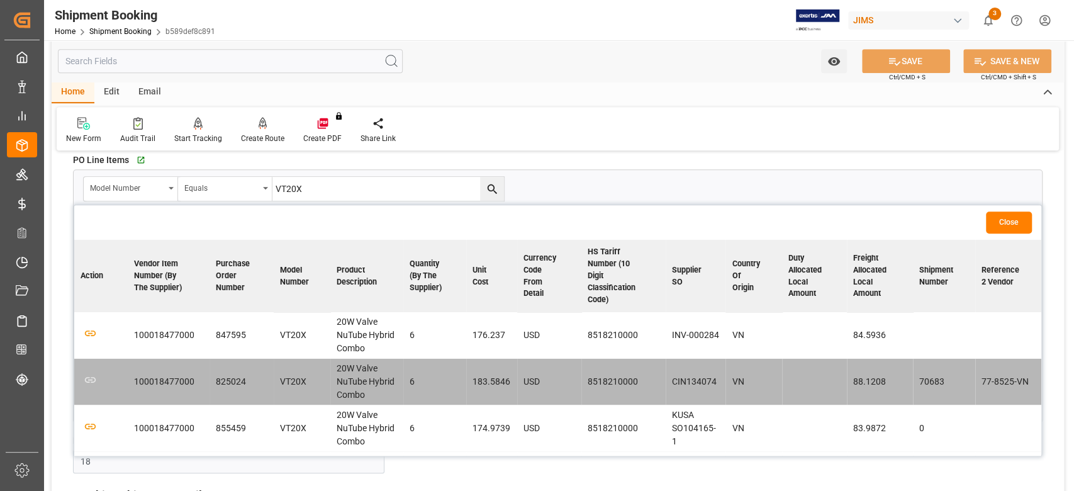
click at [0, 0] on input "VT20X" at bounding box center [0, 0] width 0 height 0
paste input "X50KB"
type input "VX50KB"
click at [498, 189] on button "search button" at bounding box center [492, 189] width 24 height 24
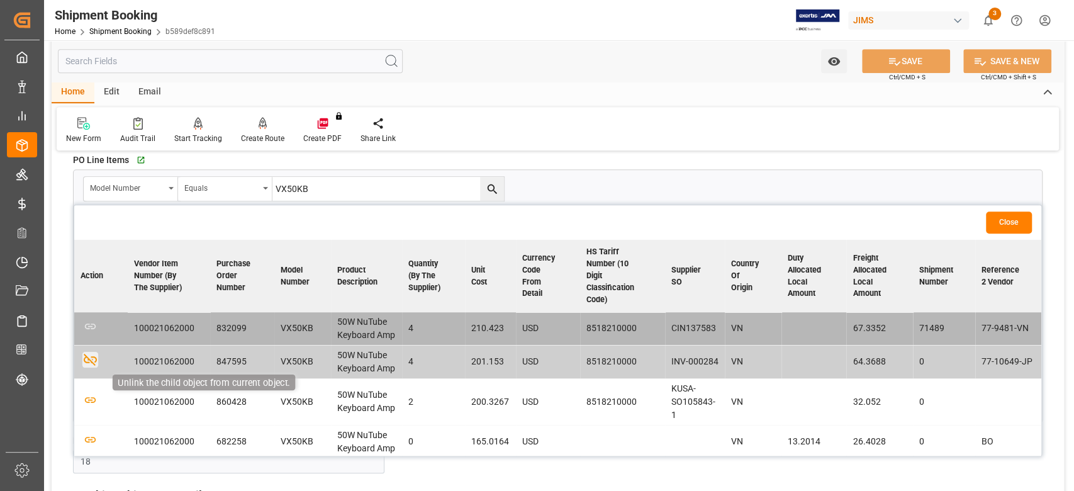
click at [87, 362] on icon "button" at bounding box center [90, 360] width 16 height 16
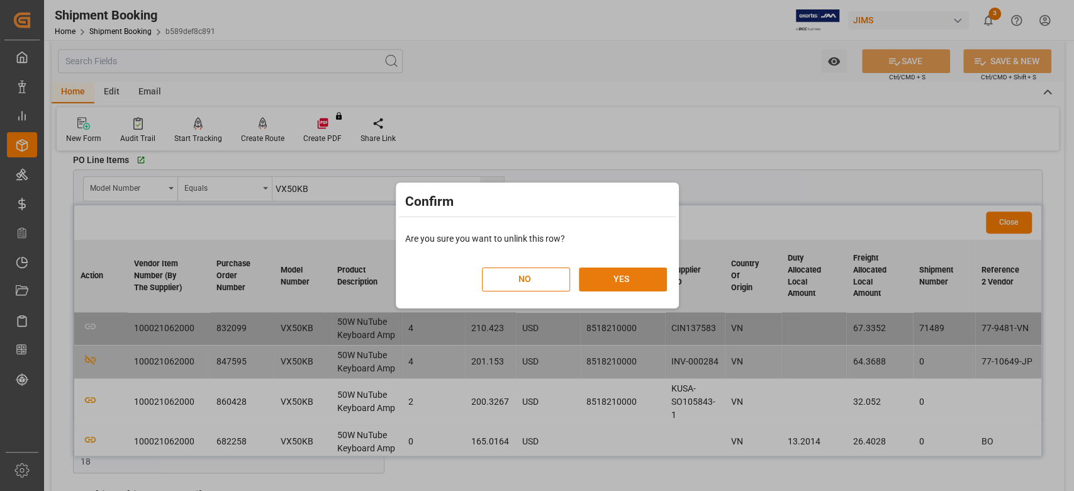
click at [637, 283] on button "YES" at bounding box center [623, 279] width 88 height 24
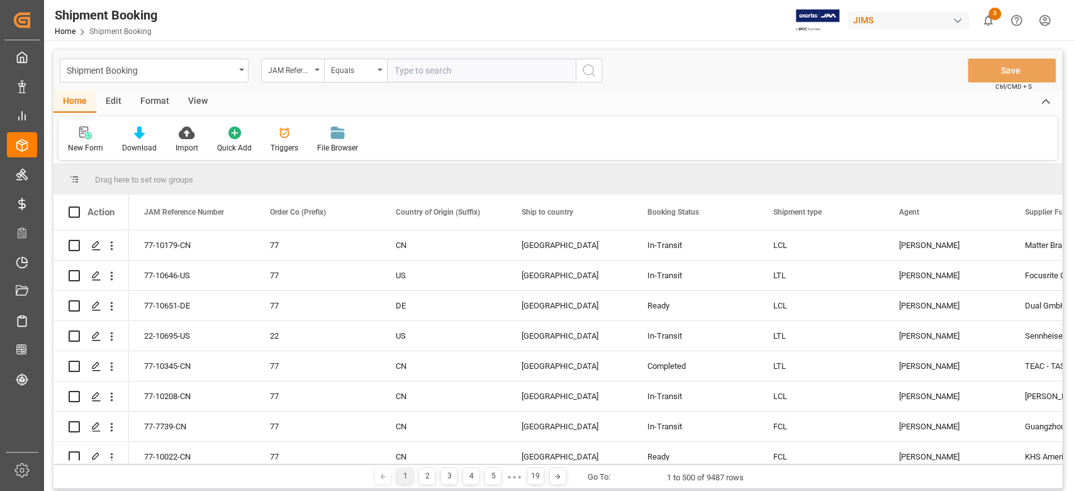
click at [86, 137] on icon at bounding box center [85, 132] width 13 height 13
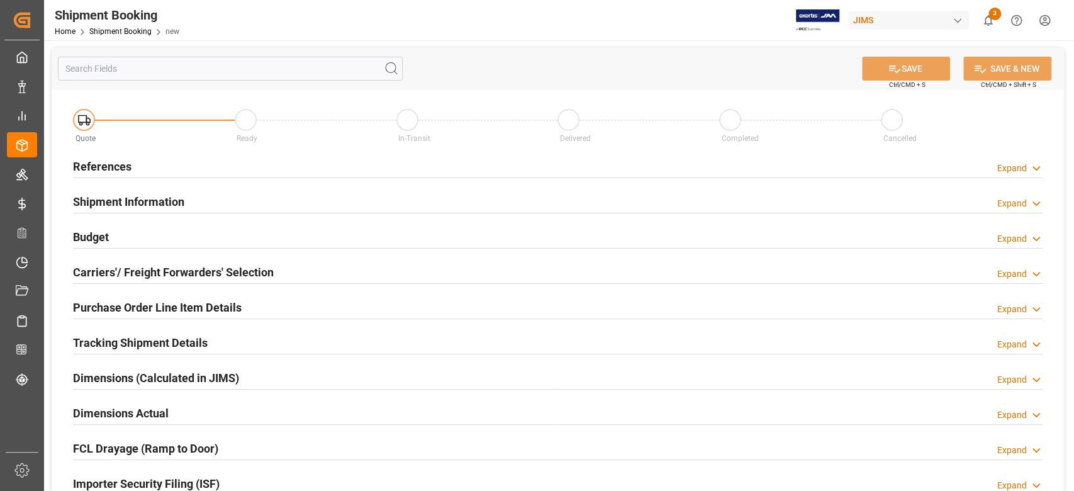
click at [104, 169] on h2 "References" at bounding box center [102, 166] width 59 height 17
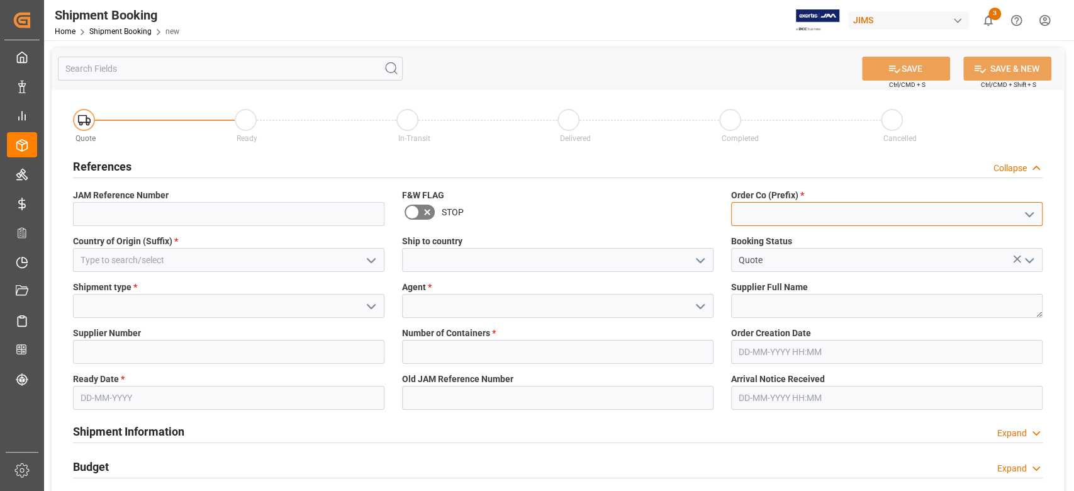
click at [824, 216] on input at bounding box center [886, 214] width 311 height 24
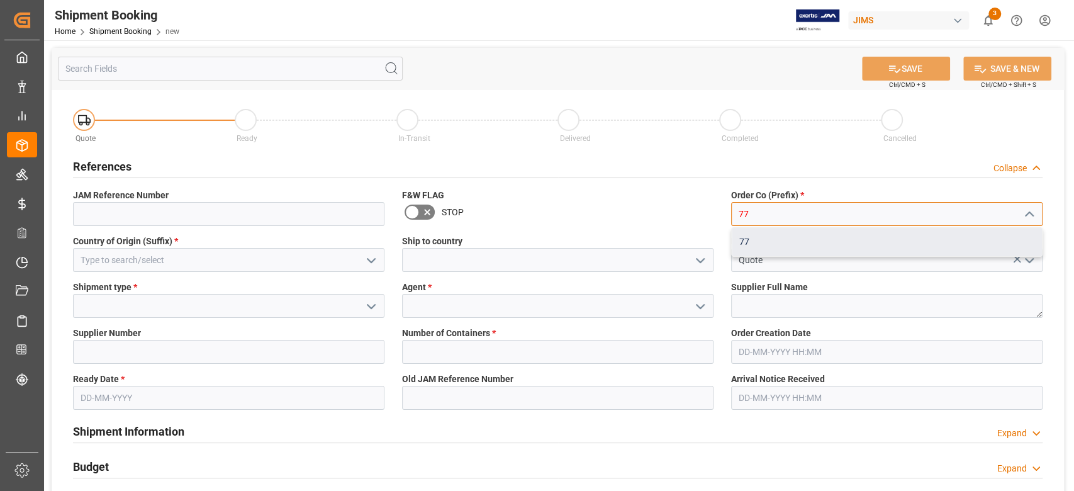
click at [760, 234] on div "77" at bounding box center [887, 242] width 310 height 28
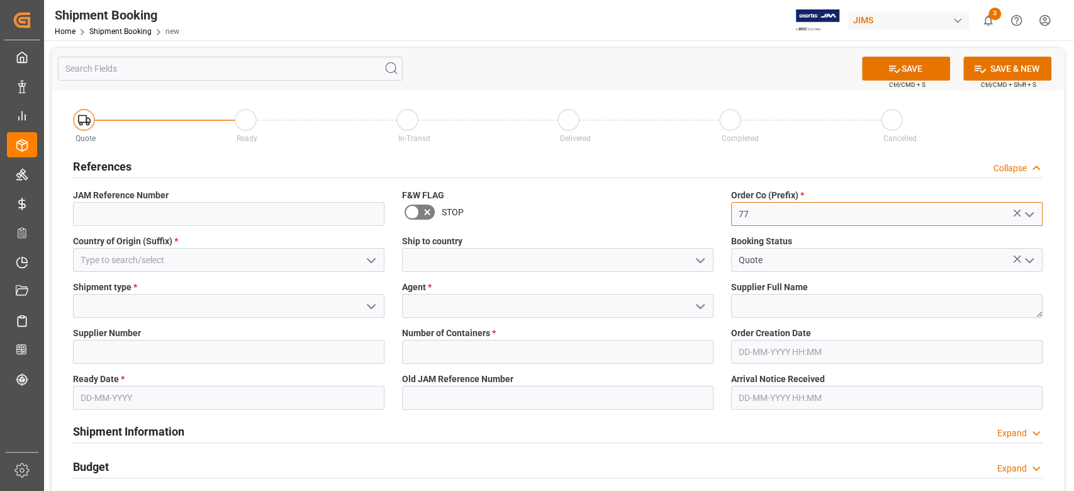
type input "77"
click at [224, 255] on input at bounding box center [228, 260] width 311 height 24
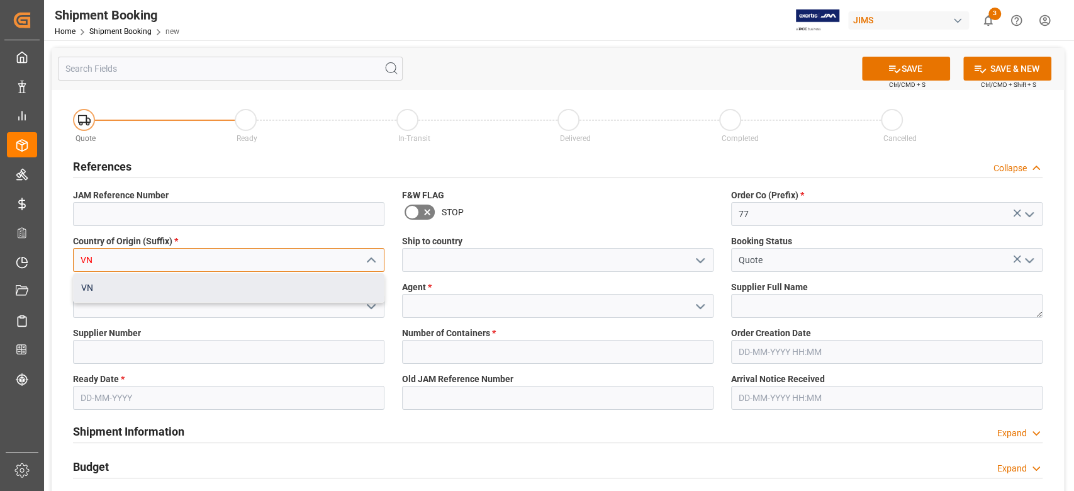
click at [206, 294] on div "VN" at bounding box center [229, 288] width 310 height 28
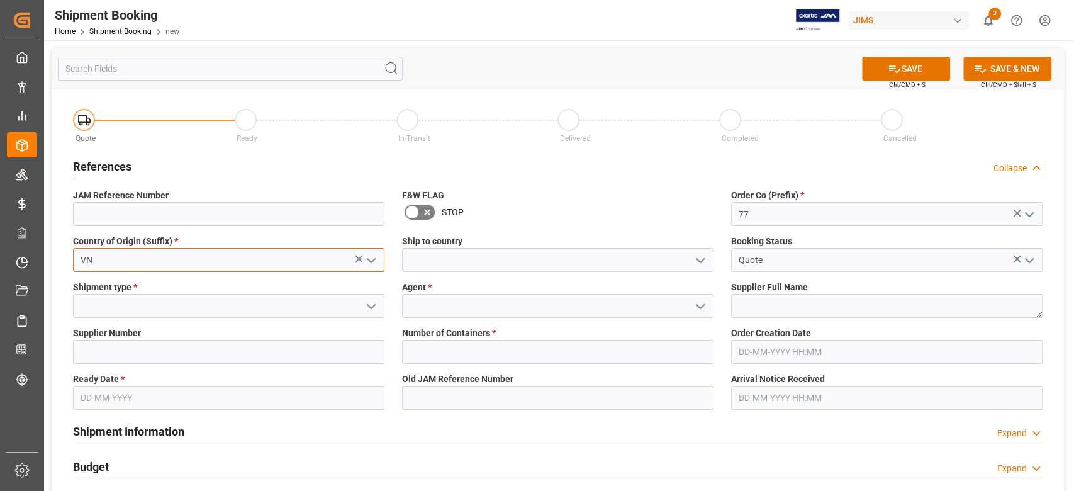
type input "VN"
click at [435, 261] on input at bounding box center [557, 260] width 311 height 24
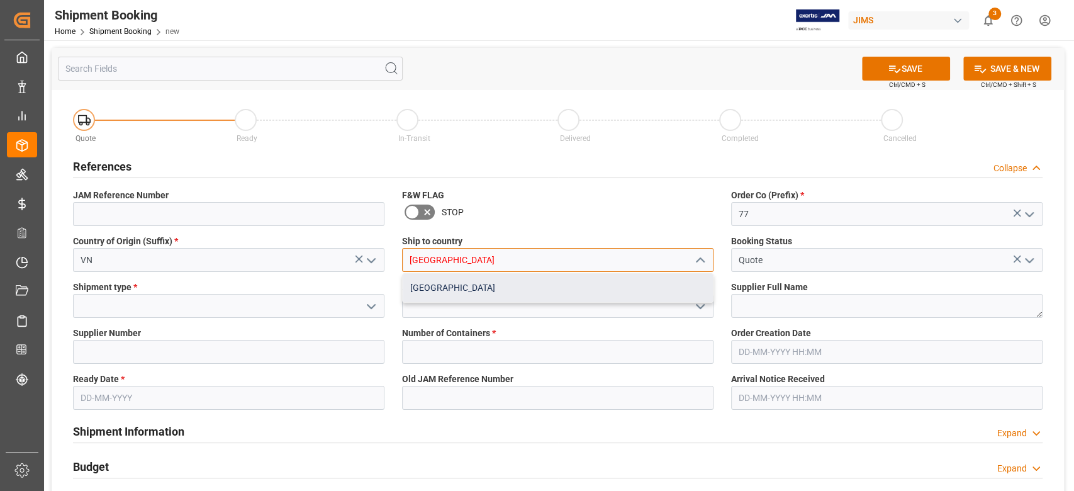
click at [461, 283] on div "[GEOGRAPHIC_DATA]" at bounding box center [558, 288] width 310 height 28
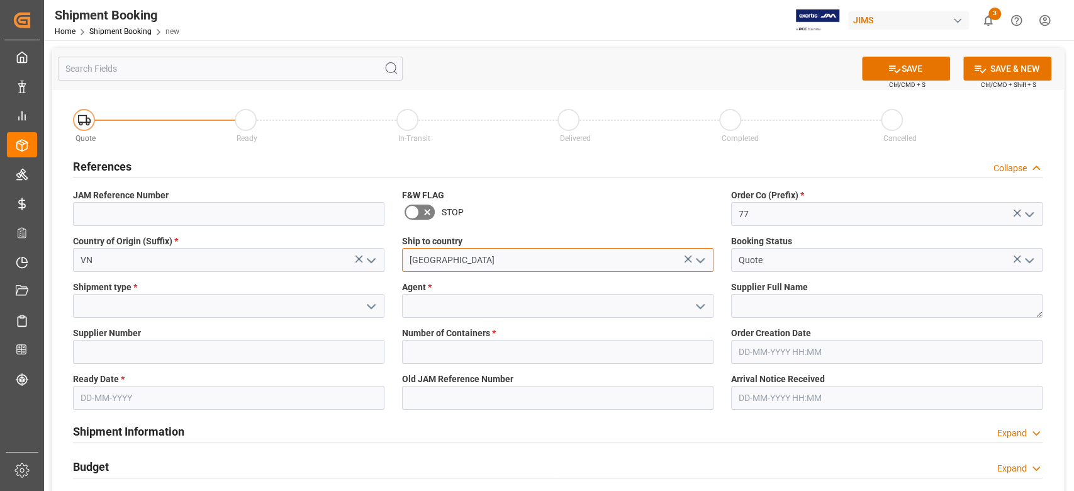
type input "[GEOGRAPHIC_DATA]"
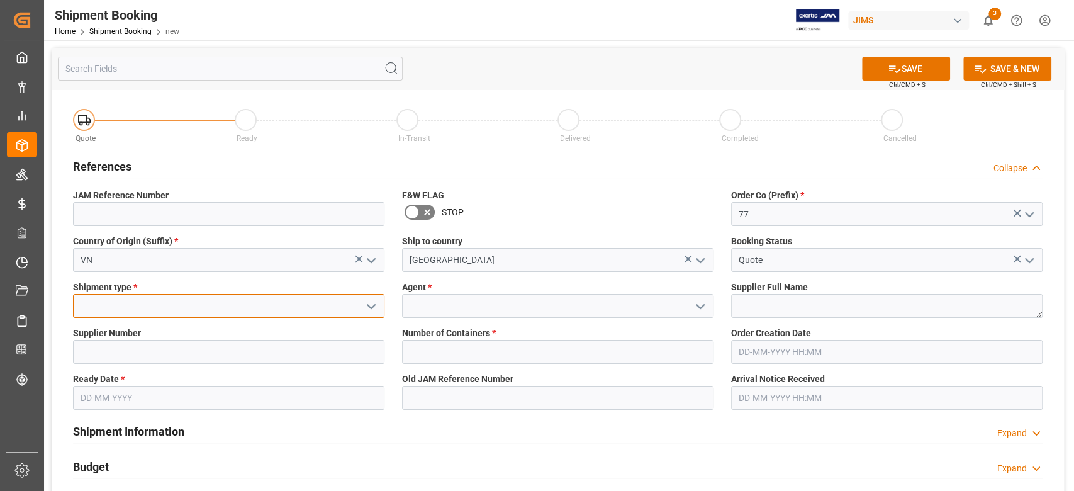
click at [252, 309] on input at bounding box center [228, 306] width 311 height 24
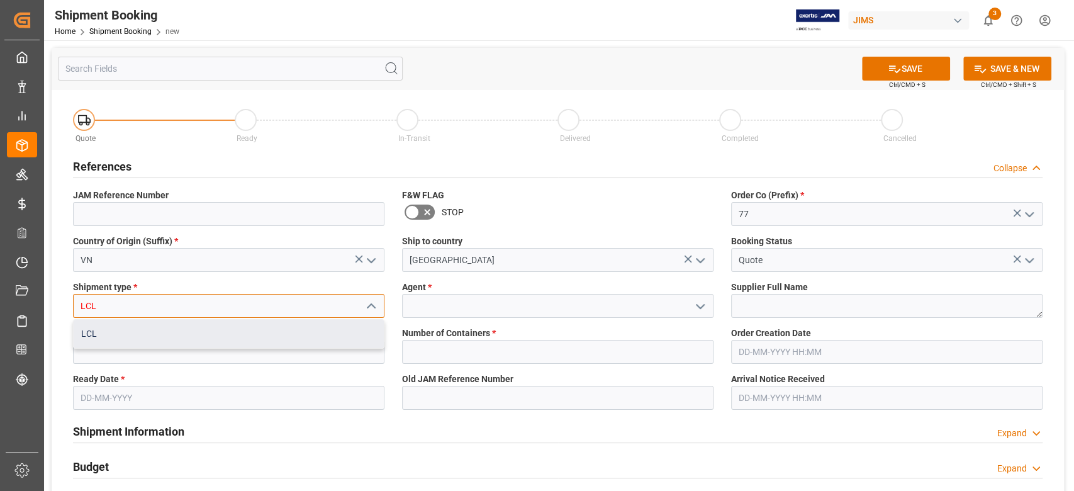
click at [214, 336] on div "LCL" at bounding box center [229, 334] width 310 height 28
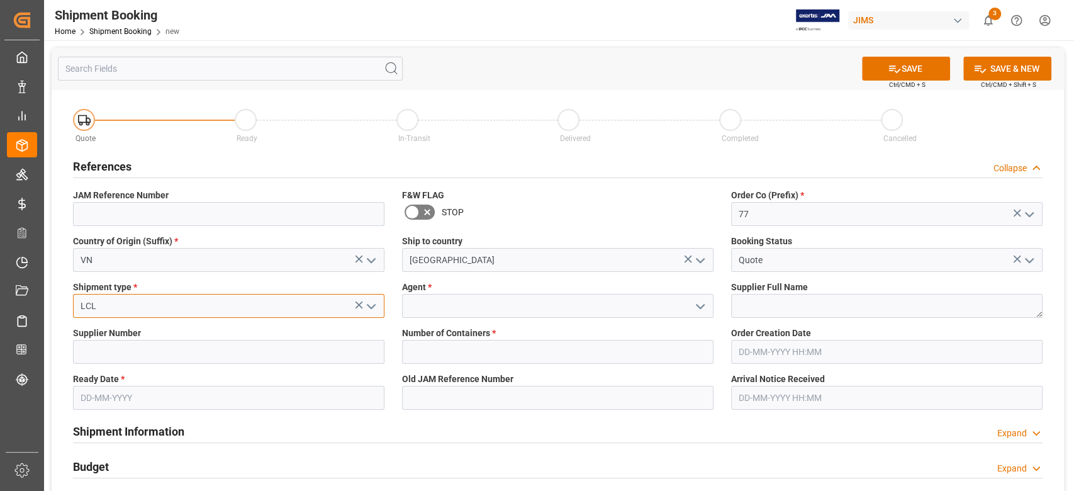
type input "LCL"
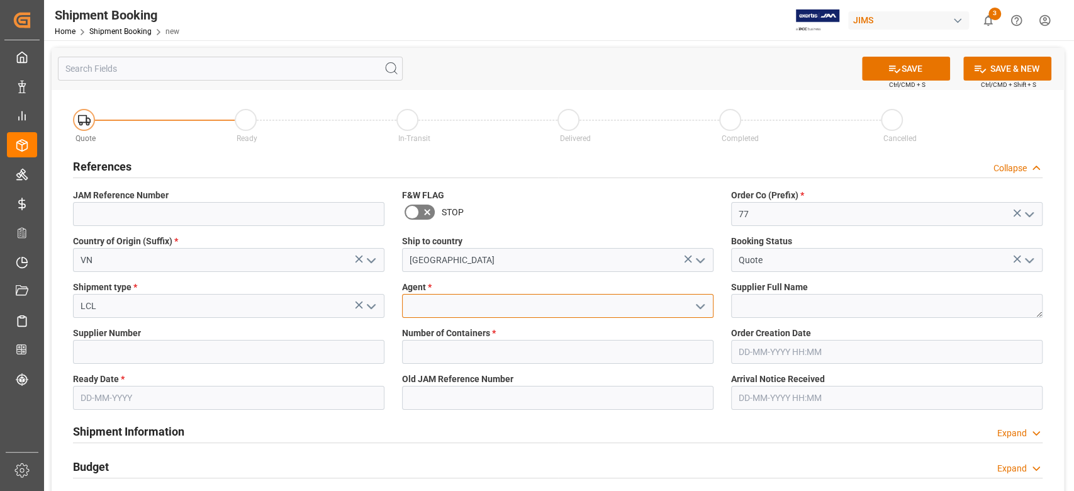
click at [432, 307] on input at bounding box center [557, 306] width 311 height 24
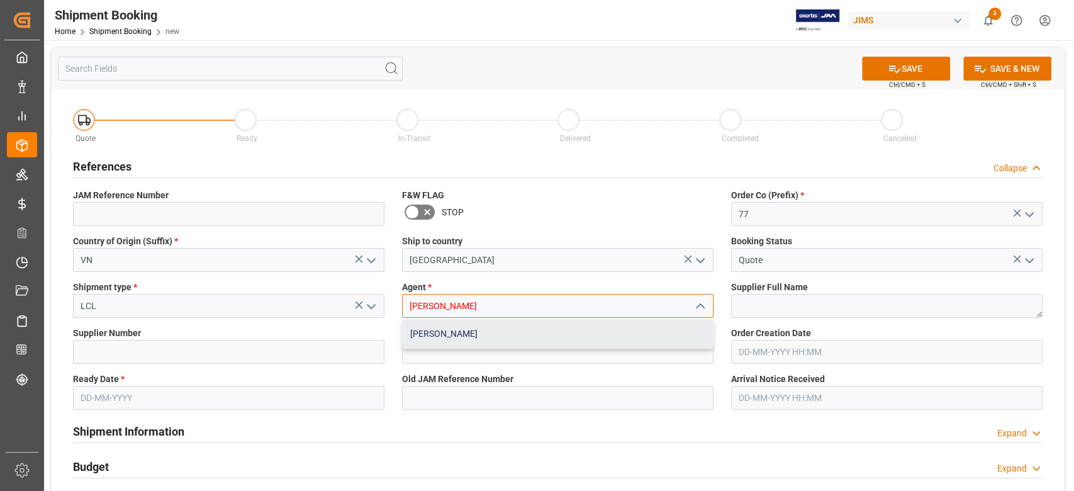
click at [471, 332] on div "[PERSON_NAME]" at bounding box center [558, 334] width 310 height 28
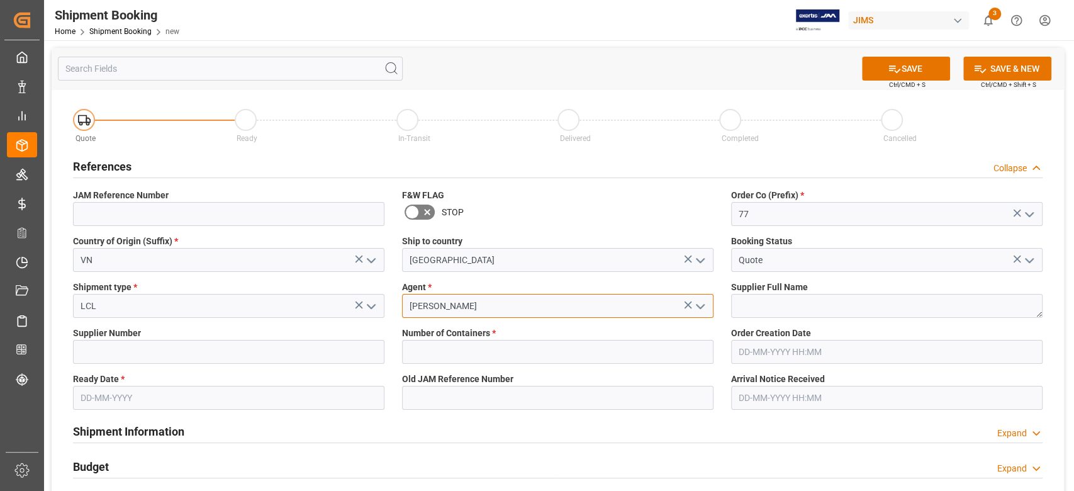
type input "[PERSON_NAME]"
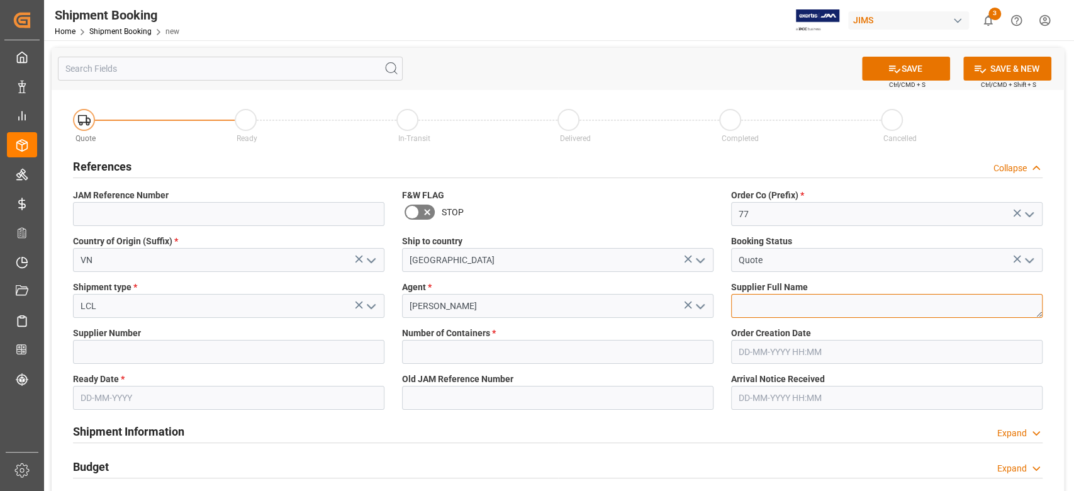
click at [797, 310] on textarea at bounding box center [886, 306] width 311 height 24
click at [775, 306] on textarea at bounding box center [886, 306] width 311 height 24
paste textarea "Korg Inc. (Korg Vietnam)"
type textarea "Korg Inc. (Korg Vietnam)"
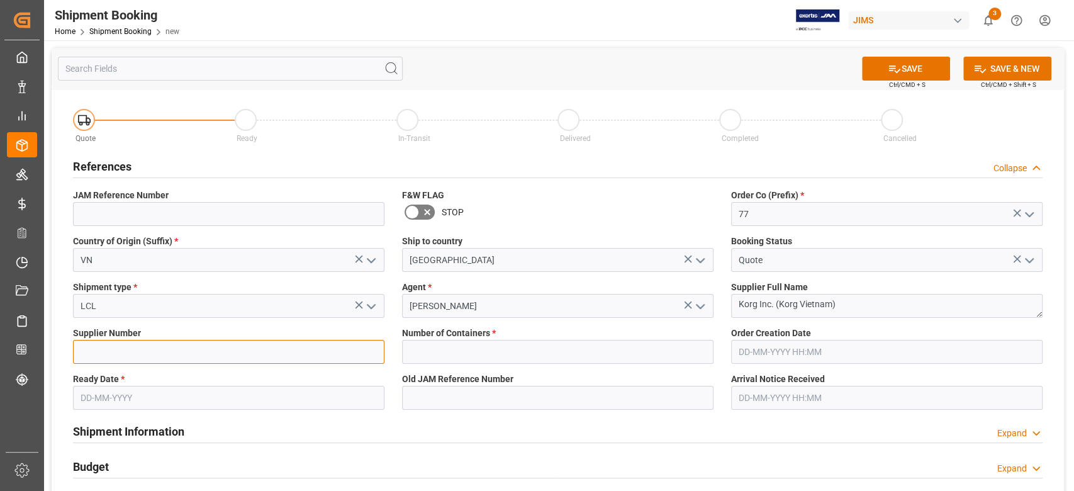
click at [199, 347] on input at bounding box center [228, 352] width 311 height 24
paste input "312999"
type input "312999"
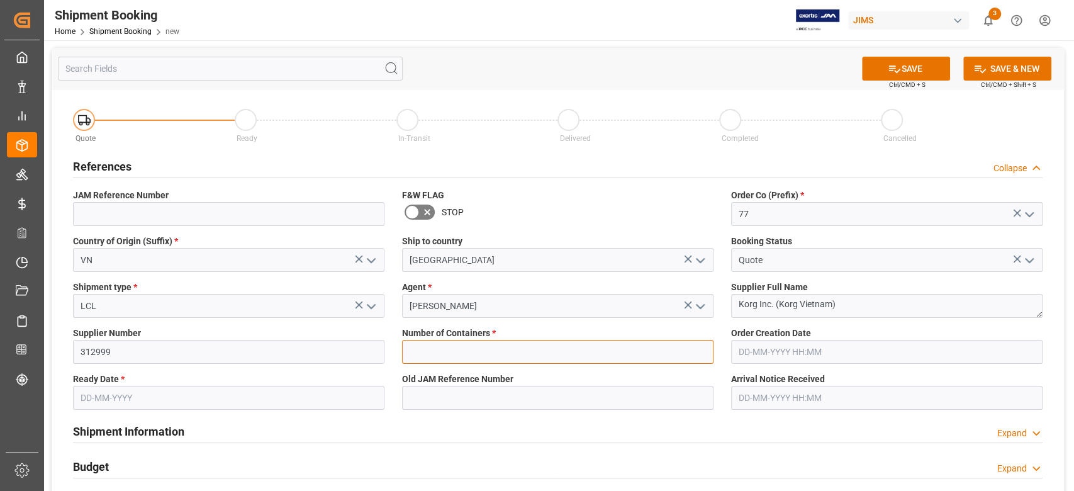
click at [506, 347] on input "text" at bounding box center [557, 352] width 311 height 24
type input "0"
click at [788, 352] on input "text" at bounding box center [886, 352] width 311 height 24
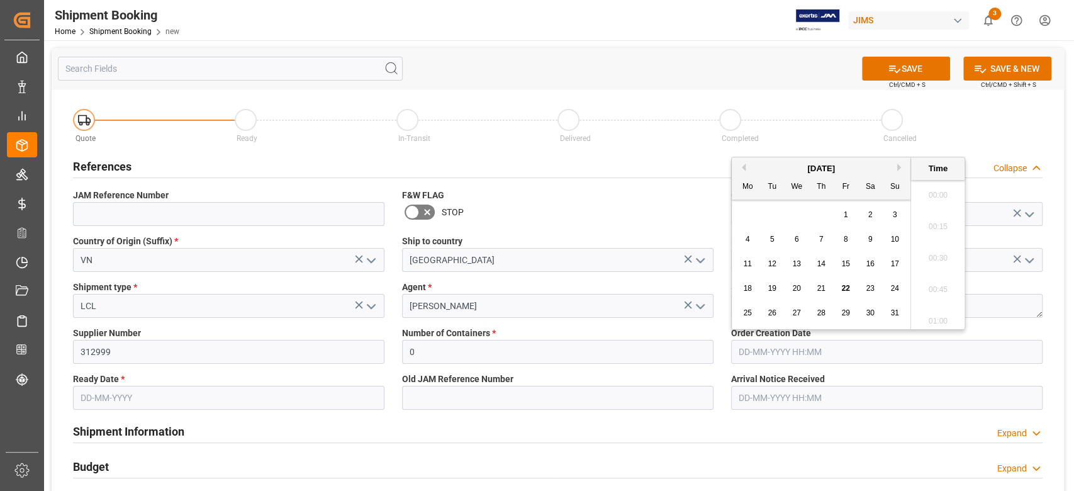
scroll to position [1388, 0]
click at [212, 395] on input "text" at bounding box center [228, 398] width 311 height 24
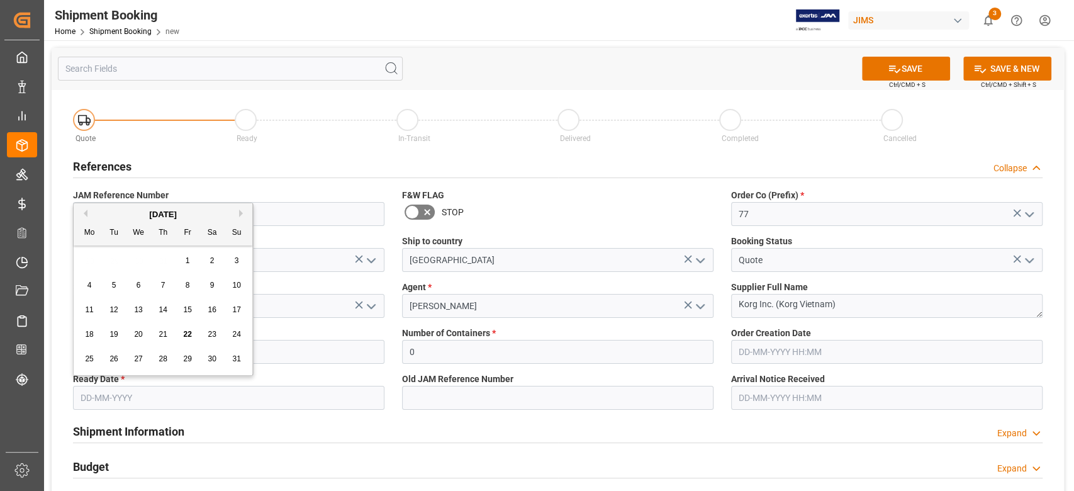
click at [238, 336] on span "24" at bounding box center [236, 334] width 8 height 9
type input "[DATE]"
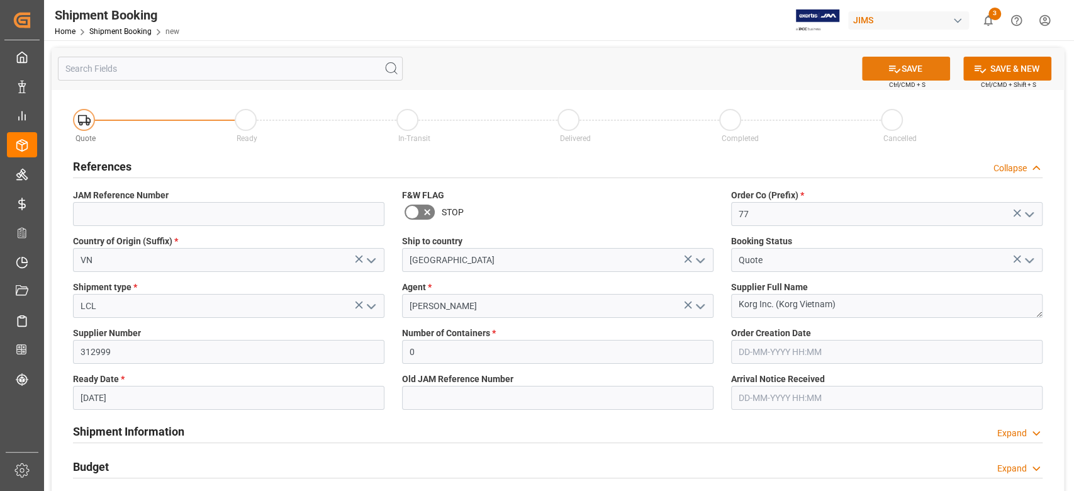
click at [883, 70] on button "SAVE" at bounding box center [906, 69] width 88 height 24
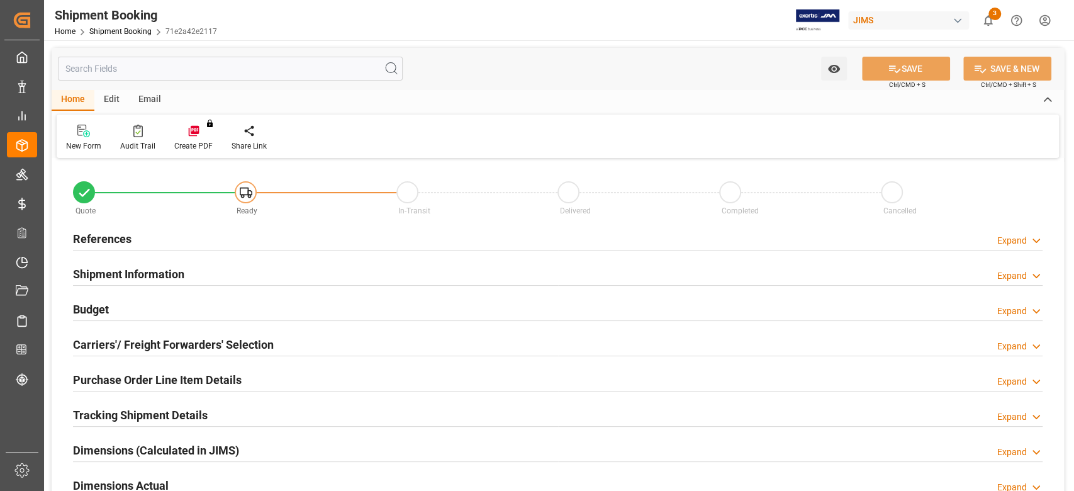
type input "0"
type input "[DATE]"
click at [106, 233] on h2 "References" at bounding box center [102, 238] width 59 height 17
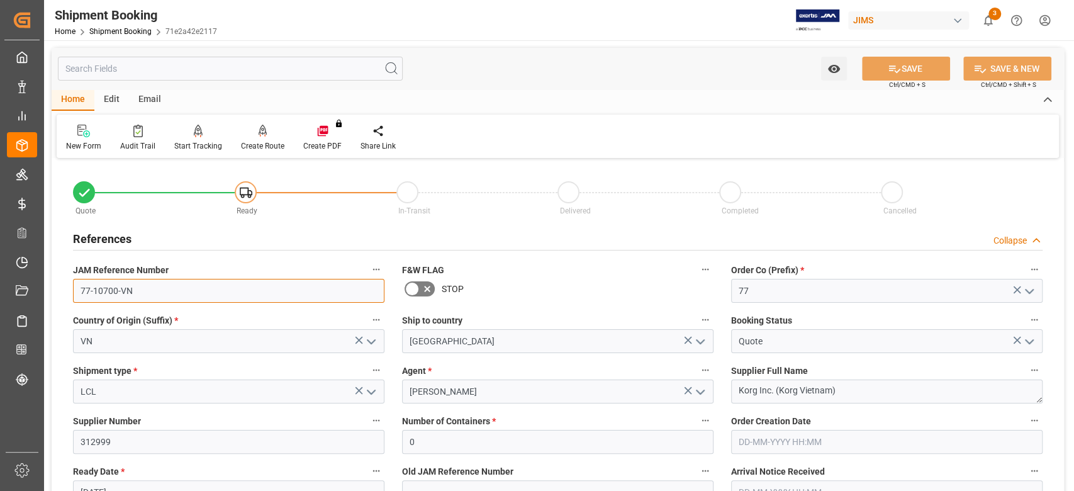
click at [154, 286] on input "77-10700-VN" at bounding box center [228, 291] width 311 height 24
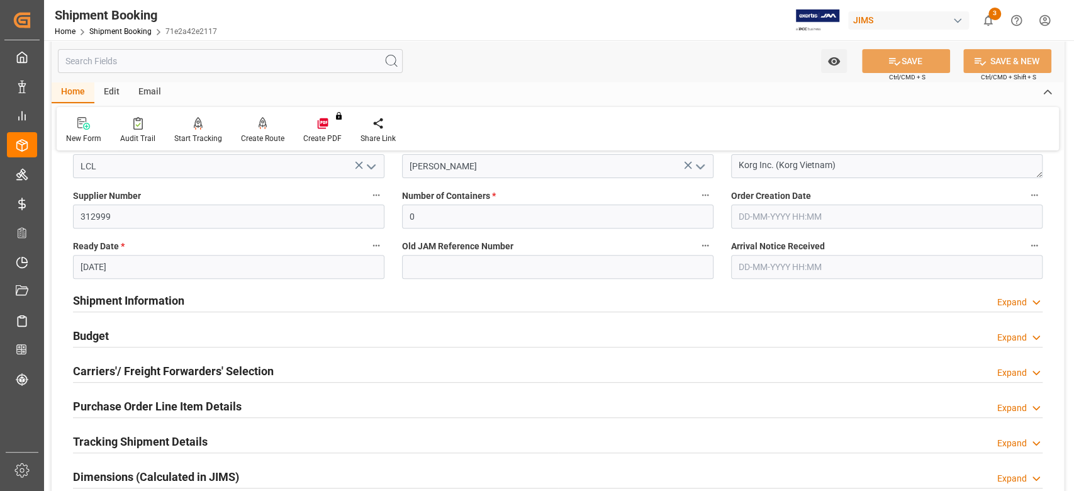
scroll to position [252, 0]
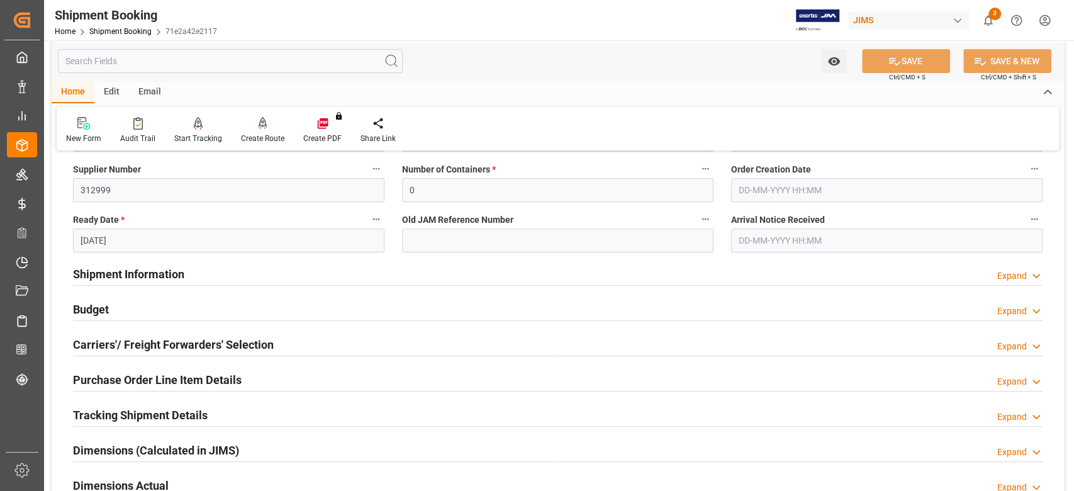
click at [143, 349] on h2 "Carriers'/ Freight Forwarders' Selection" at bounding box center [173, 344] width 201 height 17
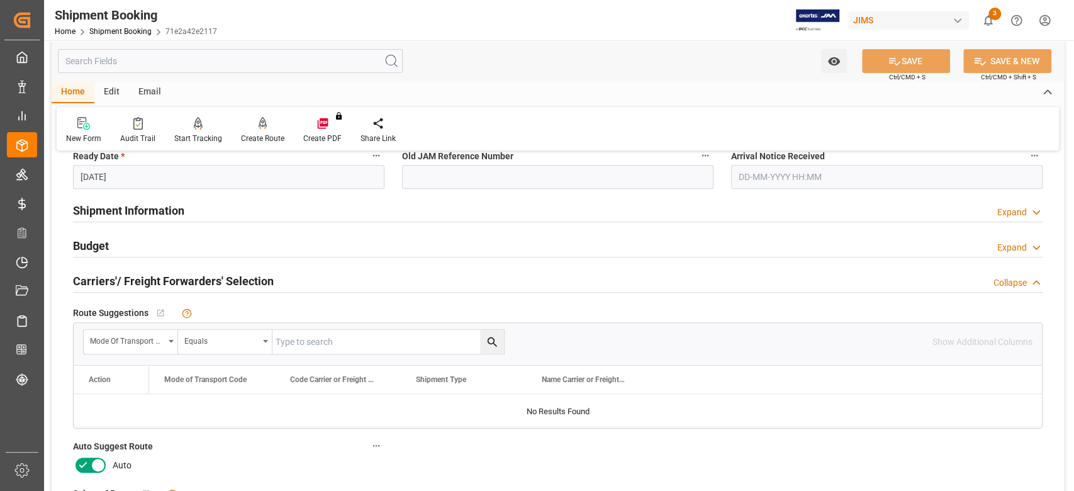
scroll to position [503, 0]
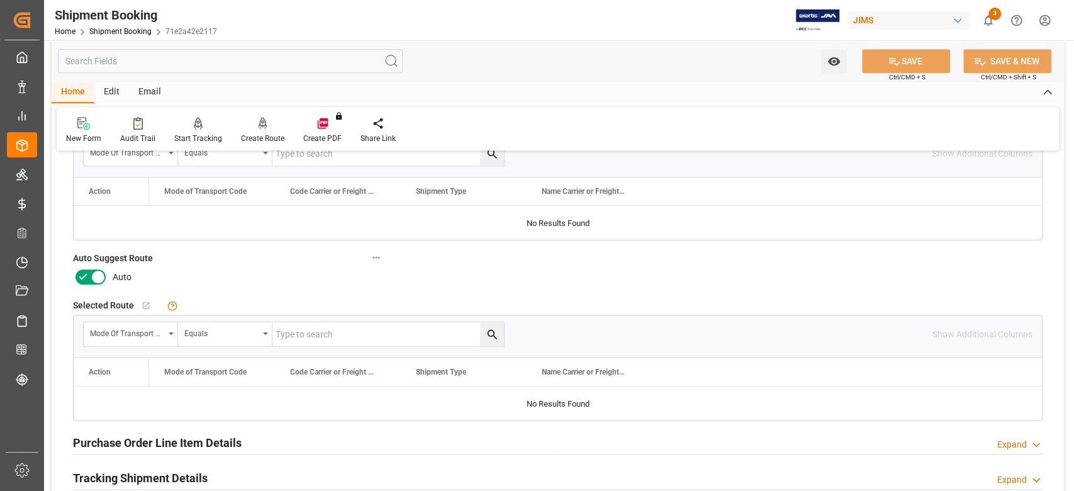
click at [96, 277] on icon at bounding box center [98, 277] width 6 height 6
click at [0, 0] on input "checkbox" at bounding box center [0, 0] width 0 height 0
click at [887, 69] on button "SAVE" at bounding box center [906, 61] width 88 height 24
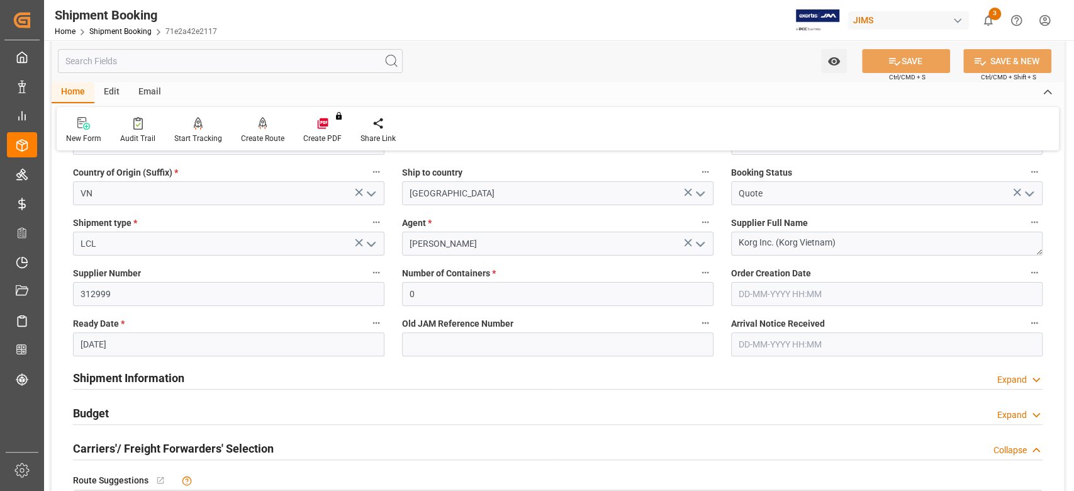
scroll to position [0, 0]
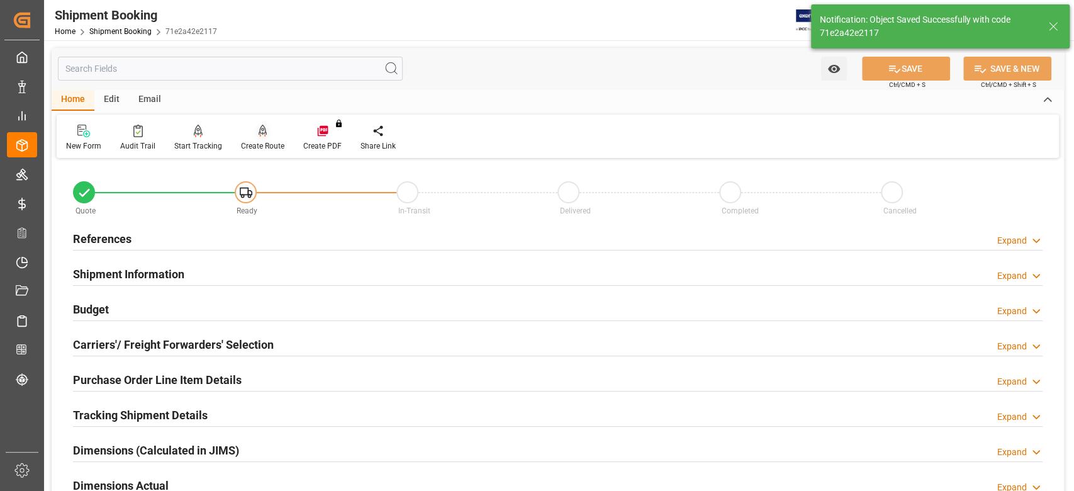
click at [271, 145] on div "Create Route" at bounding box center [262, 145] width 43 height 11
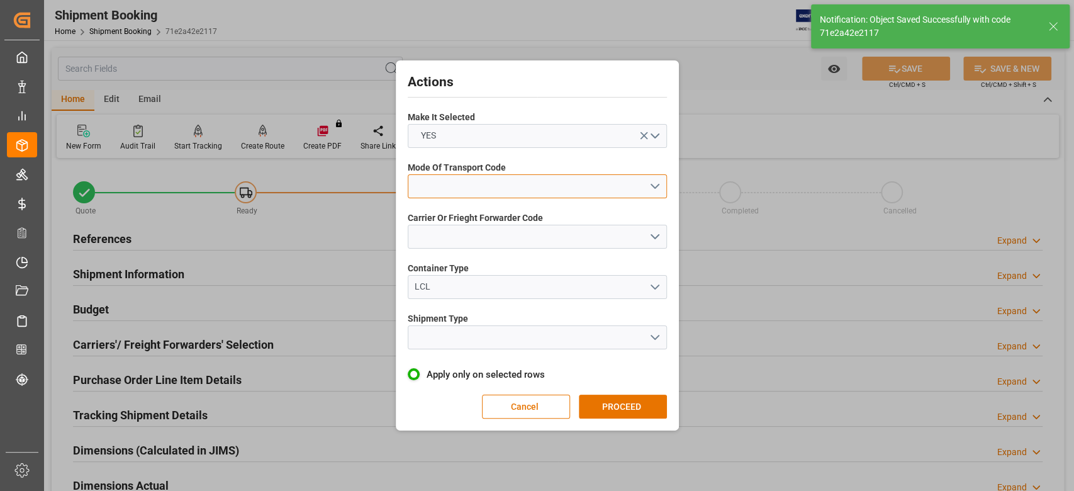
click at [418, 179] on button "open menu" at bounding box center [537, 186] width 259 height 24
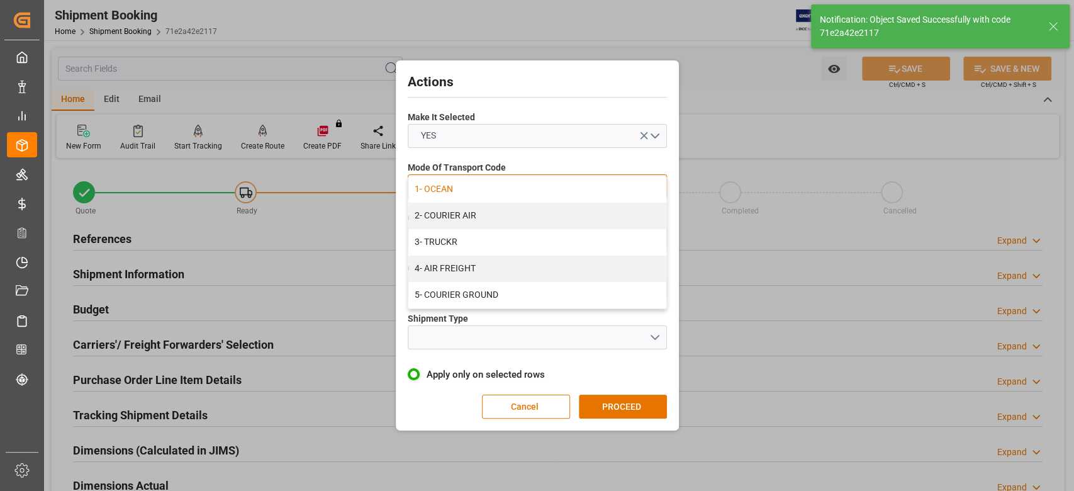
click at [461, 188] on div "1- OCEAN" at bounding box center [537, 189] width 258 height 26
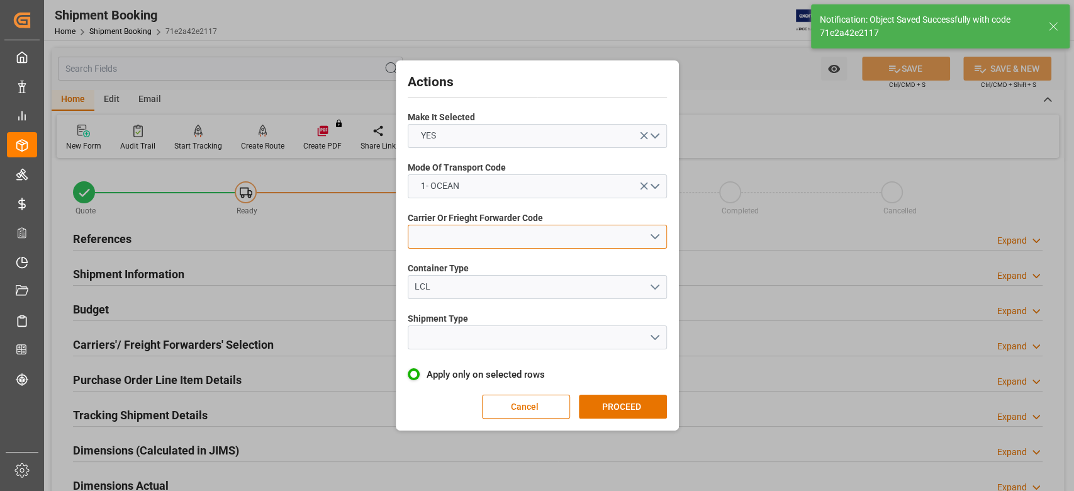
click at [458, 236] on button "open menu" at bounding box center [537, 237] width 259 height 24
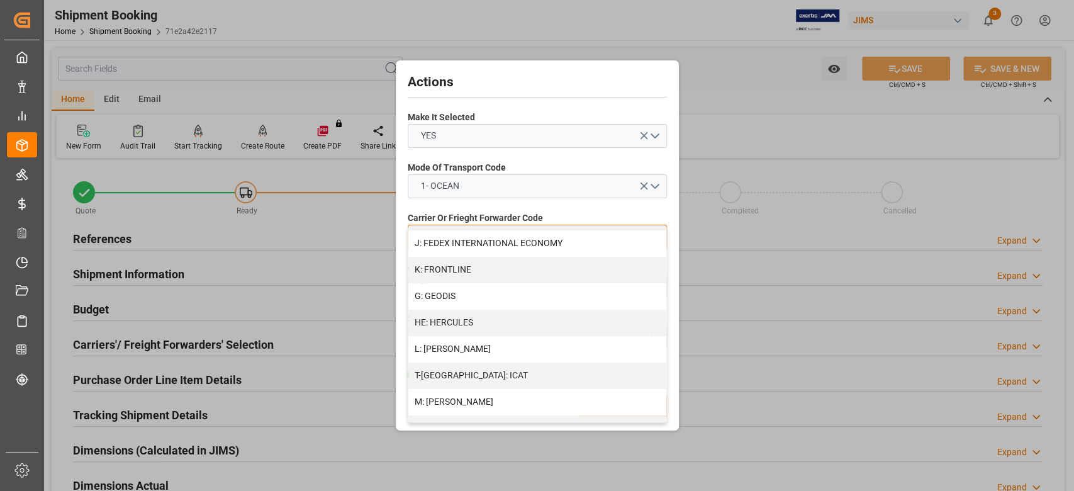
scroll to position [167, 0]
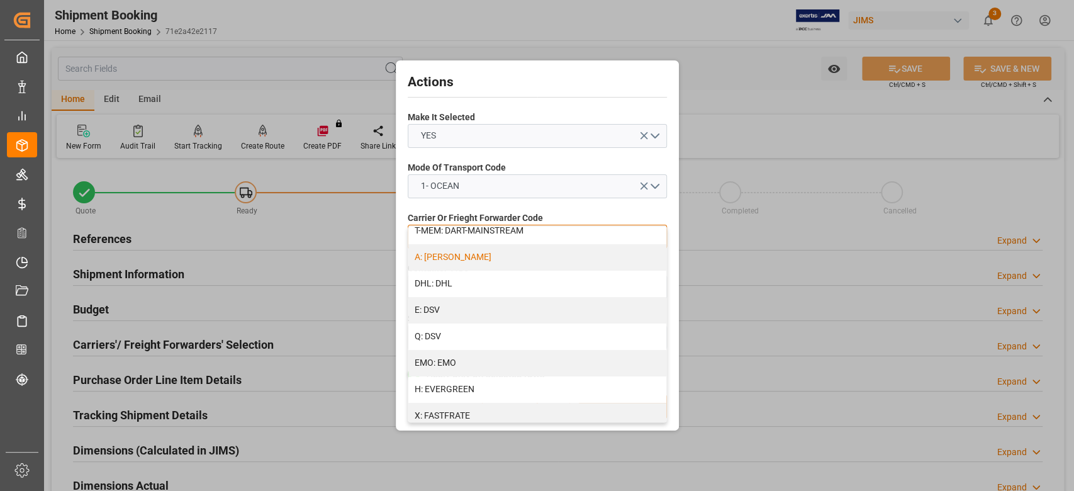
click at [463, 264] on div "A: DELMAR" at bounding box center [537, 257] width 258 height 26
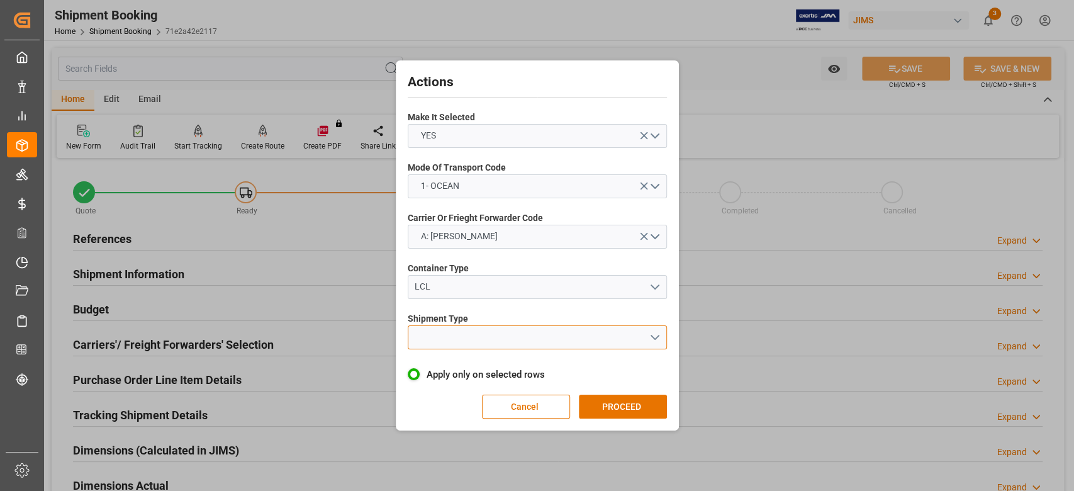
click at [468, 335] on button "open menu" at bounding box center [537, 337] width 259 height 24
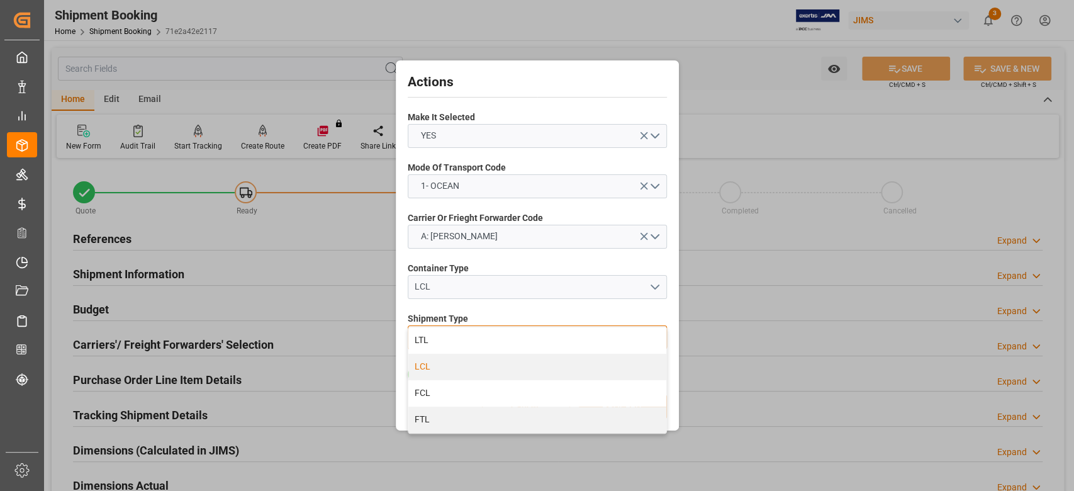
click at [457, 364] on div "LCL" at bounding box center [537, 367] width 258 height 26
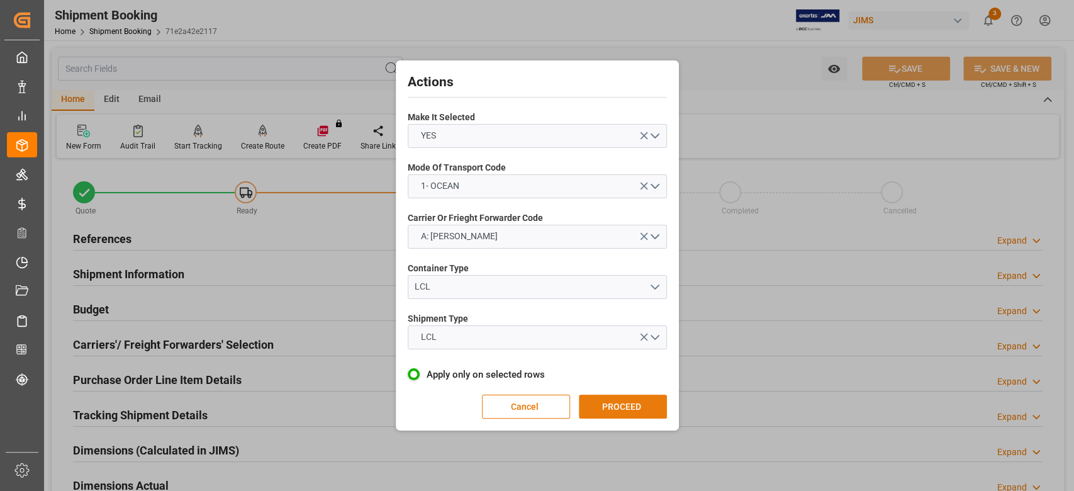
click at [605, 415] on button "PROCEED" at bounding box center [623, 407] width 88 height 24
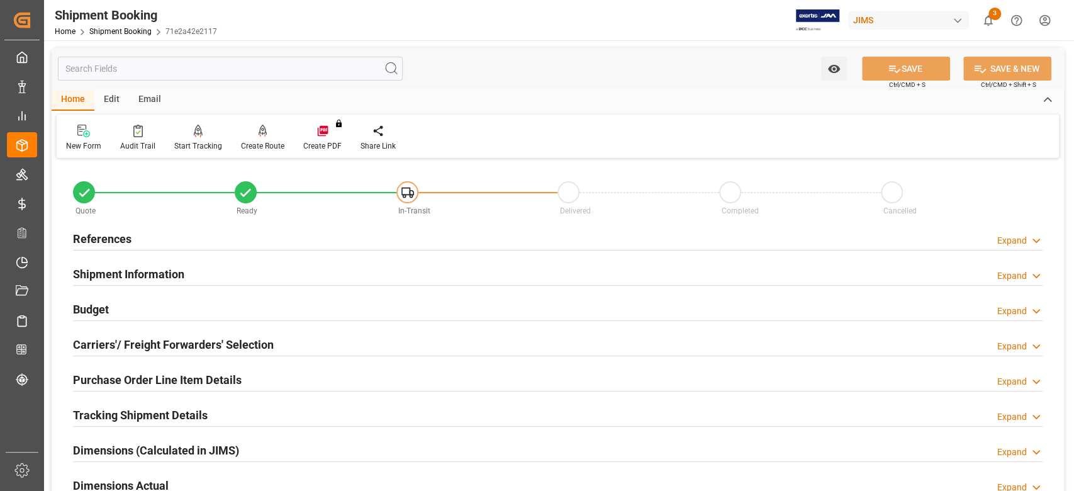
click at [94, 238] on h2 "References" at bounding box center [102, 238] width 59 height 17
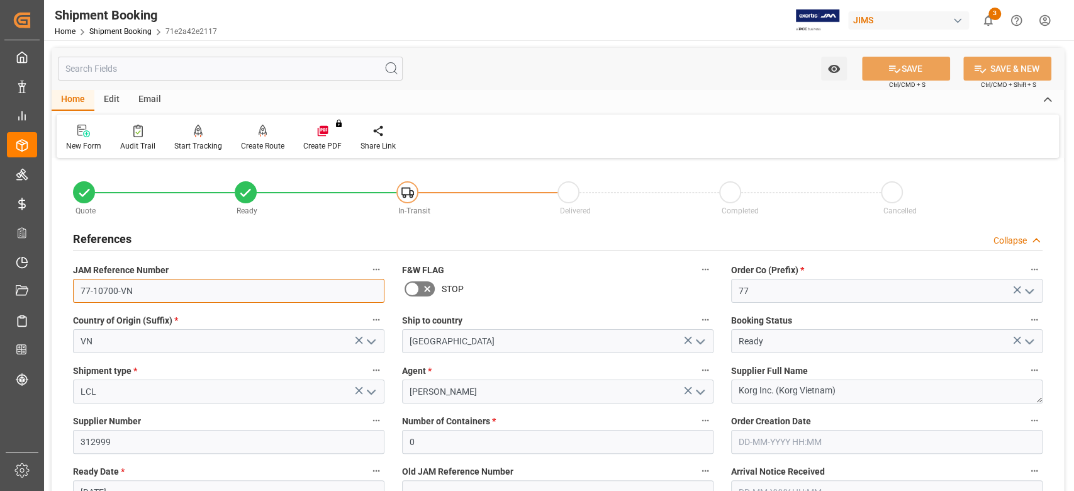
click at [175, 289] on input "77-10700-VN" at bounding box center [228, 291] width 311 height 24
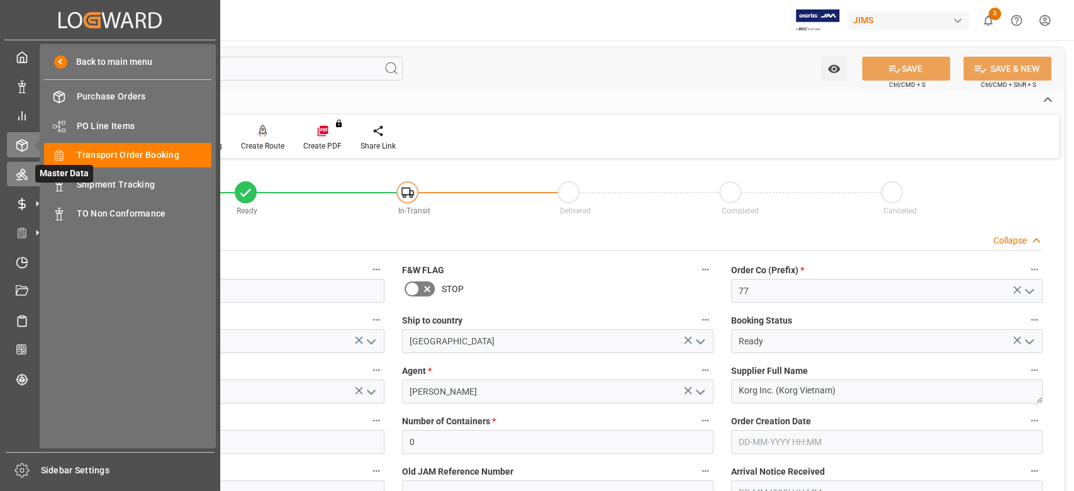
click at [29, 172] on div "Master Data Master Data" at bounding box center [110, 174] width 206 height 25
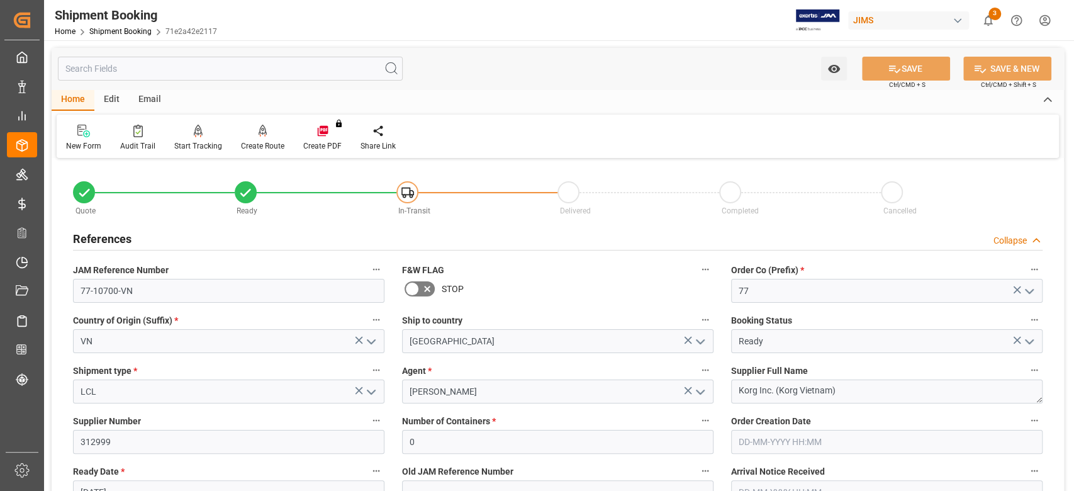
scroll to position [167, 0]
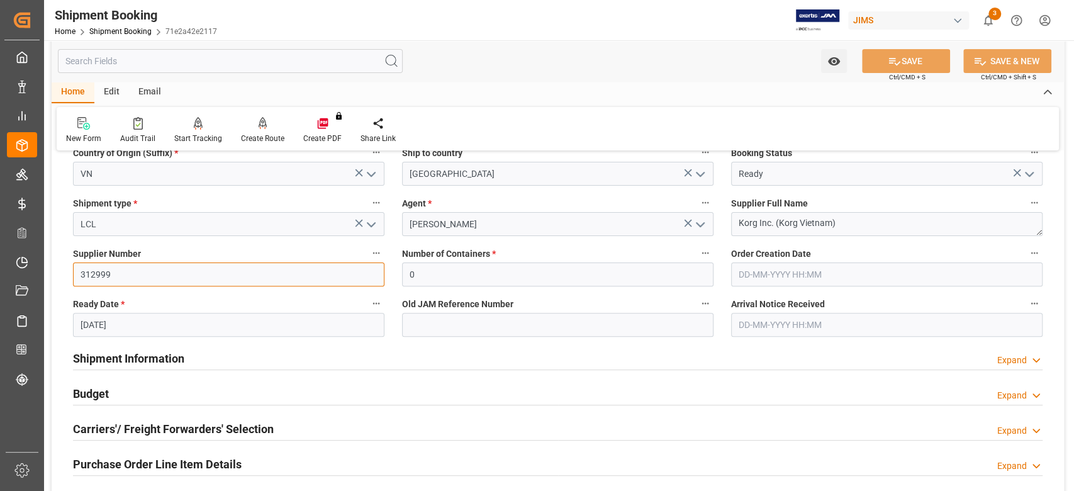
click at [134, 274] on input "312999" at bounding box center [228, 274] width 311 height 24
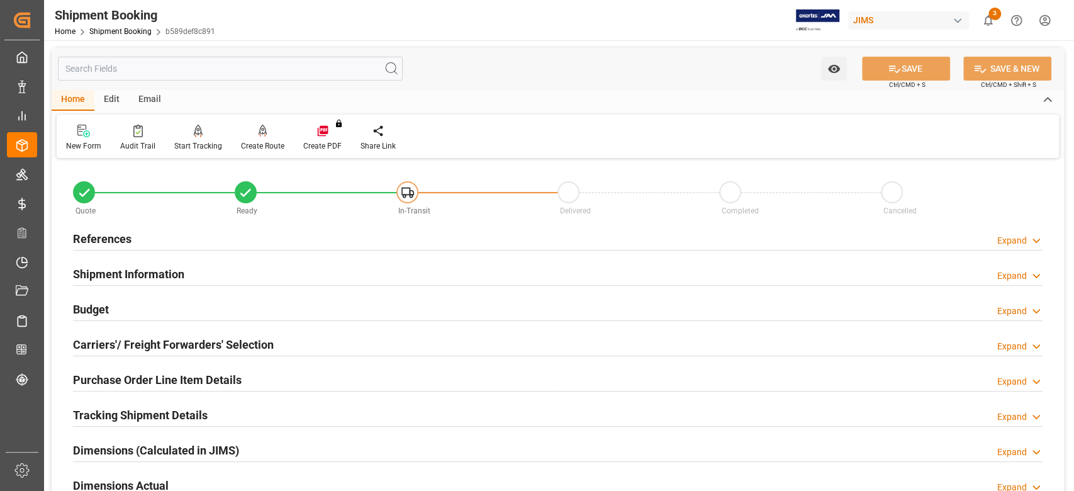
drag, startPoint x: 116, startPoint y: 378, endPoint x: 128, endPoint y: 369, distance: 15.4
click at [116, 379] on h2 "Purchase Order Line Item Details" at bounding box center [157, 379] width 169 height 17
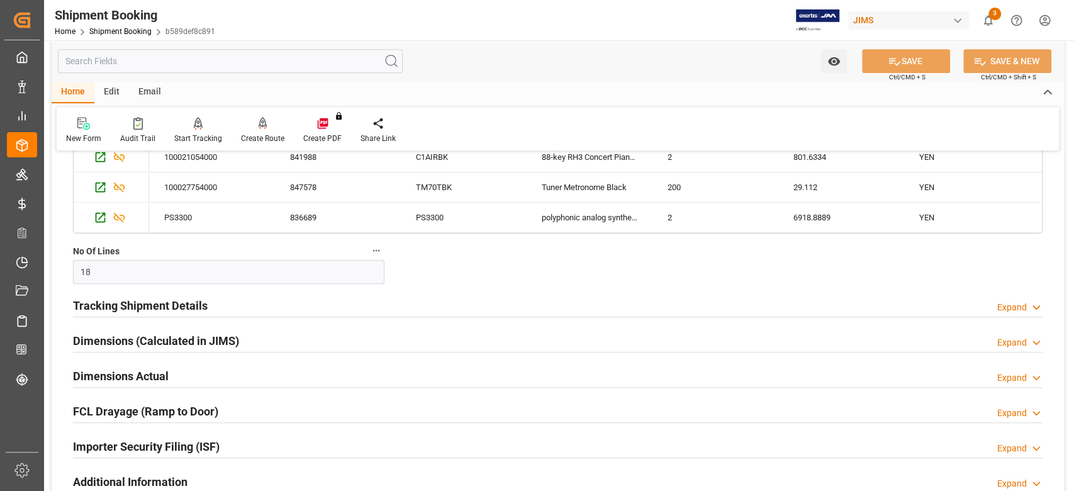
scroll to position [419, 0]
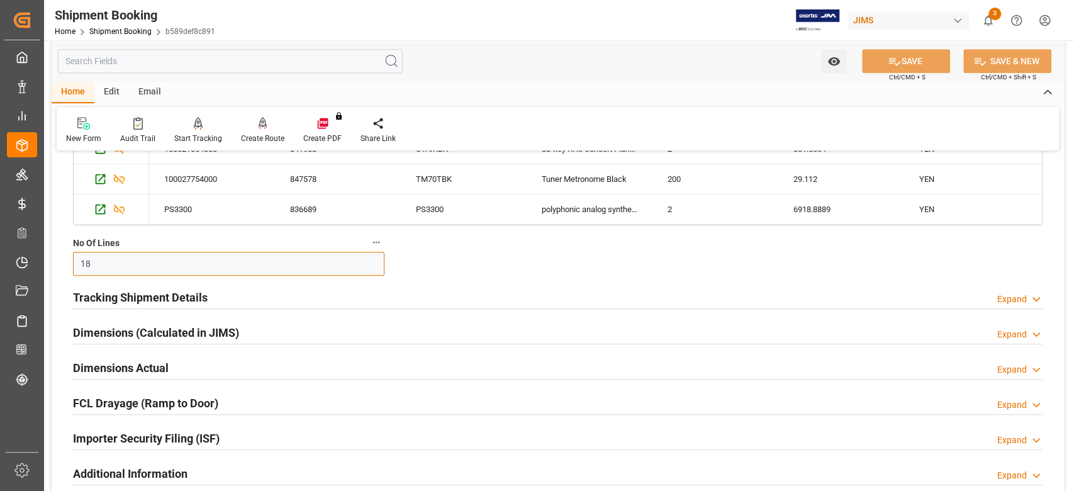
click at [126, 262] on input "18" at bounding box center [228, 264] width 311 height 24
type input "5"
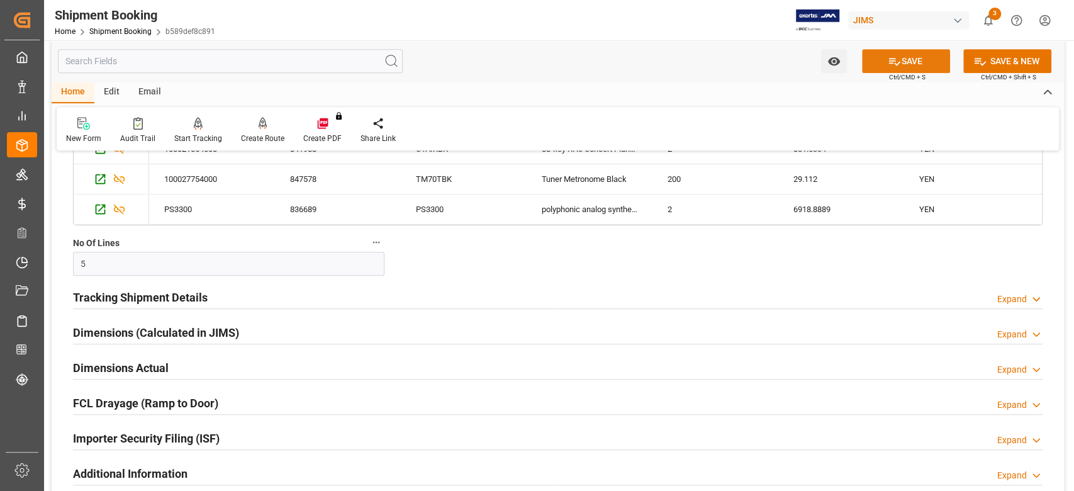
click at [882, 53] on button "SAVE" at bounding box center [906, 61] width 88 height 24
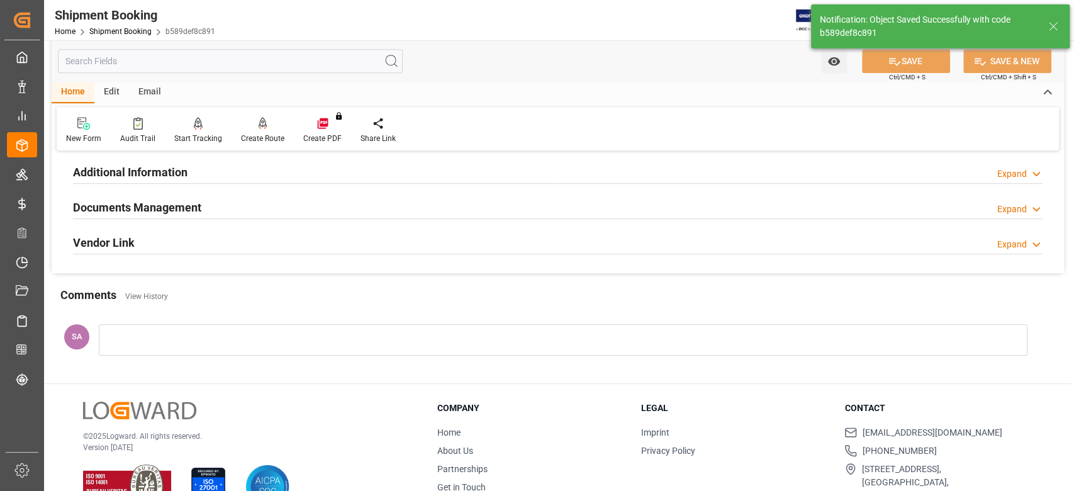
scroll to position [118, 0]
